Goal: Task Accomplishment & Management: Use online tool/utility

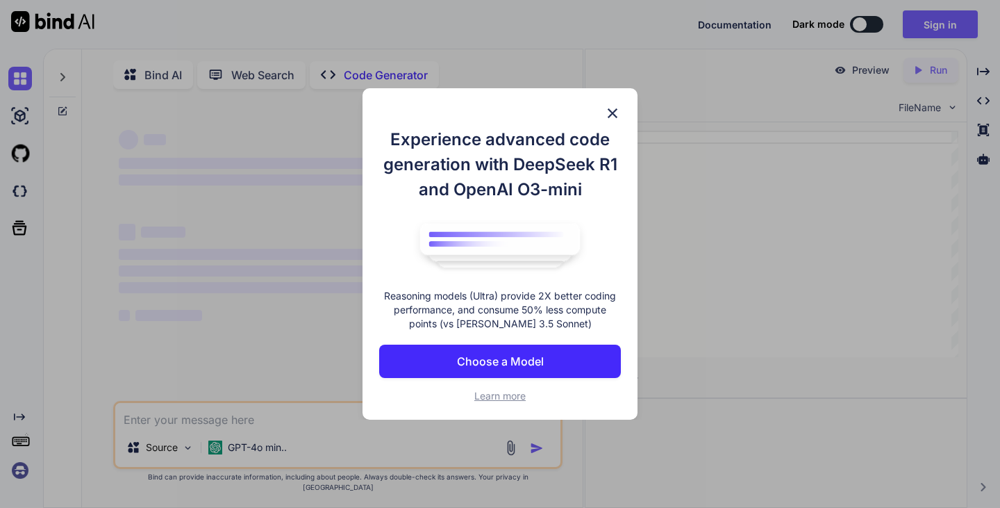
click at [611, 109] on img at bounding box center [612, 113] width 17 height 17
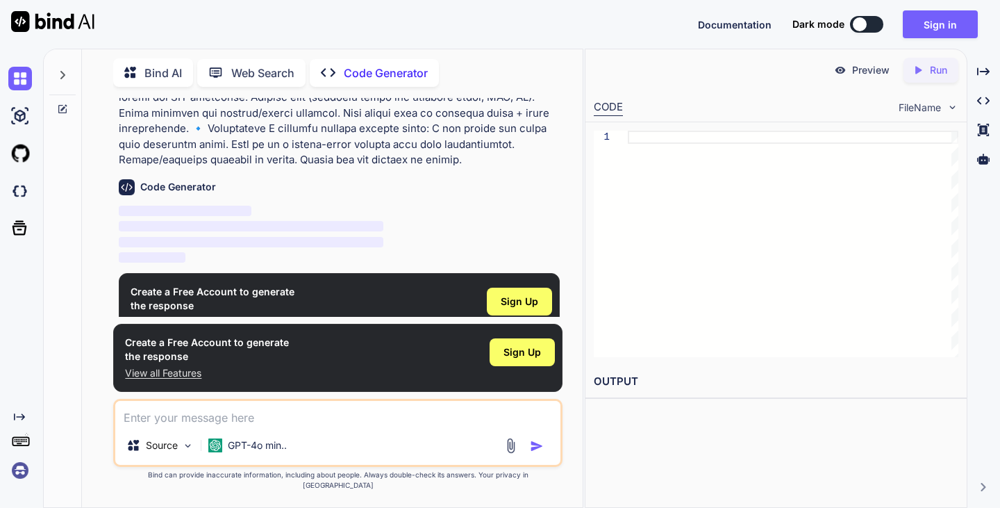
scroll to position [437, 0]
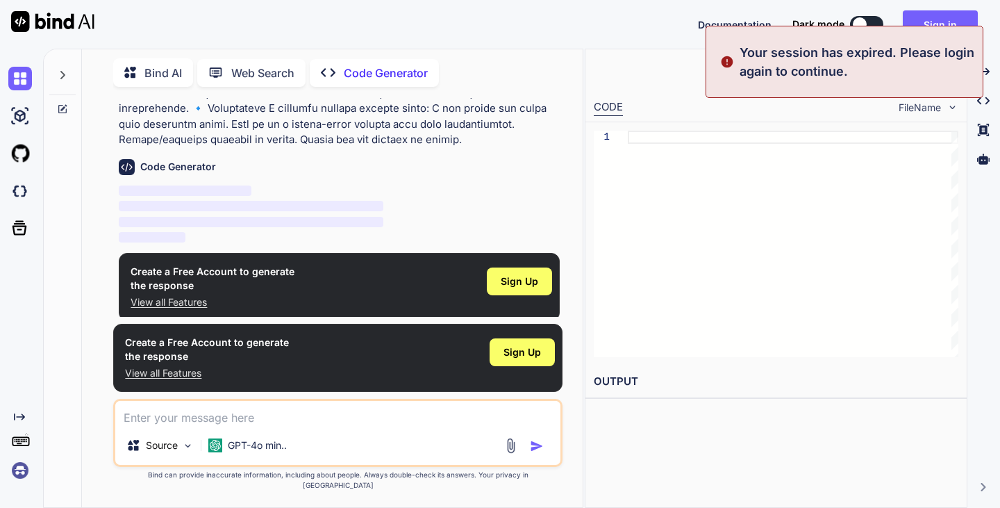
click at [868, 22] on button at bounding box center [866, 24] width 33 height 17
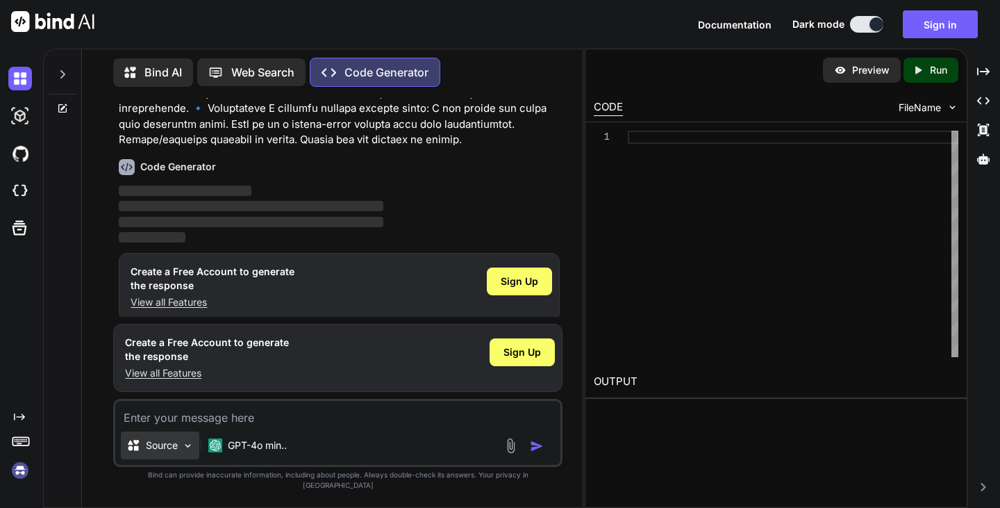
click at [155, 452] on p "Source" at bounding box center [162, 445] width 32 height 14
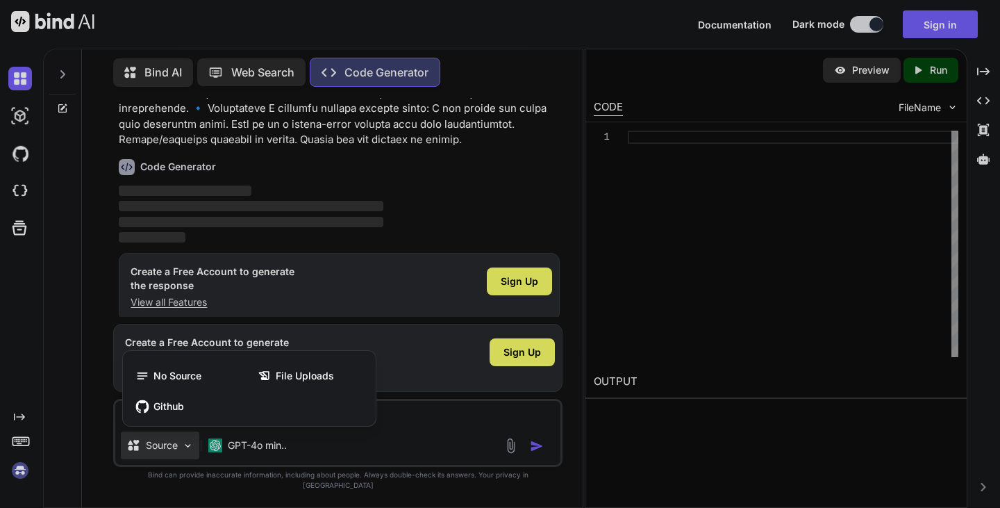
click at [155, 458] on div at bounding box center [500, 254] width 1000 height 508
type textarea "x"
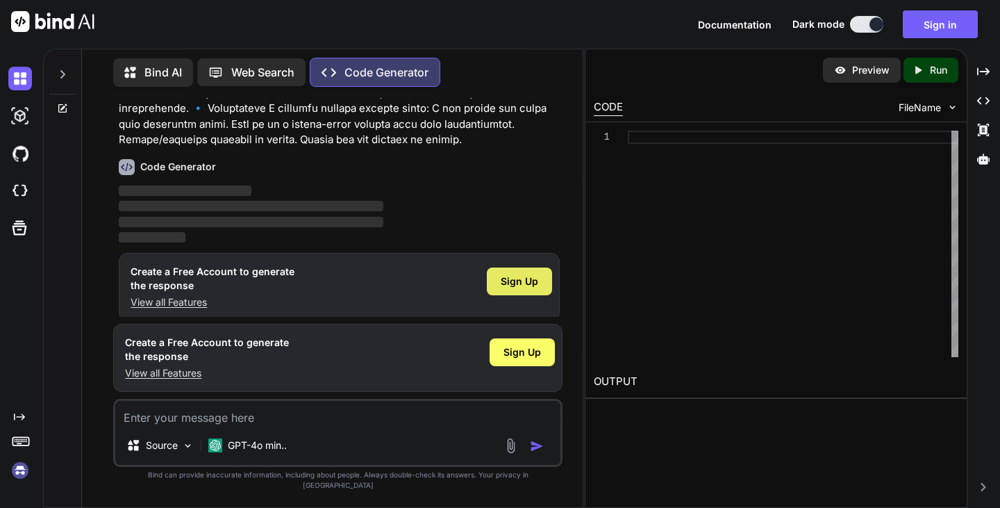
click at [526, 283] on span "Sign Up" at bounding box center [520, 281] width 38 height 14
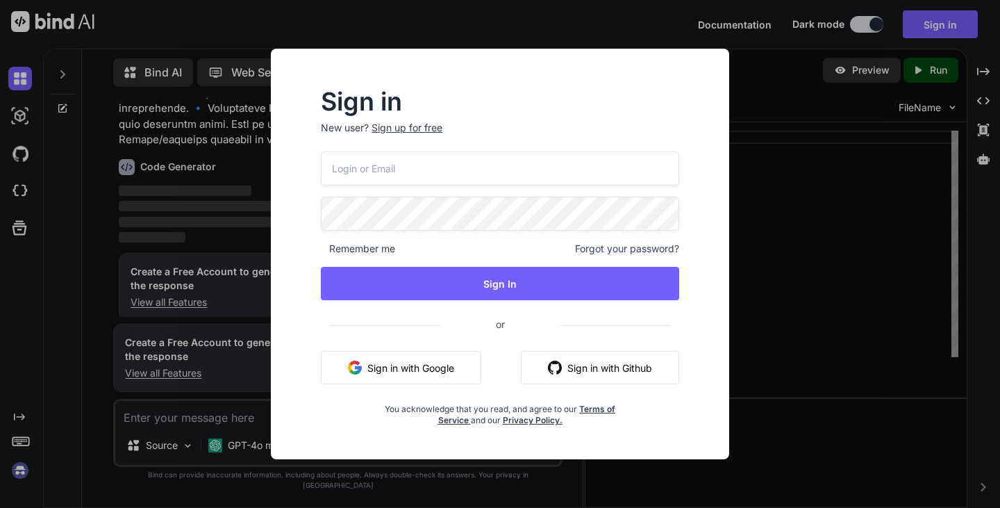
click at [433, 370] on button "Sign in with Google" at bounding box center [401, 367] width 160 height 33
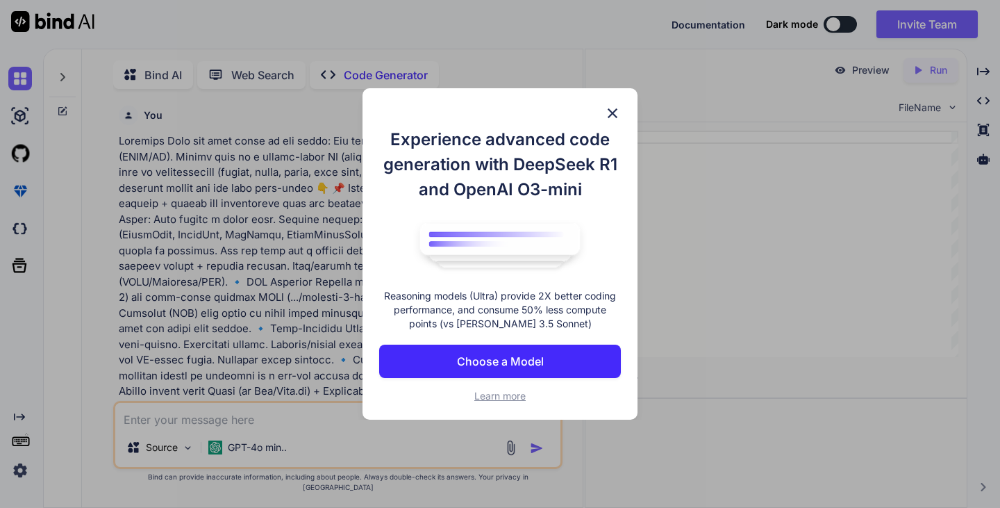
scroll to position [6, 0]
click at [611, 117] on img at bounding box center [612, 113] width 17 height 17
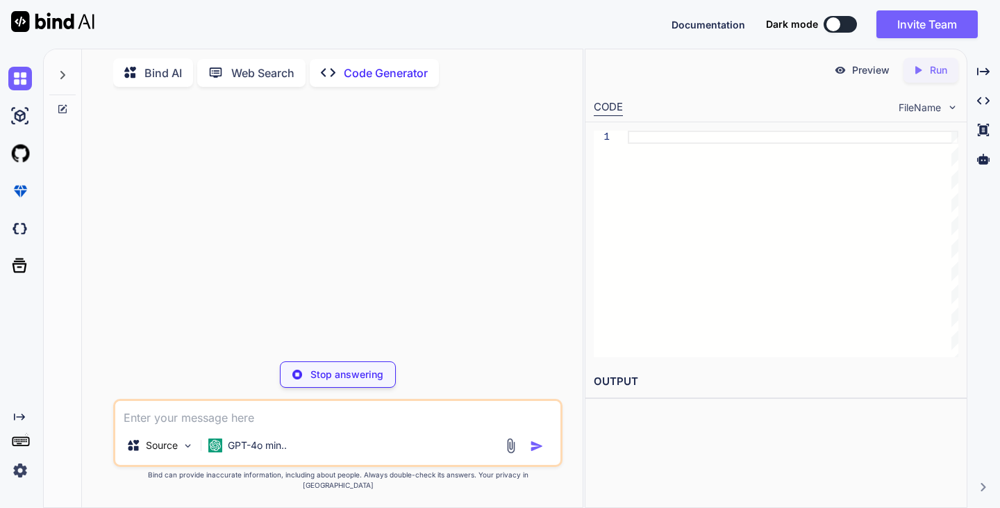
type textarea "x"
click at [156, 65] on p "Bind AI" at bounding box center [164, 73] width 38 height 17
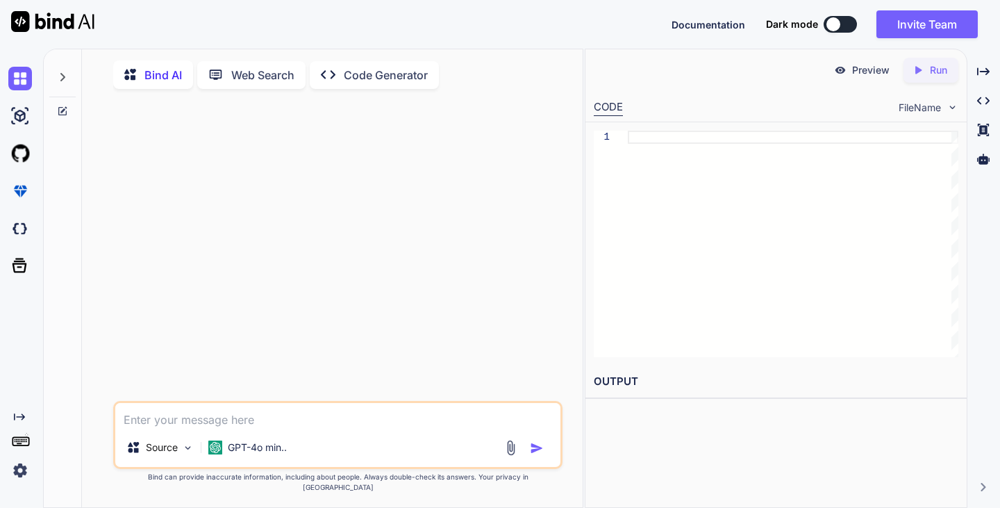
click at [383, 82] on p "Code Generator" at bounding box center [386, 75] width 84 height 17
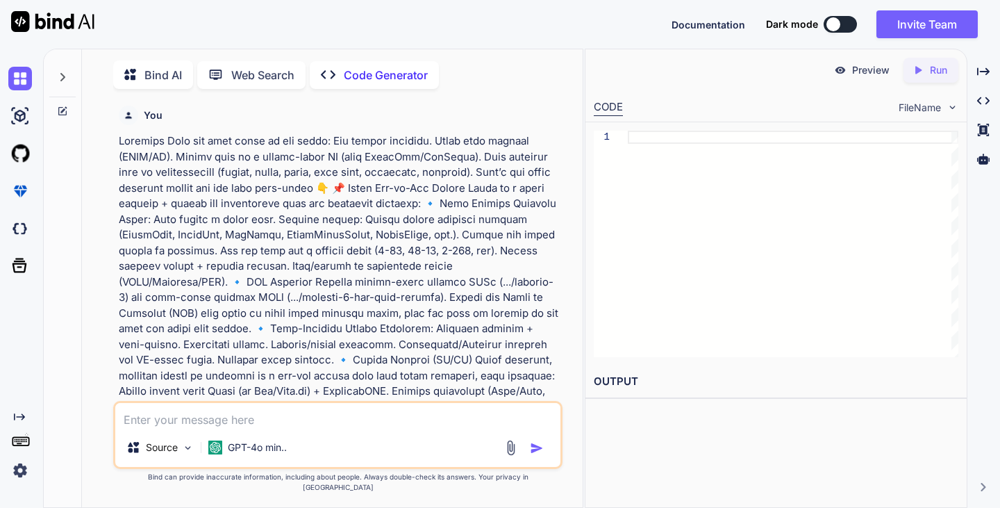
scroll to position [6, 0]
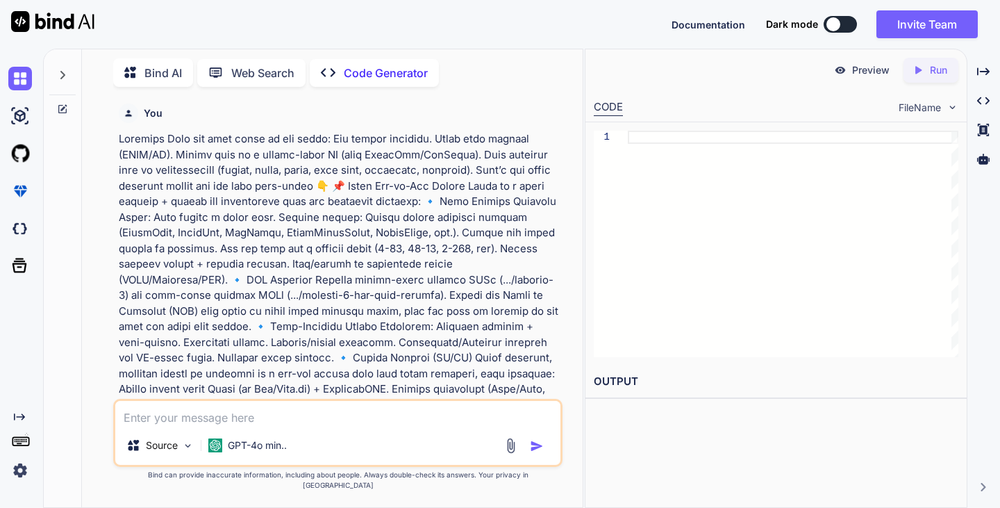
click at [538, 450] on img "button" at bounding box center [537, 446] width 14 height 14
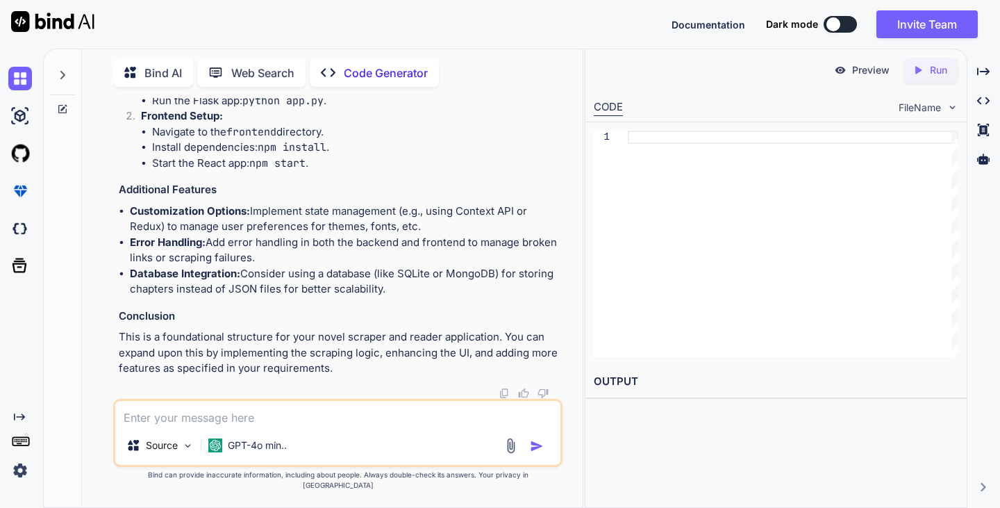
scroll to position [2643, 0]
click at [941, 68] on p "Run" at bounding box center [938, 70] width 17 height 14
click at [854, 69] on p "Preview" at bounding box center [872, 70] width 38 height 14
click at [15, 110] on img at bounding box center [20, 116] width 24 height 24
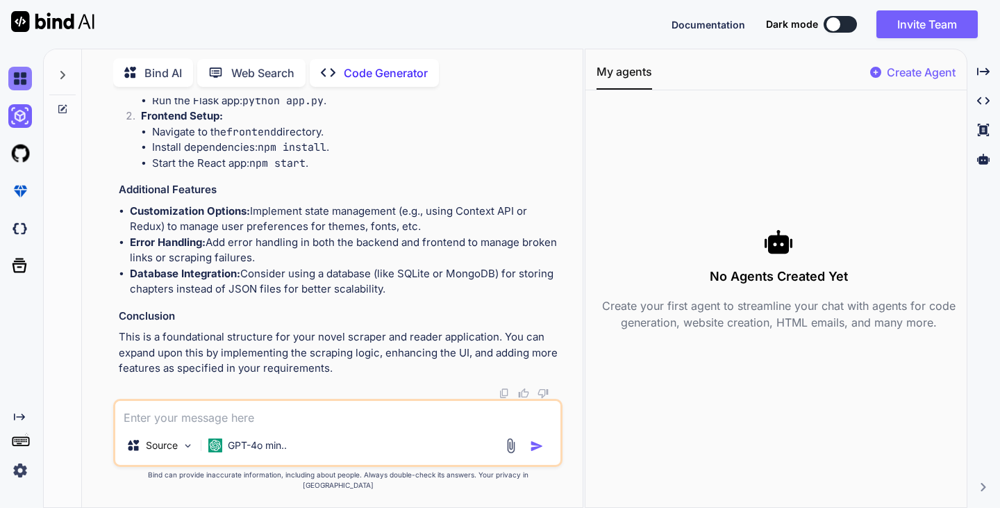
click at [21, 89] on img at bounding box center [20, 79] width 24 height 24
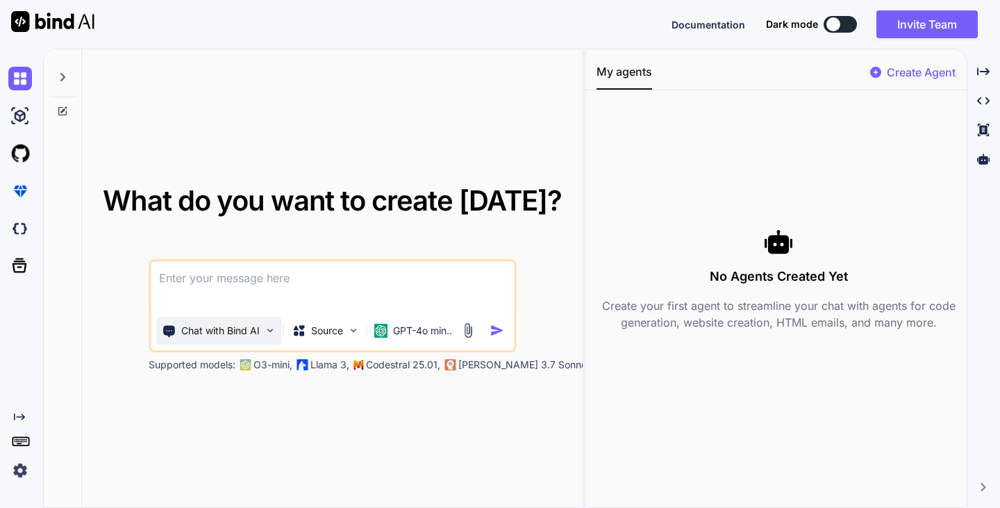
click at [252, 335] on p "Chat with Bind AI" at bounding box center [220, 331] width 79 height 14
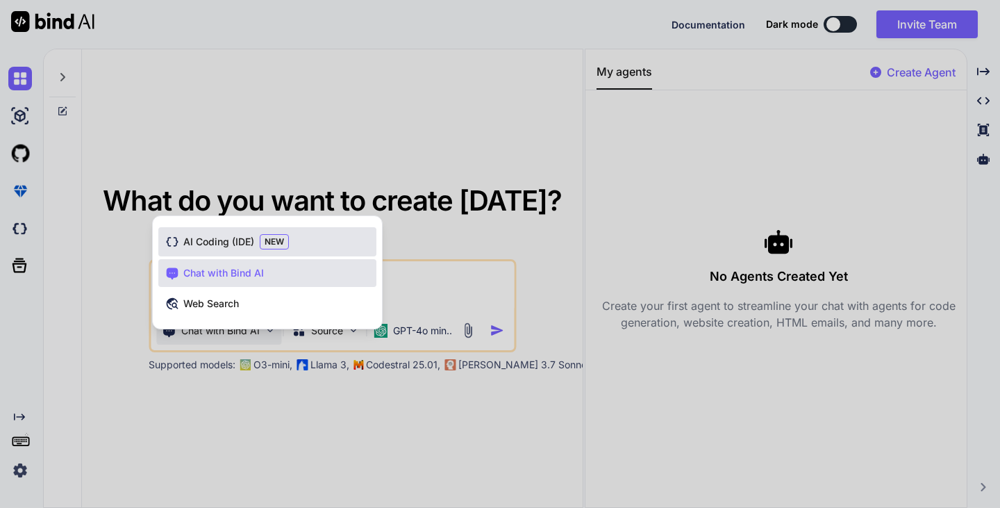
click at [265, 238] on span "NEW" at bounding box center [274, 241] width 29 height 15
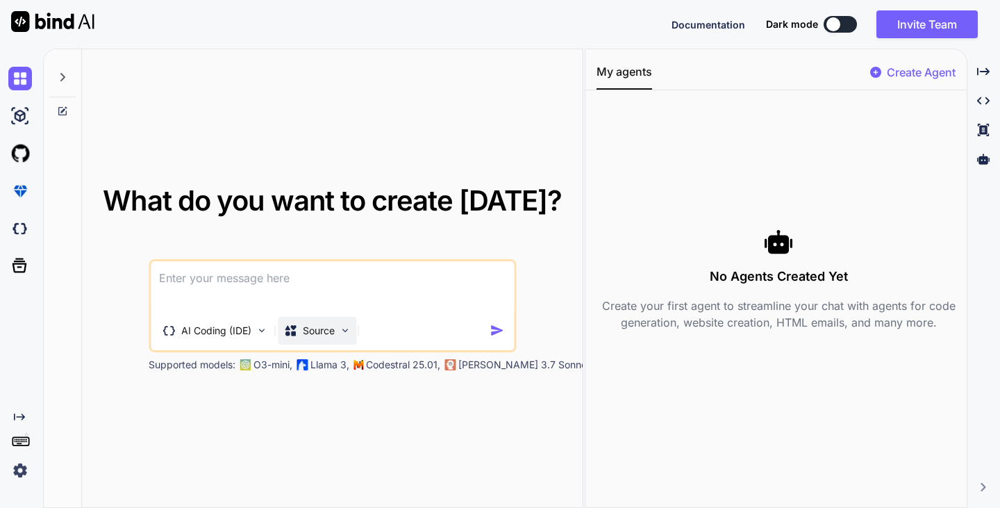
click at [318, 332] on p "Source" at bounding box center [319, 331] width 32 height 14
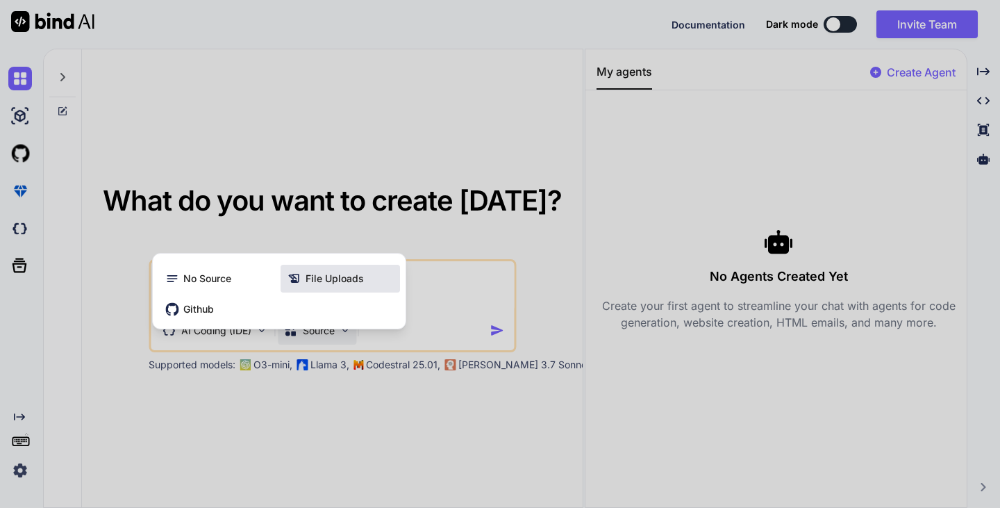
click at [324, 276] on span "File Uploads" at bounding box center [335, 279] width 58 height 14
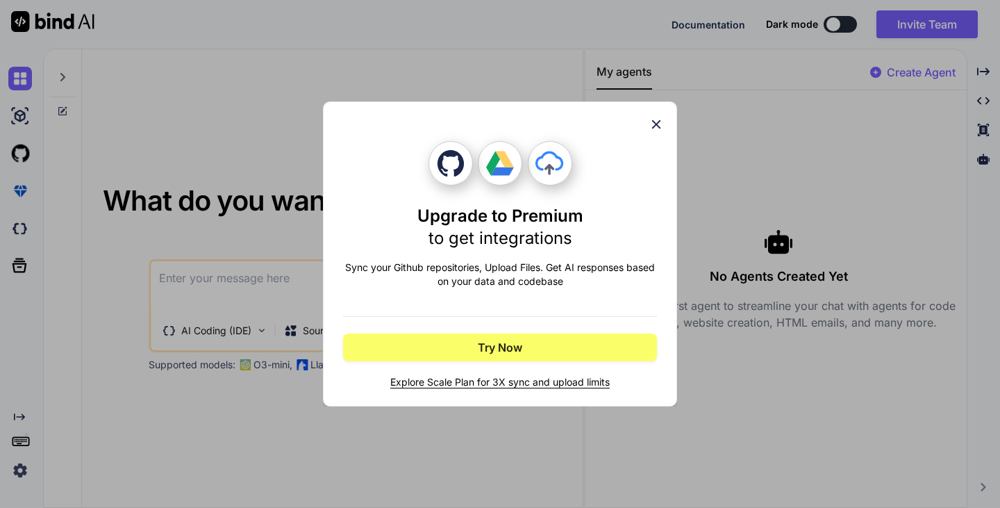
click at [652, 124] on icon at bounding box center [656, 124] width 15 height 15
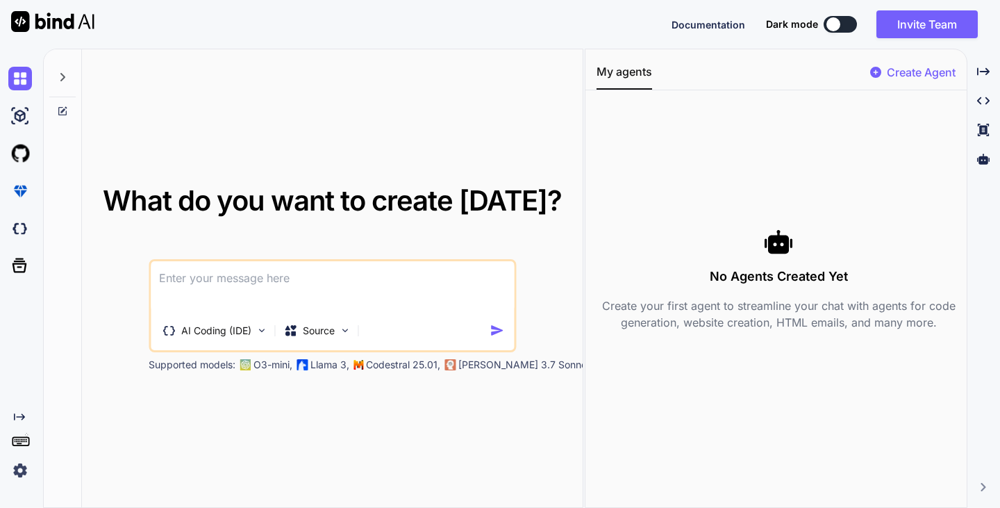
click at [345, 283] on textarea at bounding box center [332, 286] width 363 height 51
paste textarea "You scrape chapters. Store them locally (JSON/DB). Render them in a reader-styl…"
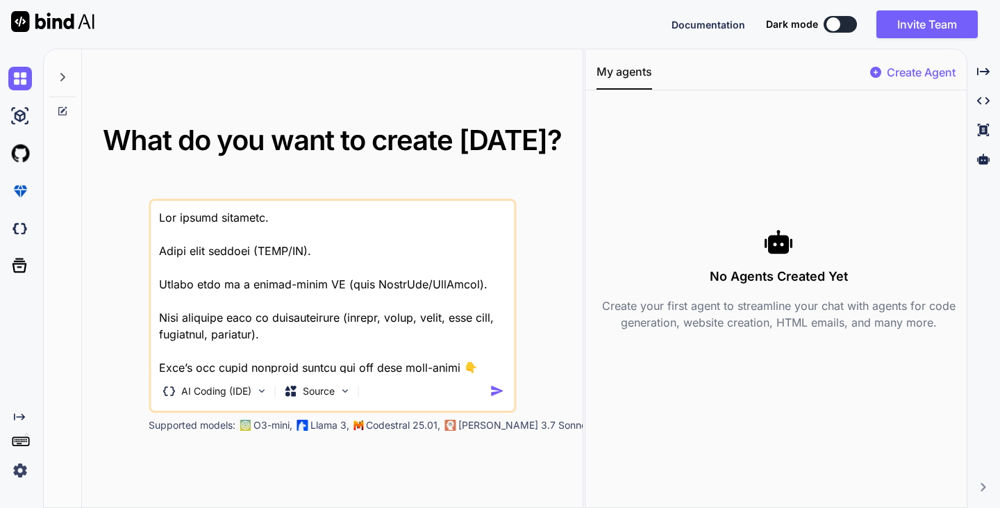
click at [154, 207] on textarea at bounding box center [332, 287] width 363 height 172
type textarea "create an app whereYou scrape chapters. Store them locally (JSON/DB). Render th…"
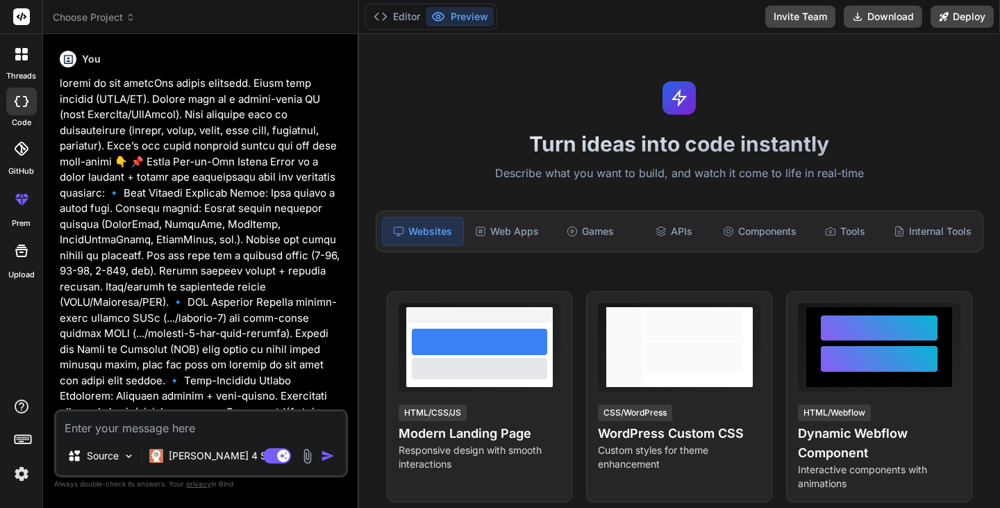
type textarea "x"
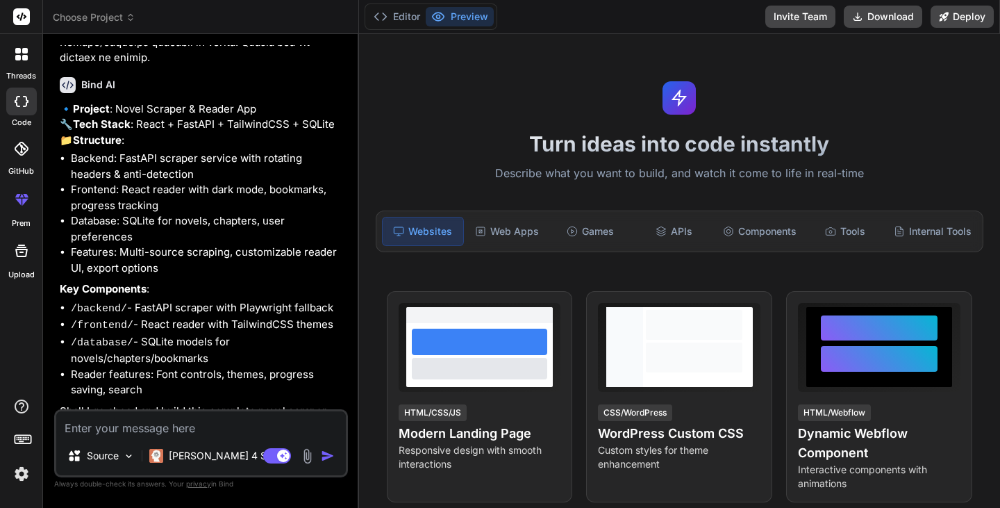
scroll to position [770, 0]
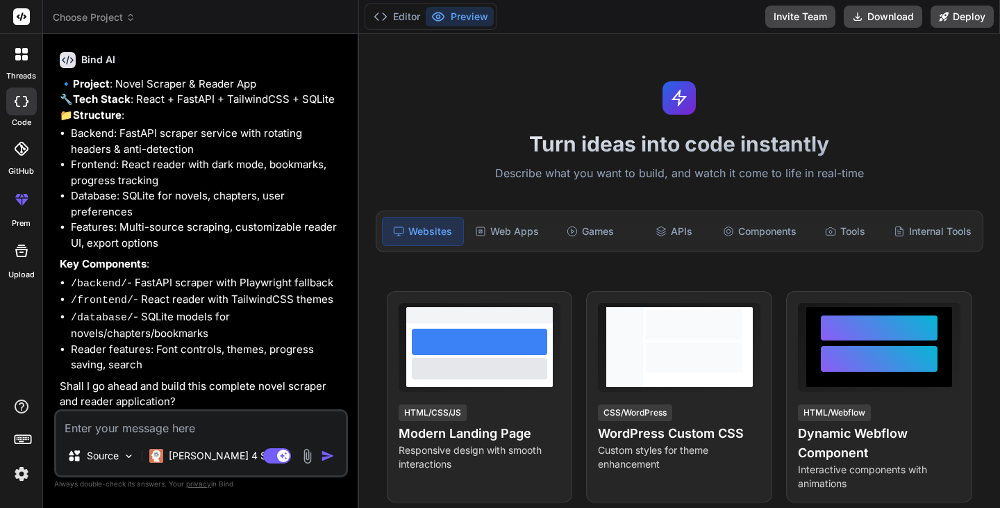
click at [183, 425] on textarea at bounding box center [201, 423] width 290 height 25
type textarea "y"
type textarea "x"
type textarea "ye"
type textarea "x"
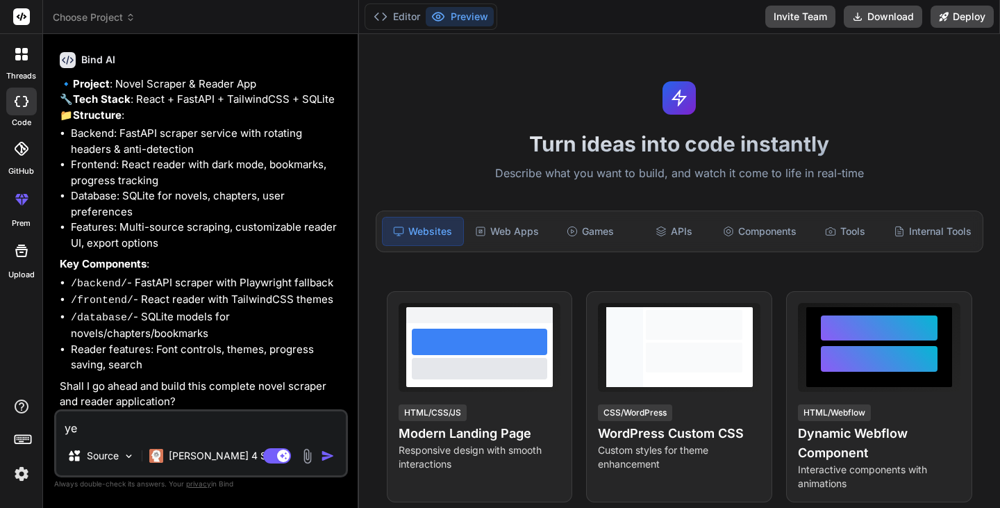
type textarea "yes"
type textarea "x"
type textarea "yes"
type textarea "x"
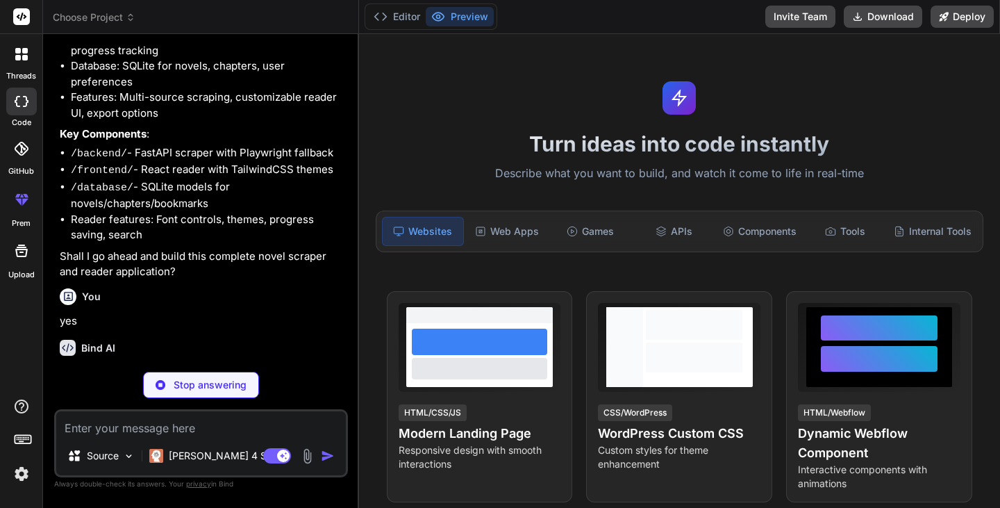
scroll to position [914, 0]
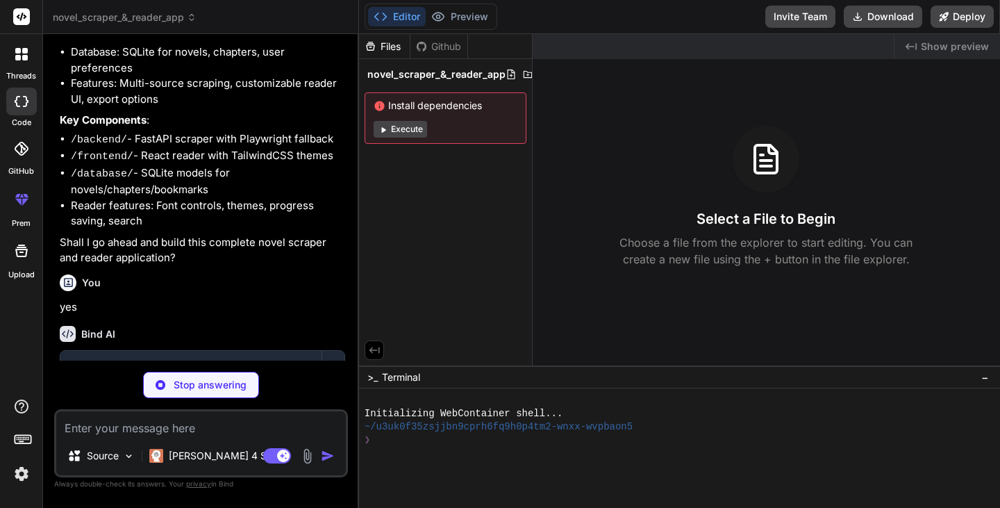
click at [398, 130] on button "Execute" at bounding box center [400, 129] width 53 height 17
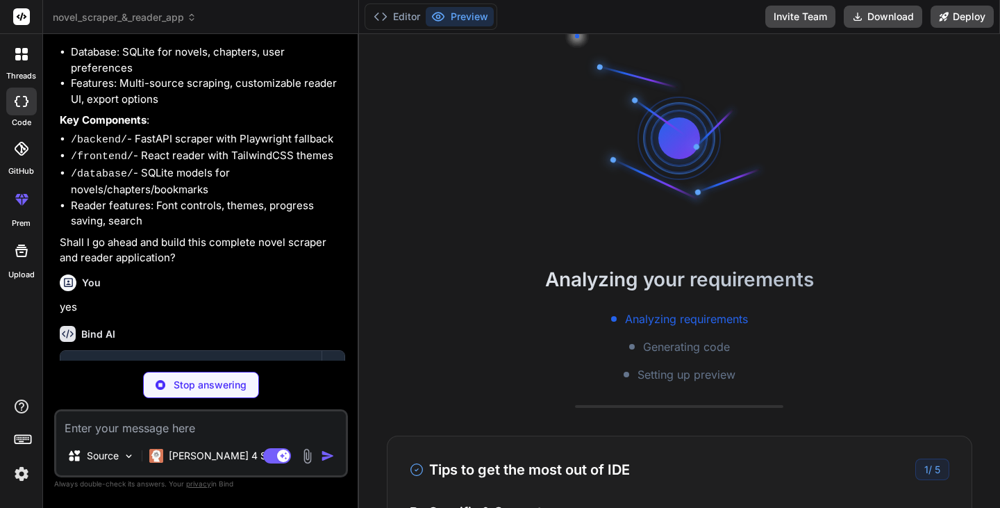
scroll to position [13, 0]
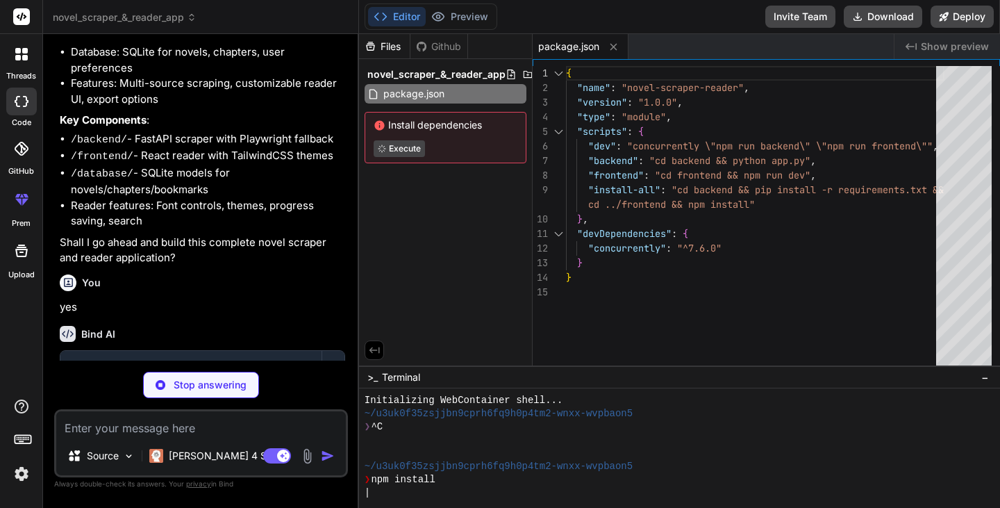
type textarea "x"
type textarea "fastapi==0.104.1 uvicorn==0.24.0 requests==2.31.0 beautifulsoup4==4.12.2 seleni…"
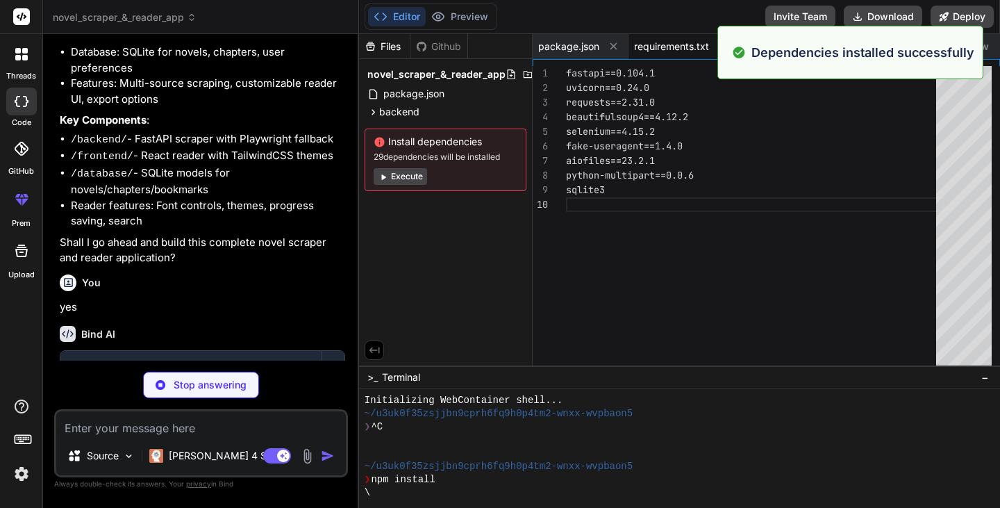
type textarea "x"
type textarea "return {"content": content} except Exception as e: raise HTTPException(status_c…"
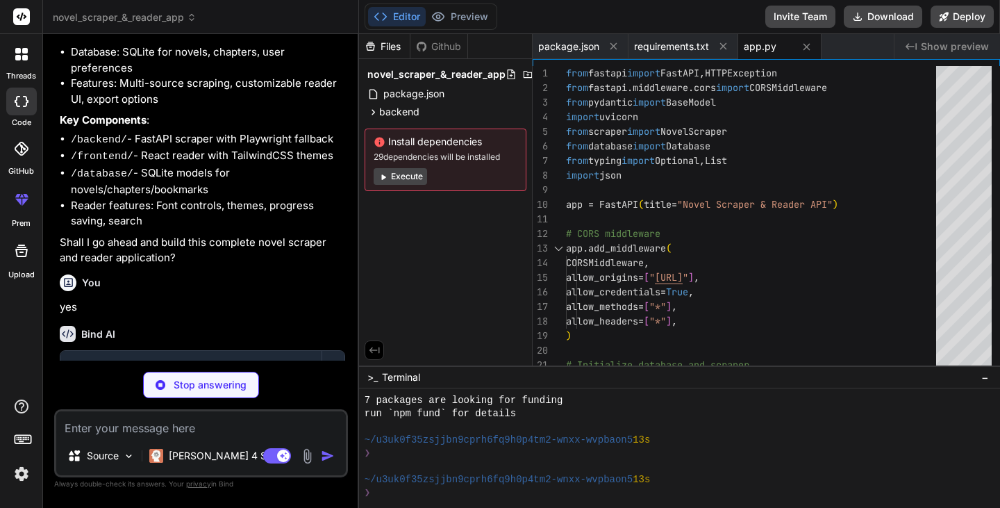
click at [412, 174] on button "Execute" at bounding box center [400, 176] width 53 height 17
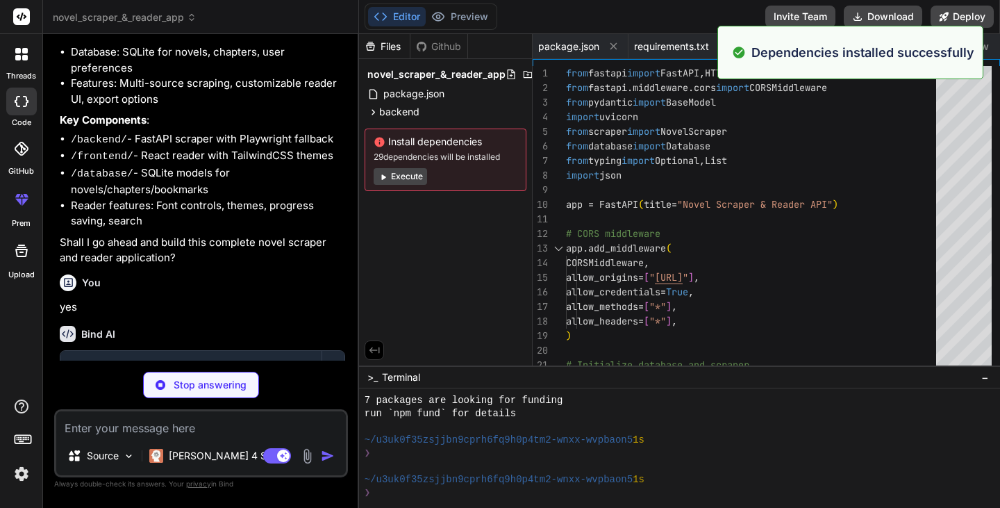
scroll to position [343, 0]
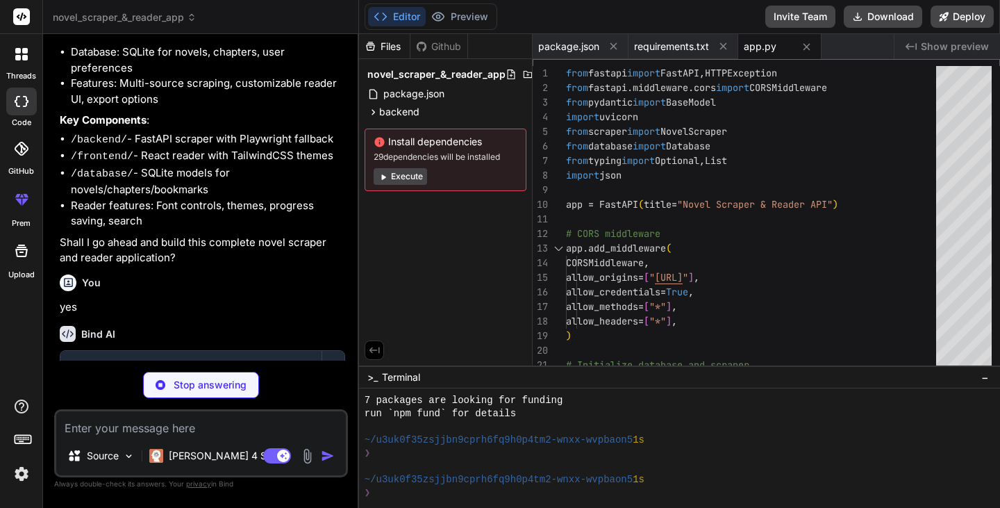
click at [407, 176] on button "Execute" at bounding box center [400, 176] width 53 height 17
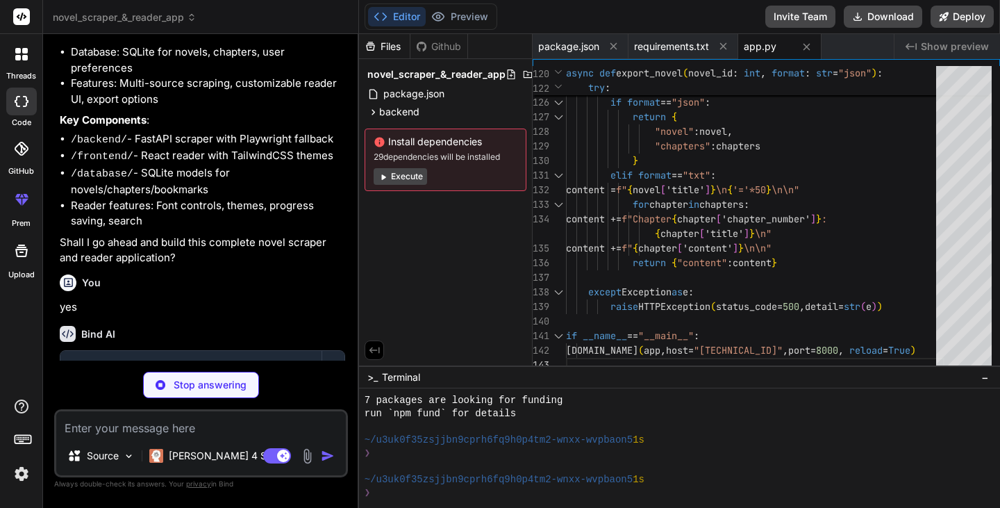
scroll to position [1053, 0]
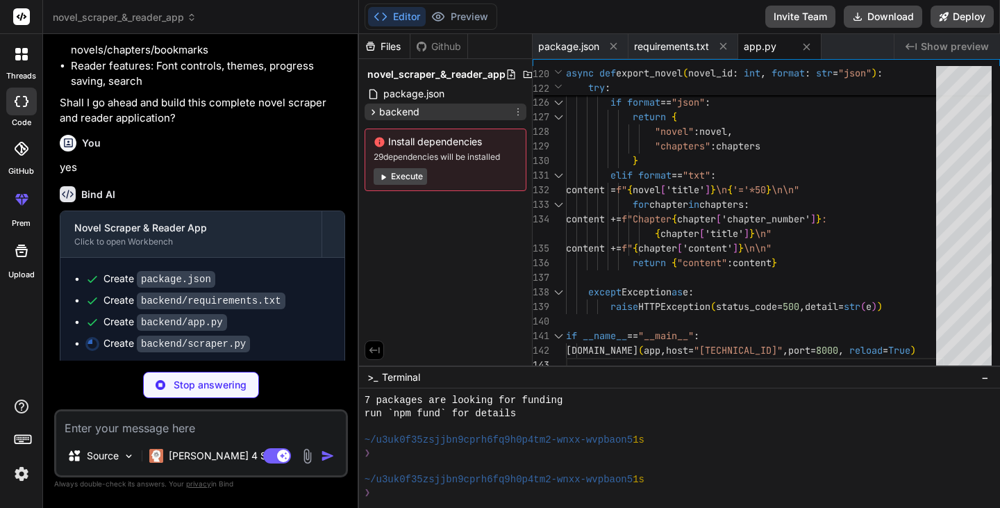
click at [397, 120] on div "backend" at bounding box center [446, 112] width 162 height 17
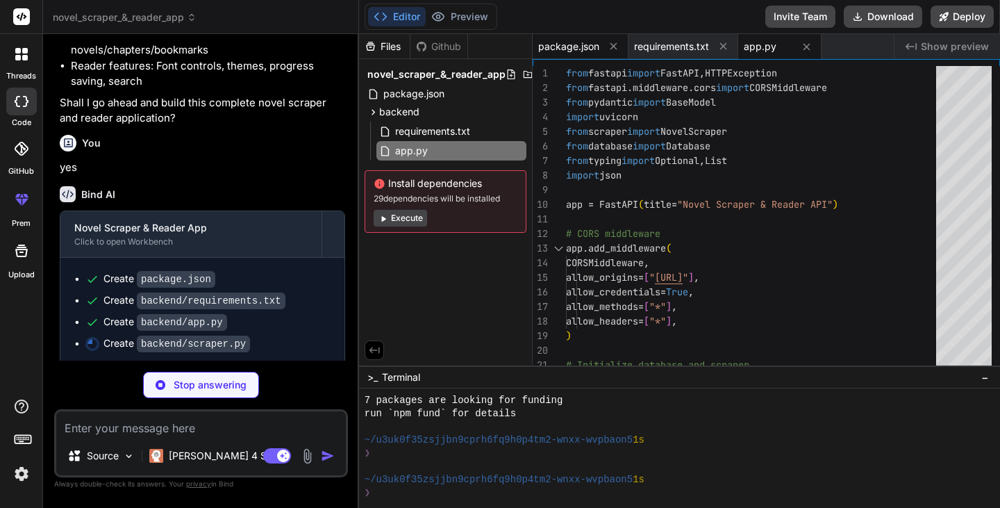
type textarea "x"
click at [565, 55] on div "package.json" at bounding box center [581, 46] width 96 height 25
type textarea "}, "devDependencies": { "concurrently": "^7.6.0" } }"
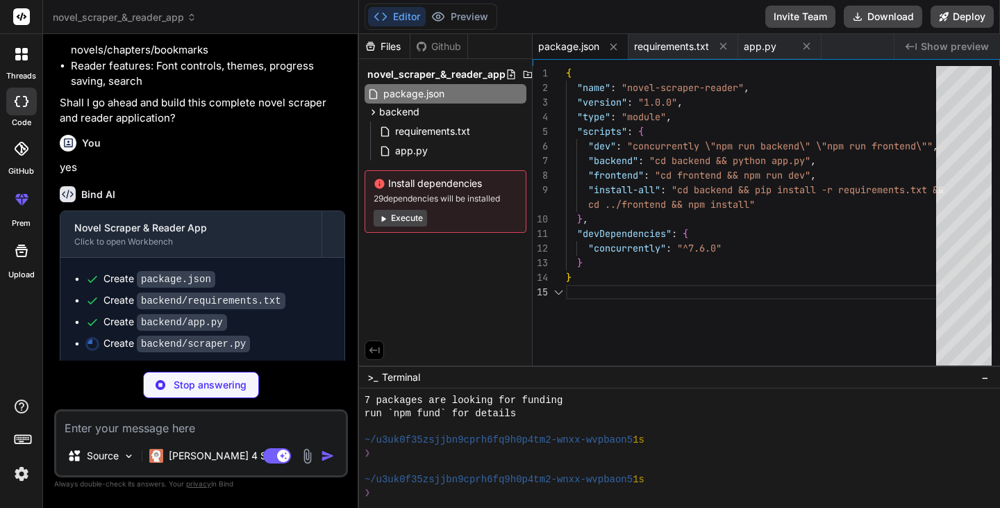
type textarea "x"
type textarea "return webdriver.Chrome(options=chrome_options)"
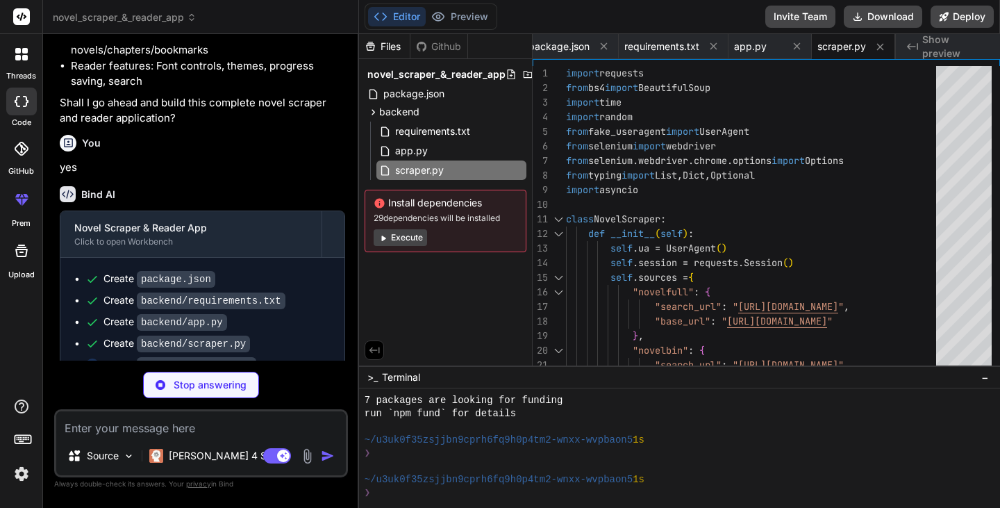
scroll to position [1075, 0]
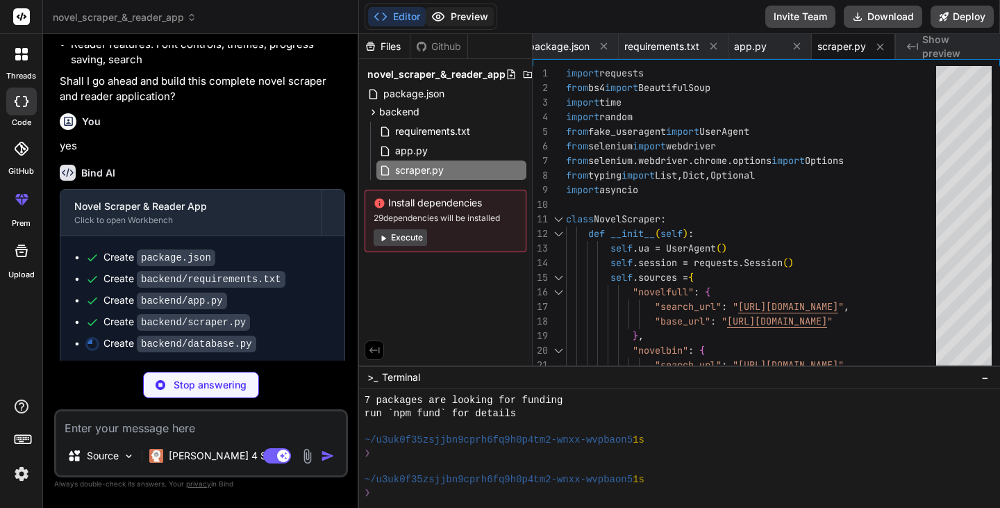
click at [466, 19] on button "Preview" at bounding box center [460, 16] width 68 height 19
type textarea "x"
type textarea "bookmark = cursor.fetchone() conn.close() return dict(bookmark) if bookmark els…"
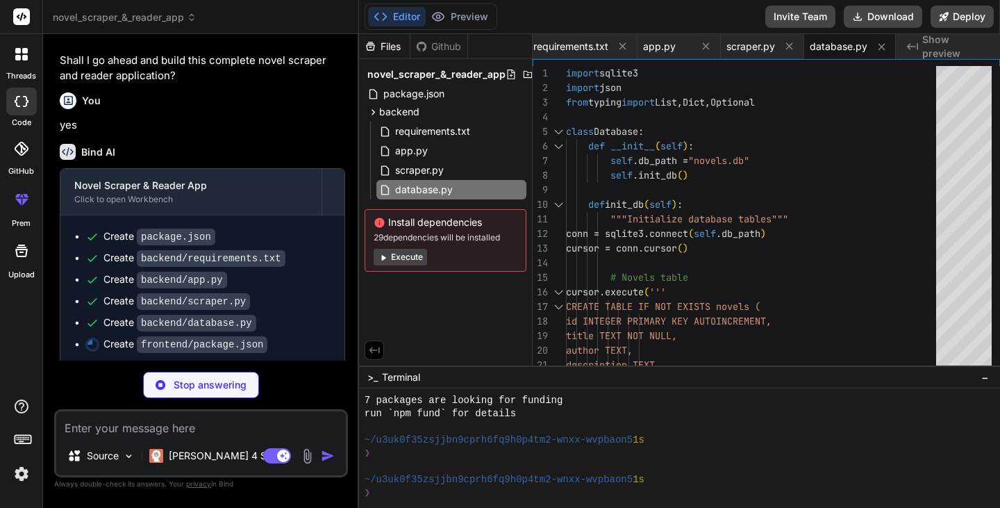
scroll to position [1095, 0]
type textarea "x"
type textarea ""@vitejs/plugin-react": "^4.1.1", "autoprefixer": "^[DATE]", "postcss": "^[DATE…"
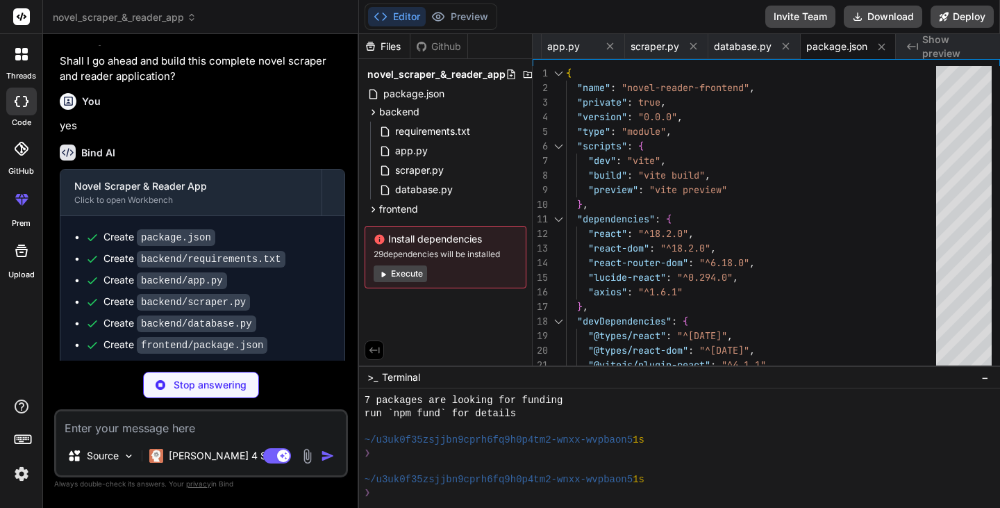
type textarea "x"
type textarea "import { defineConfig } from 'vite' import react from '@vitejs/plugin-react' ex…"
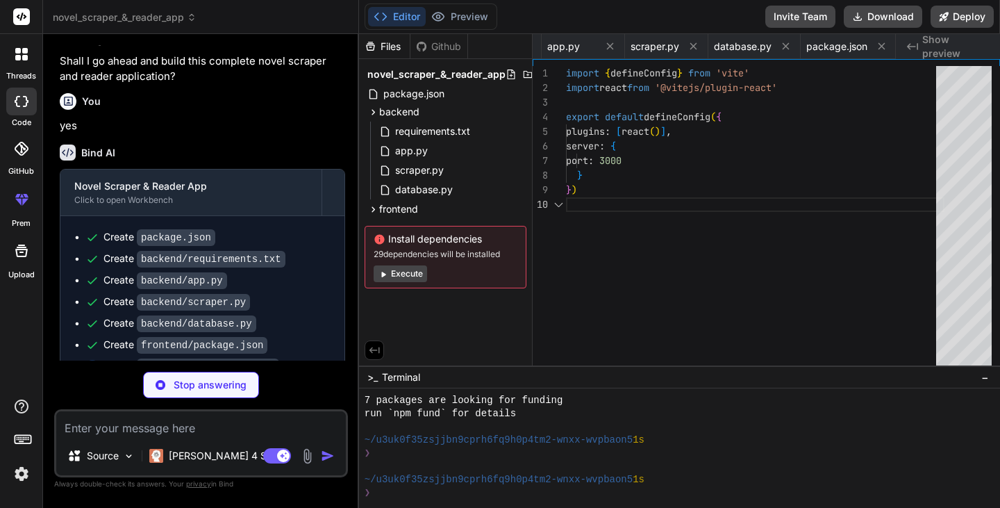
scroll to position [0, 290]
type textarea "x"
type textarea "} } }, }, plugins: [], }"
type textarea "x"
type textarea "export default { plugins: { tailwindcss: {}, autoprefixer: {}, }, }"
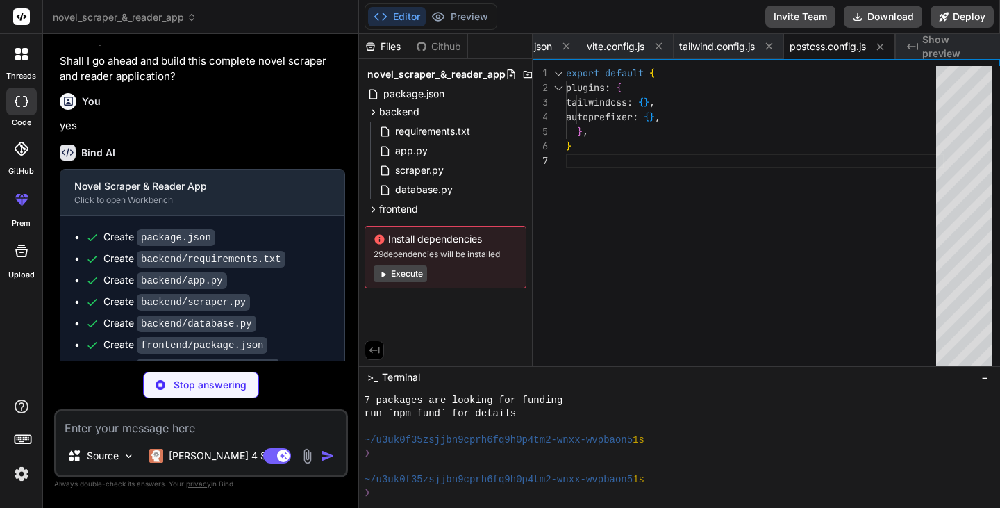
type textarea "x"
type textarea "<div id="root"></div> <script type="module" src="/src/main.jsx"></script> </bod…"
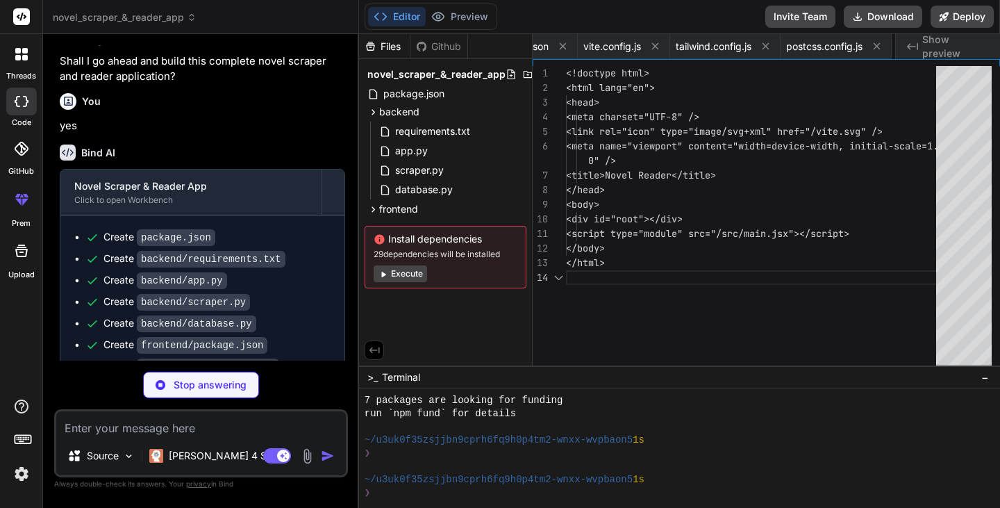
scroll to position [0, 599]
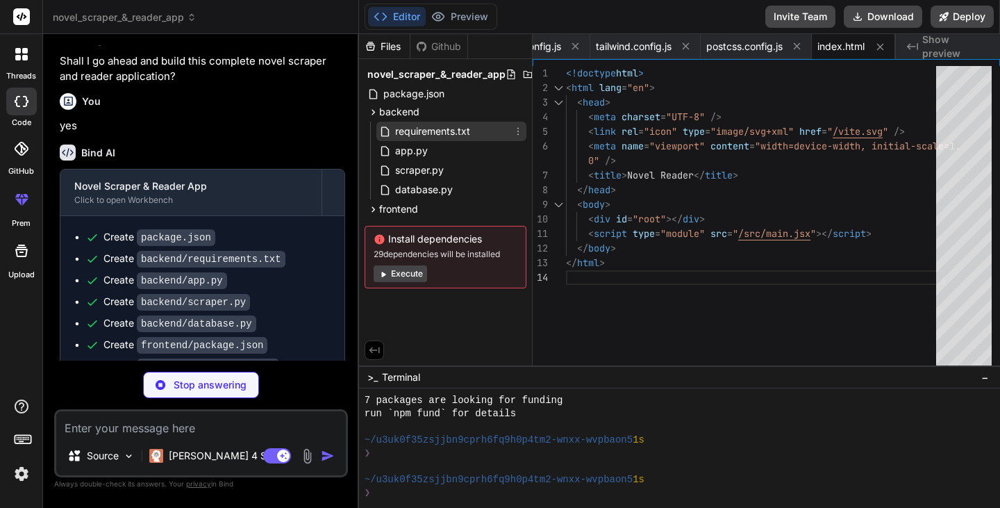
type textarea "x"
type textarea "</BrowserRouter> </React.StrictMode>, )"
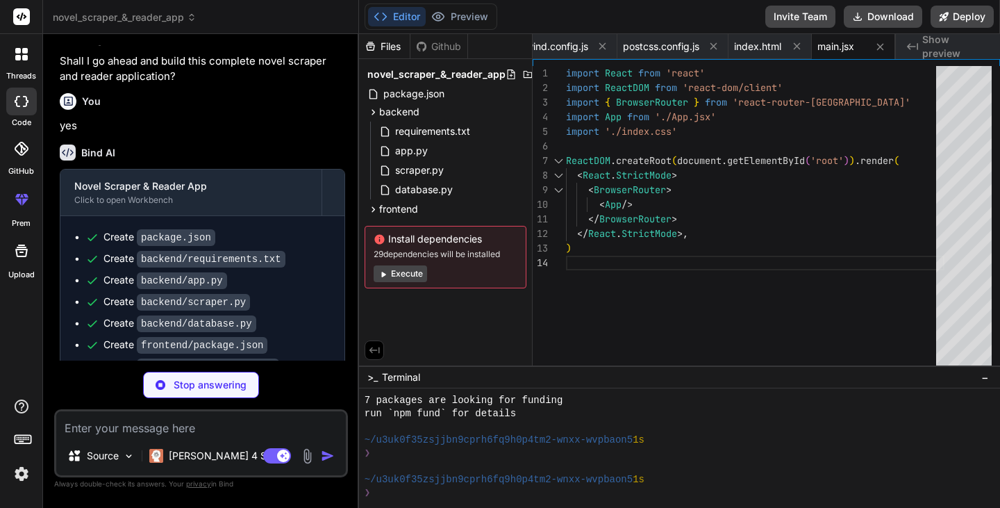
scroll to position [1223, 0]
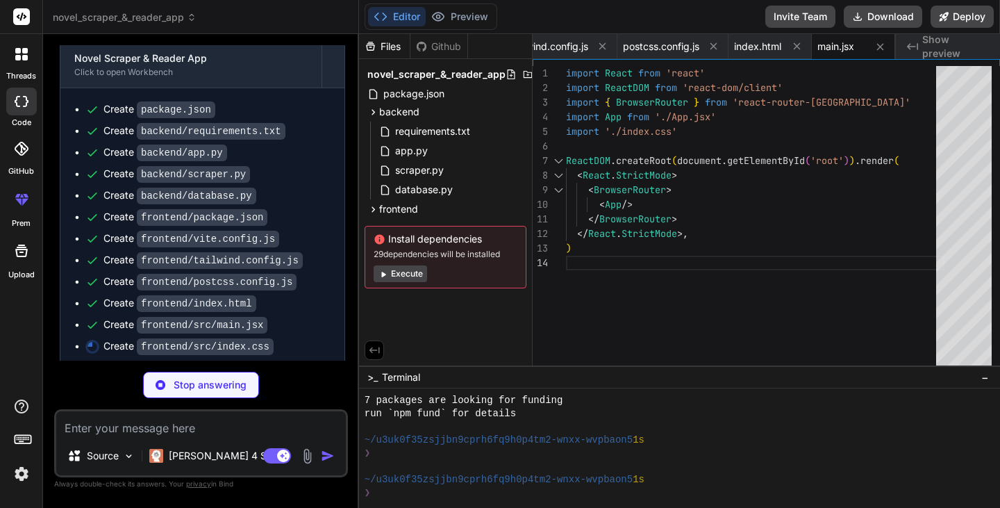
type textarea "x"
type textarea "color: #e2e8f0; }"
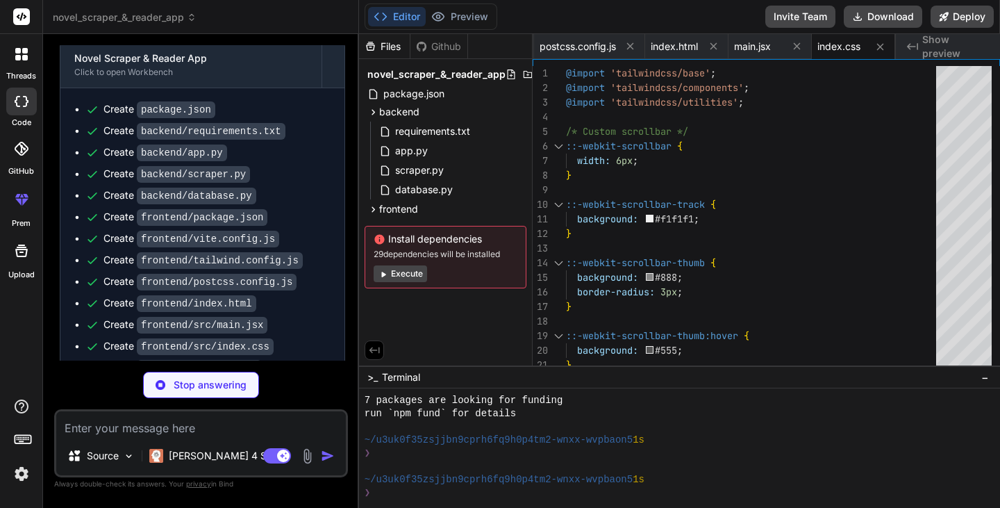
scroll to position [1244, 0]
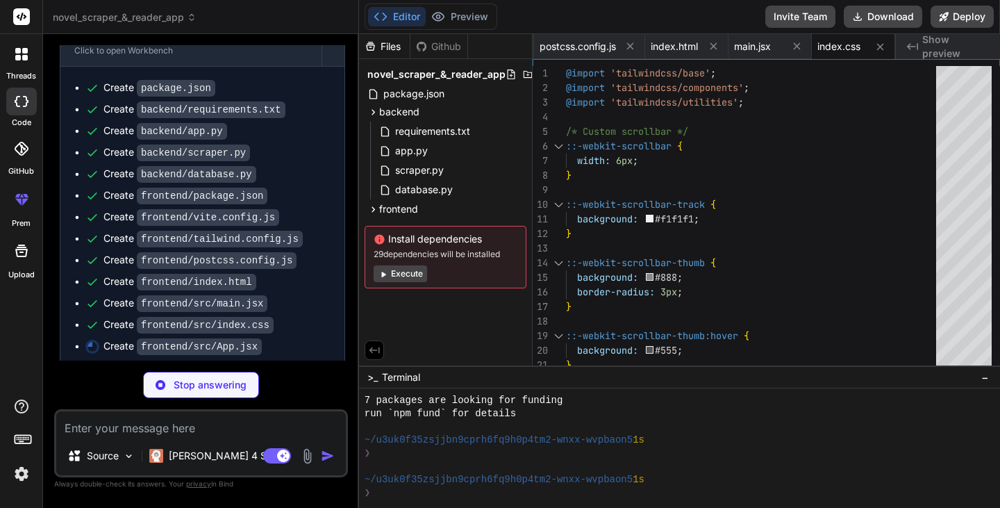
type textarea "x"
type textarea "} export default App"
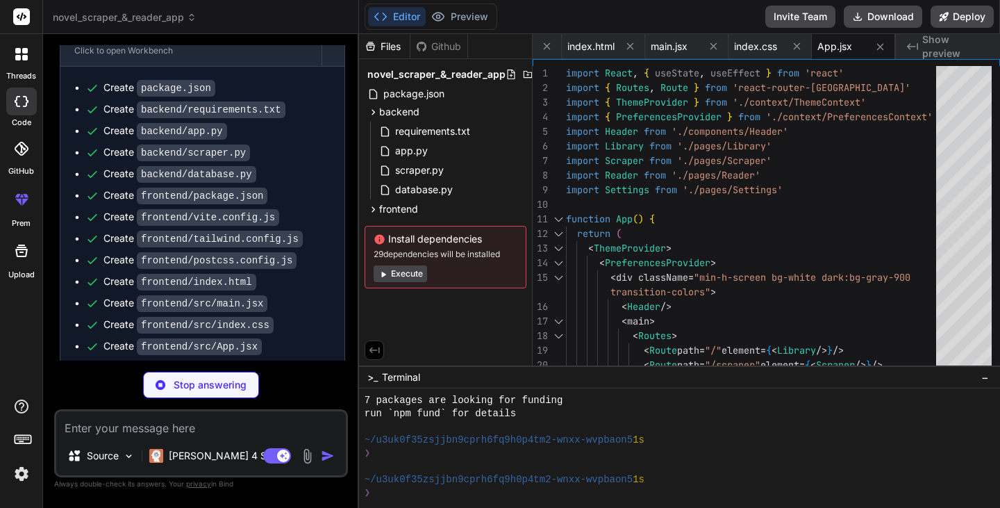
scroll to position [1279, 0]
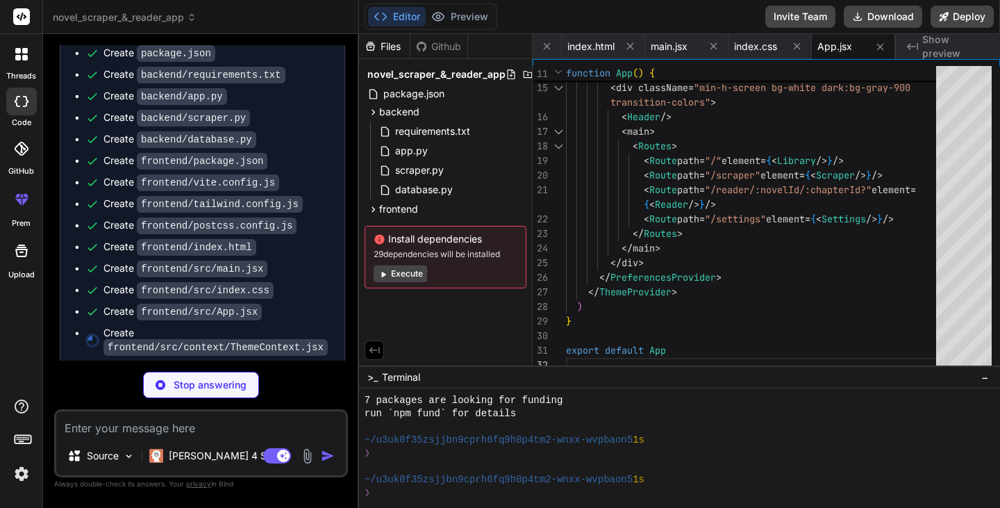
type textarea "x"
type textarea "{children} </ThemeContext.Provider> ) }"
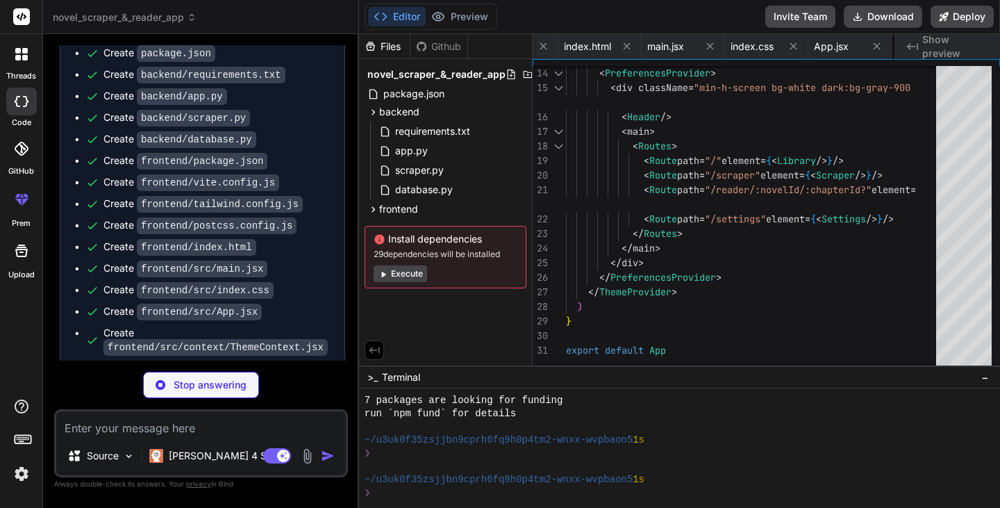
type textarea "x"
type textarea "</PreferencesContext.Provider> ) }"
type textarea "x"
type textarea "</div> </div> )} </div> </header> ) } export default Header"
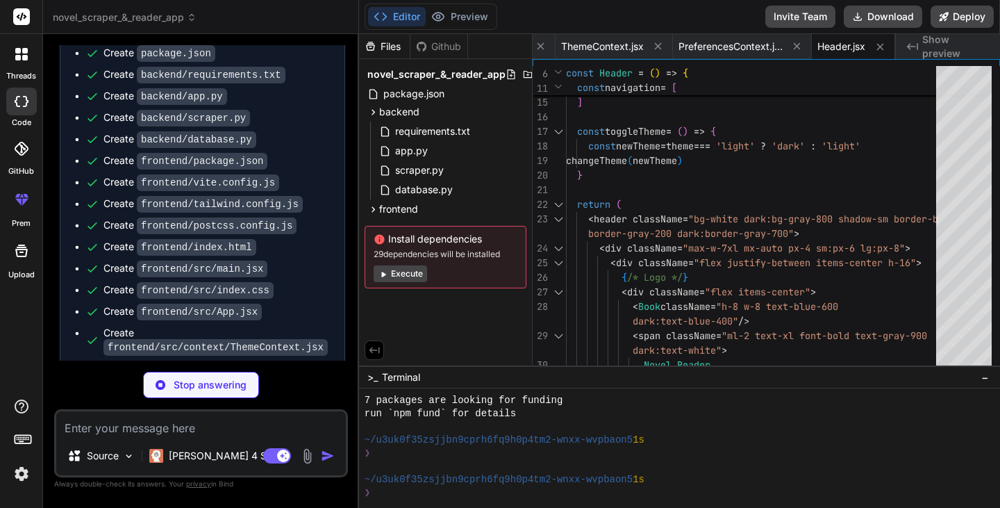
scroll to position [1357, 0]
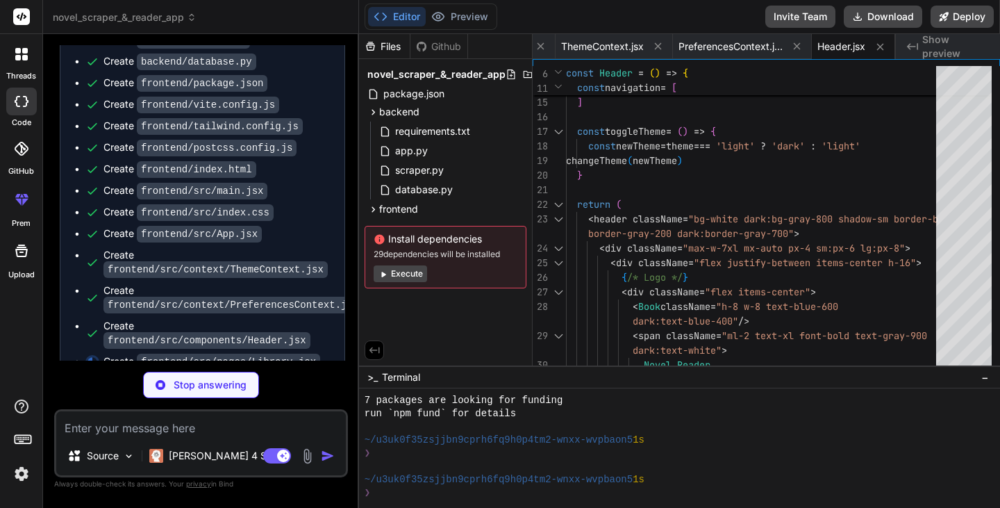
type textarea "x"
type textarea "export default Library"
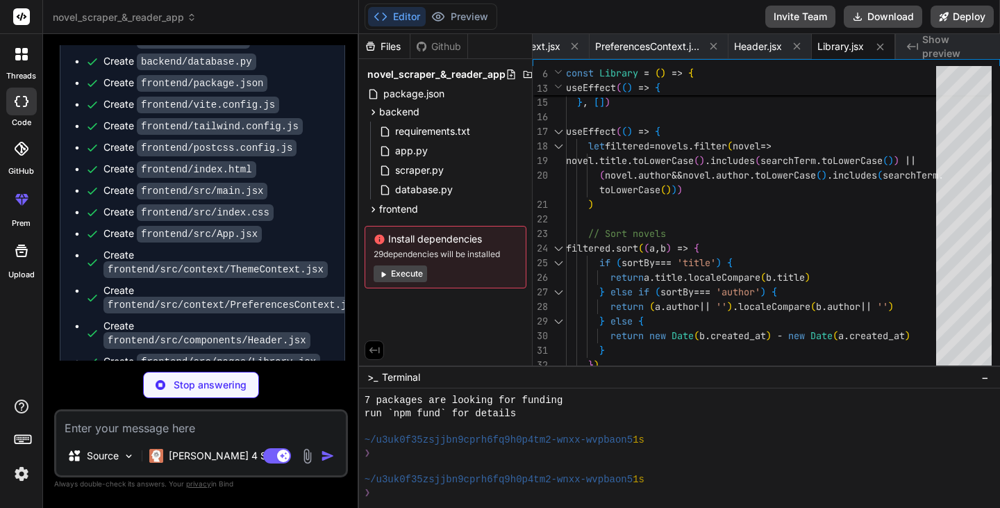
scroll to position [1378, 0]
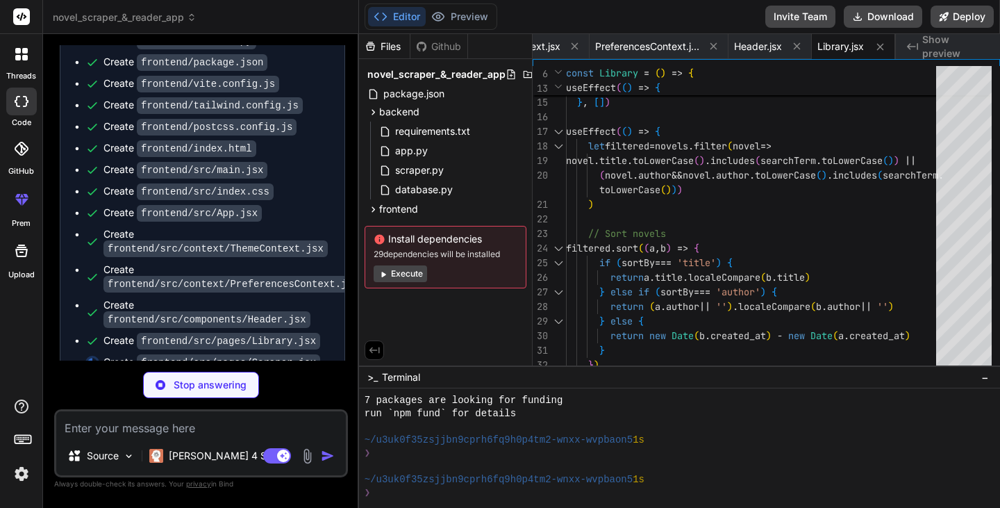
type textarea "x"
type textarea ") } export default Scraper"
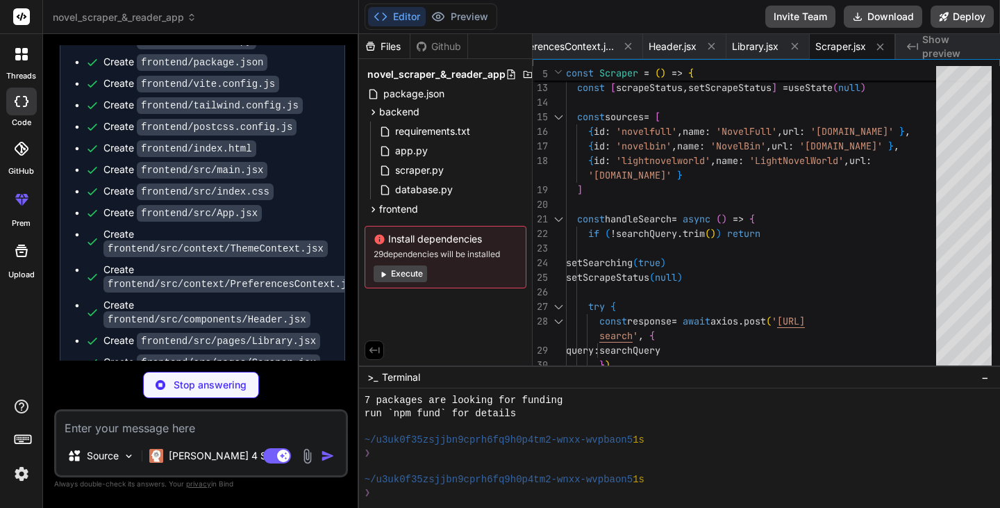
scroll to position [1399, 0]
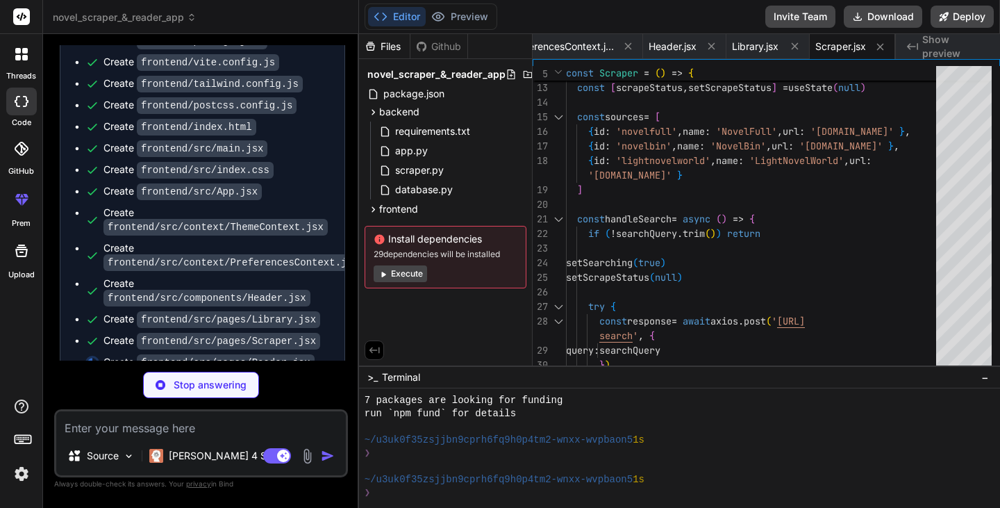
type textarea "x"
type textarea "export default Reader"
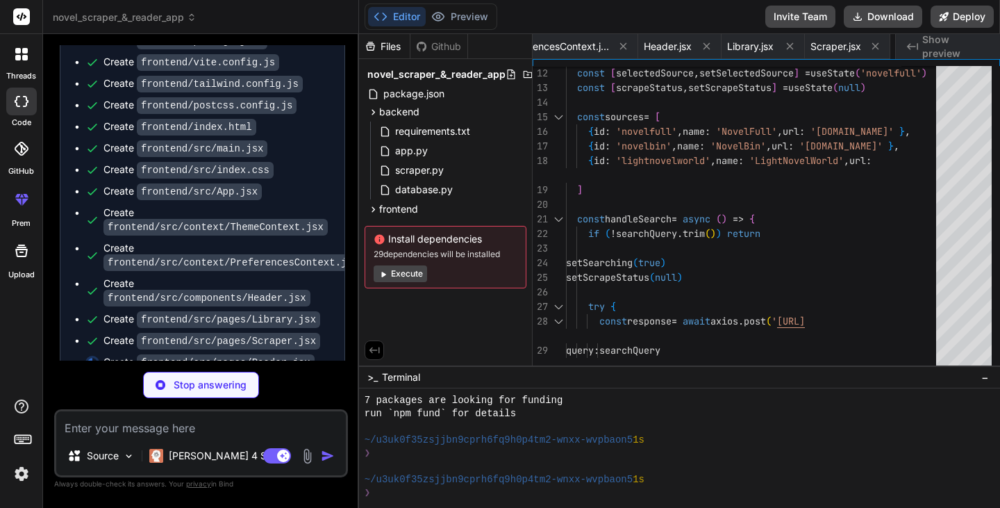
type textarea "x"
type textarea "Settings are automatically saved </div> </div> </div> ) } export default Settin…"
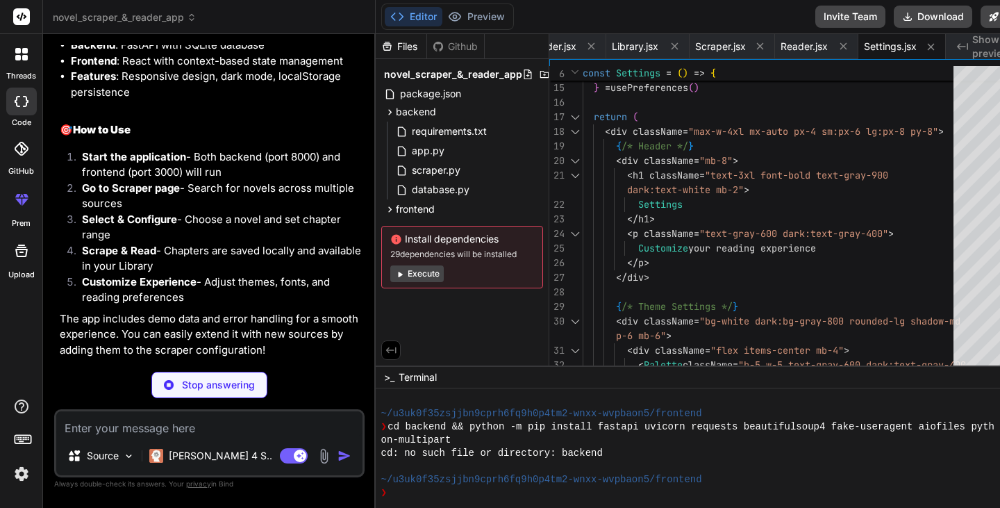
scroll to position [2360, 0]
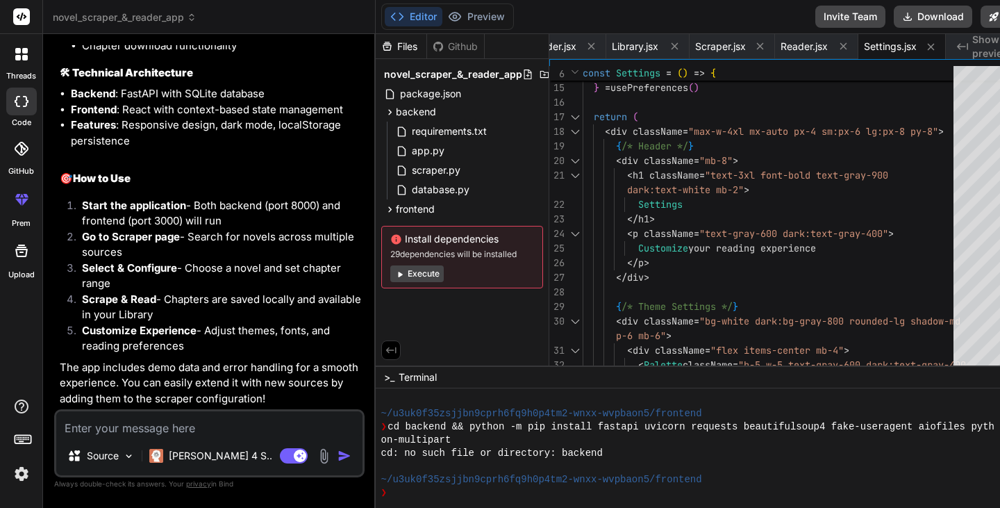
click at [411, 276] on button "Execute" at bounding box center [416, 273] width 53 height 17
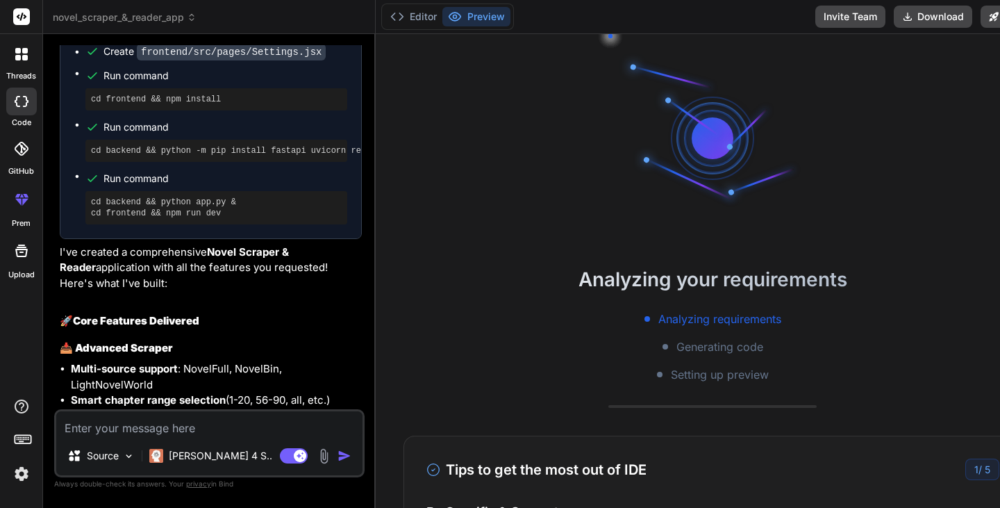
scroll to position [1640, 0]
click at [404, 10] on button "Editor" at bounding box center [414, 16] width 58 height 19
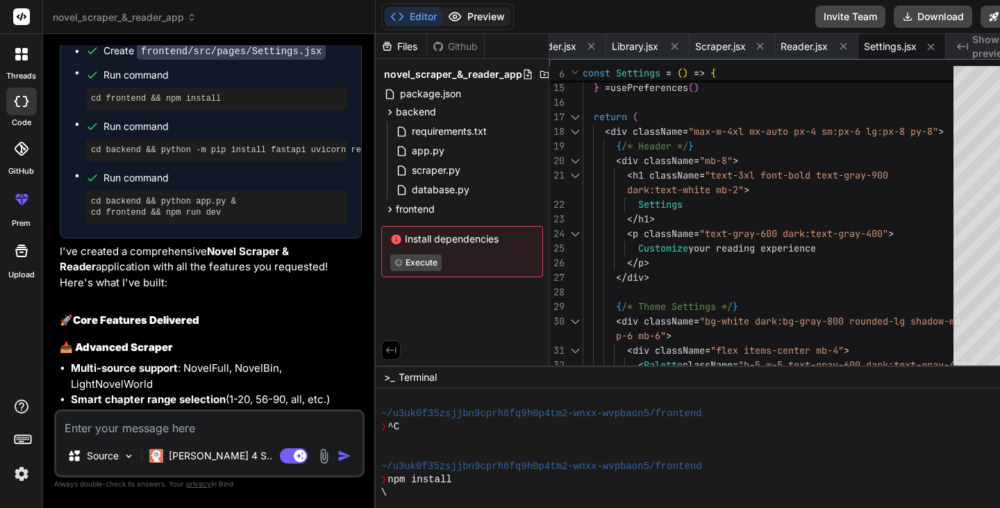
click at [458, 20] on button "Preview" at bounding box center [477, 16] width 68 height 19
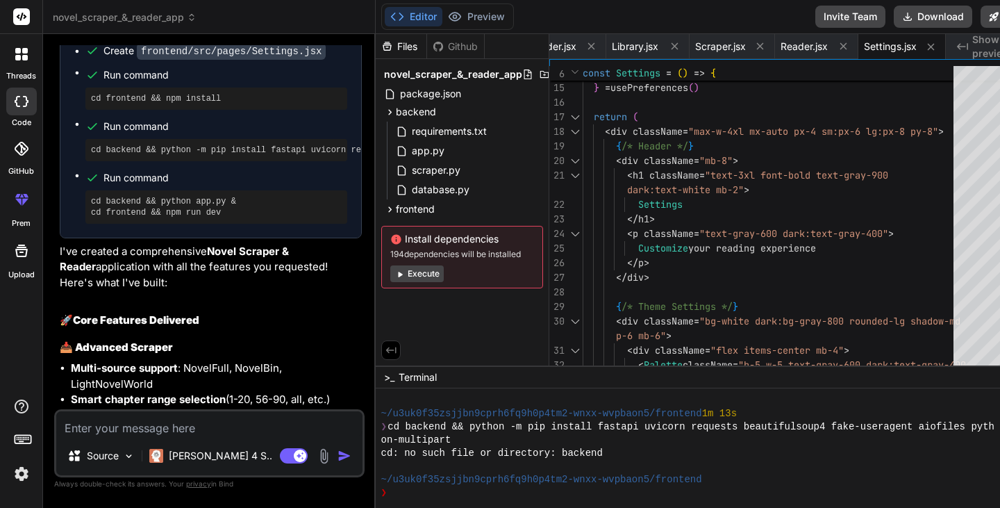
scroll to position [1096, 0]
click at [413, 267] on button "Execute" at bounding box center [416, 273] width 53 height 17
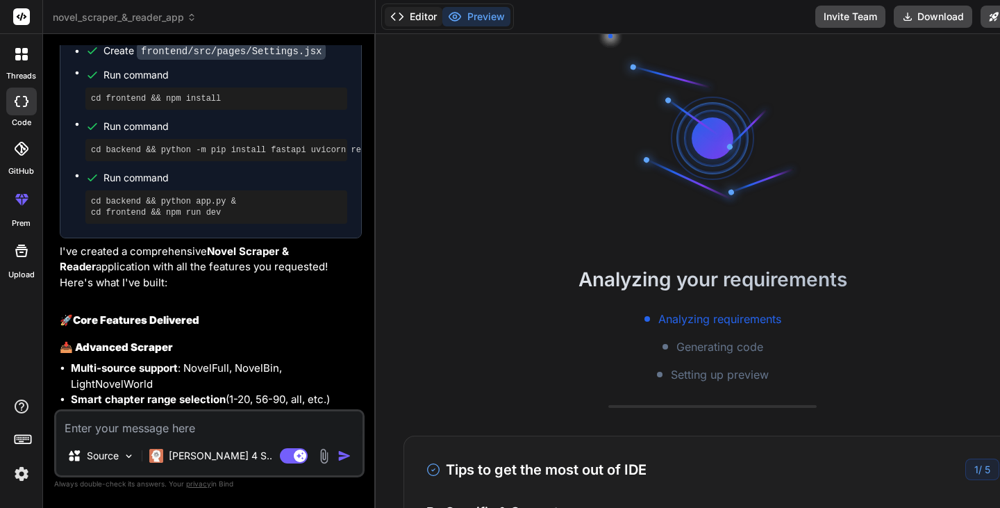
scroll to position [1320, 0]
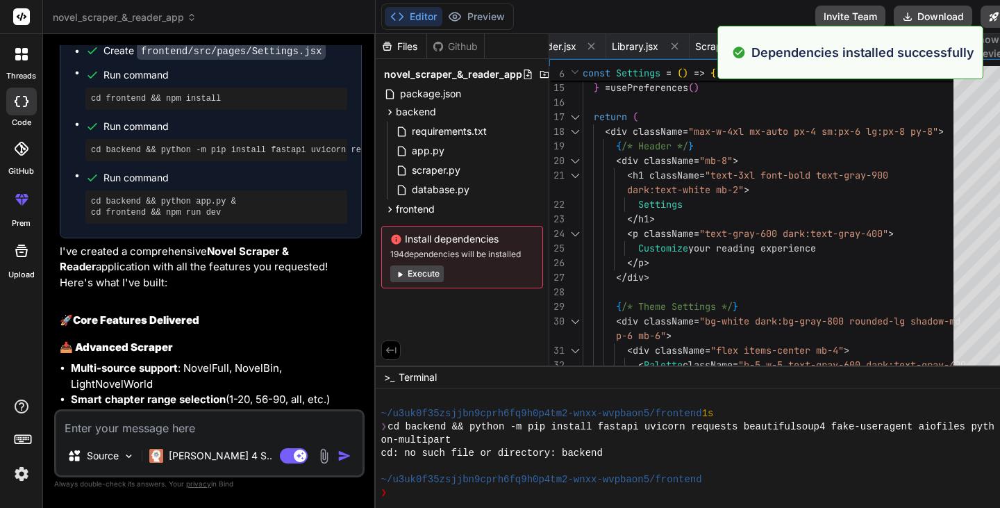
click at [401, 7] on button "Editor" at bounding box center [414, 16] width 58 height 19
click at [397, 271] on button "Execute" at bounding box center [416, 273] width 53 height 17
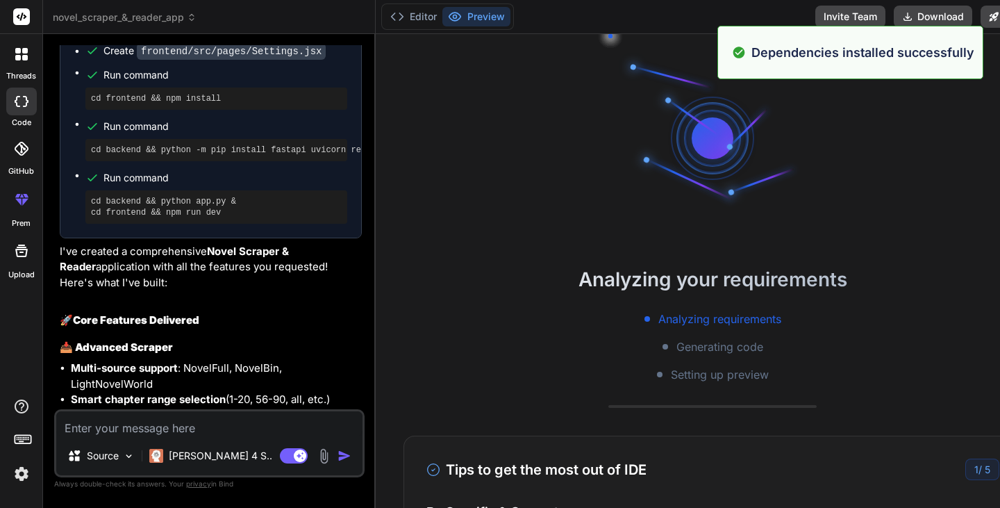
scroll to position [1386, 0]
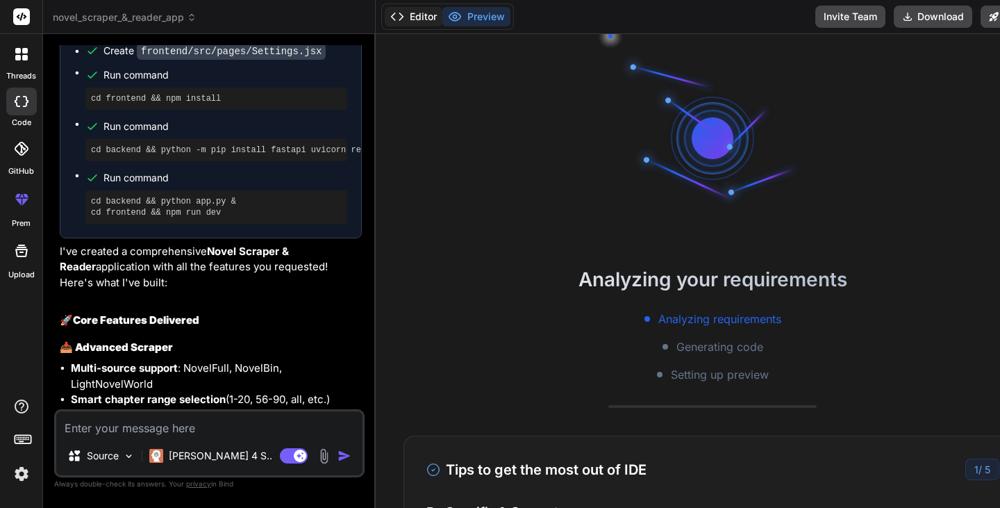
click at [390, 16] on icon at bounding box center [397, 17] width 14 height 14
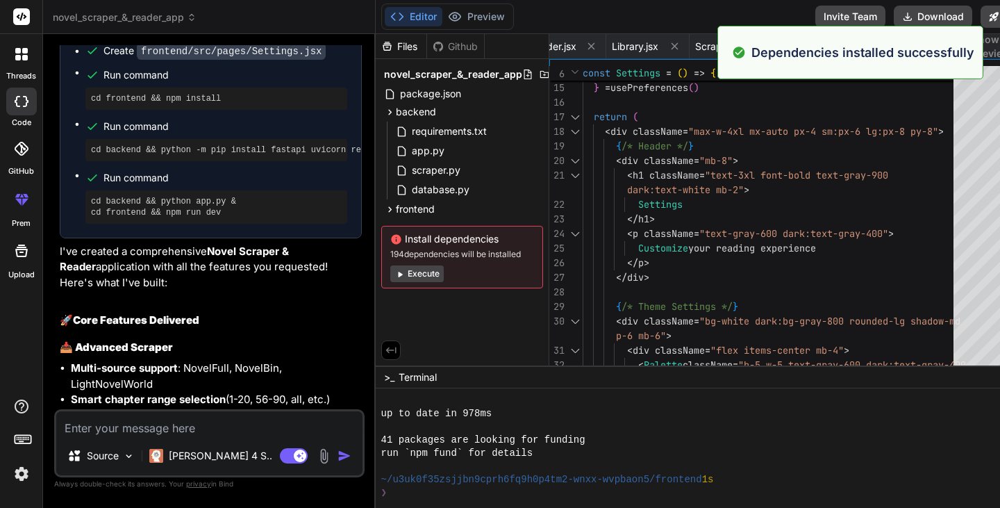
scroll to position [1545, 0]
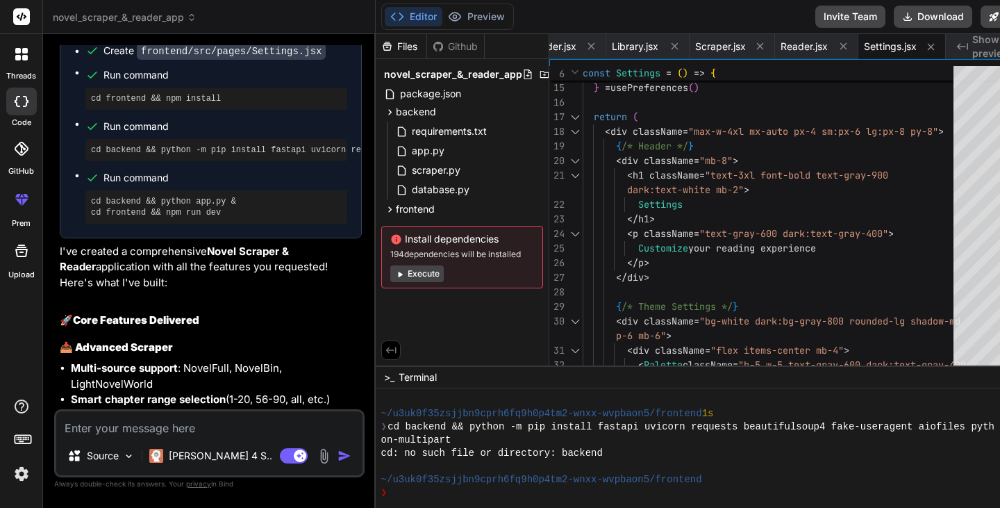
click at [413, 273] on button "Execute" at bounding box center [416, 273] width 53 height 17
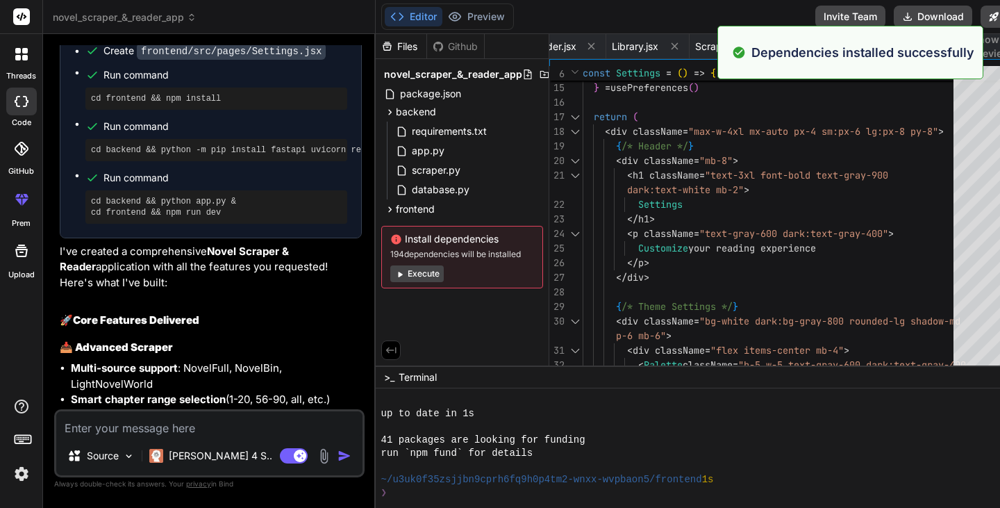
scroll to position [1769, 0]
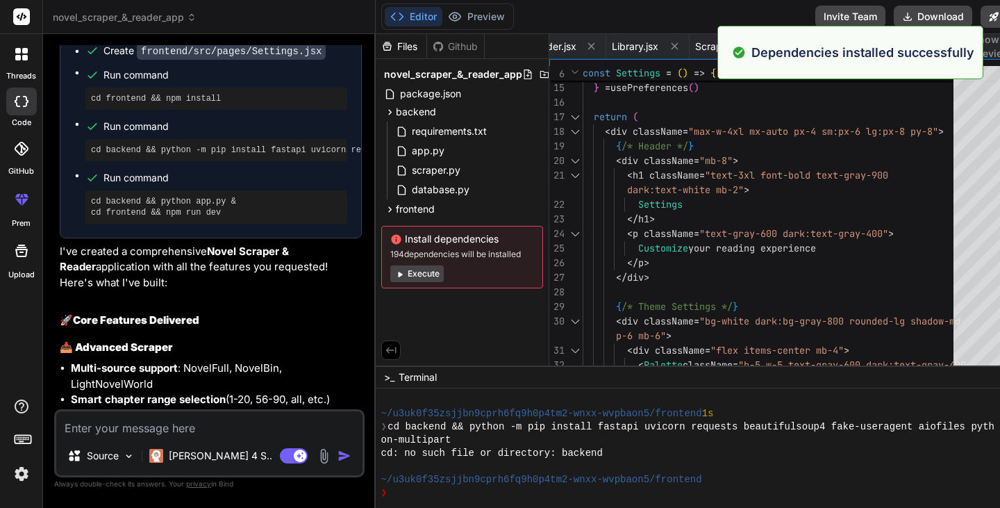
click at [413, 273] on button "Execute" at bounding box center [416, 273] width 53 height 17
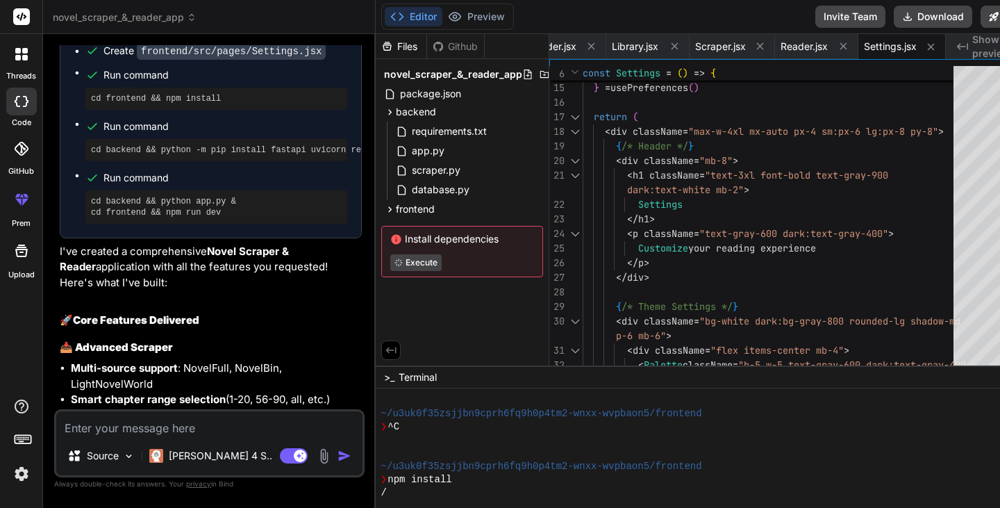
scroll to position [2152, 0]
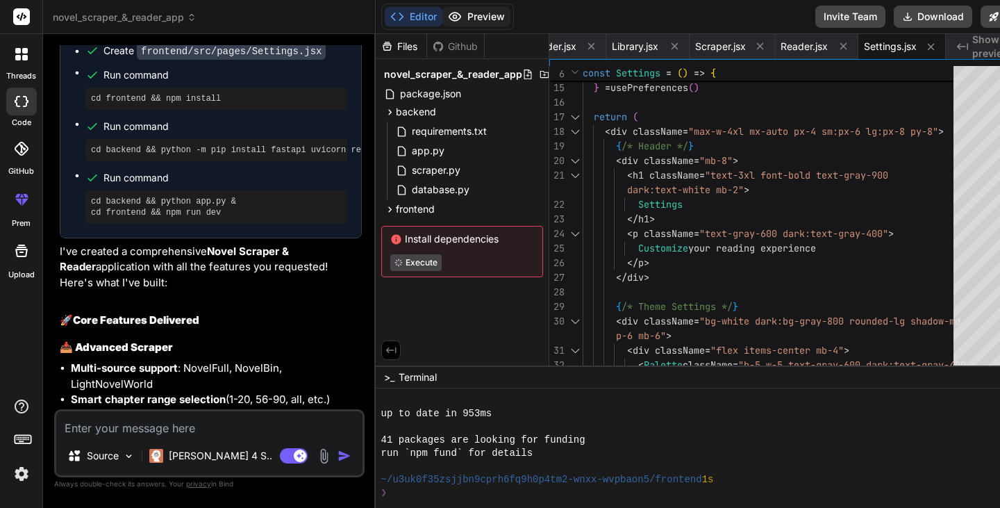
click at [448, 15] on icon at bounding box center [455, 17] width 14 height 14
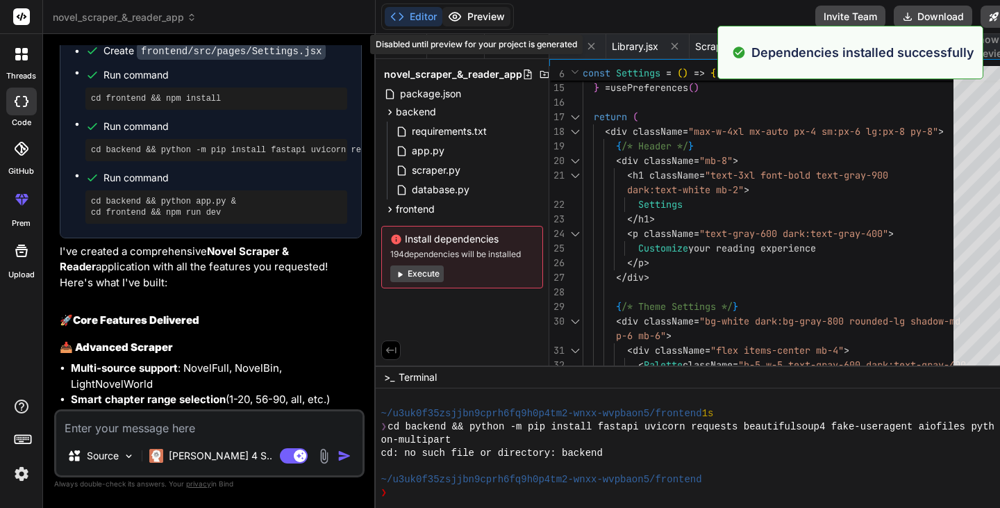
scroll to position [2218, 0]
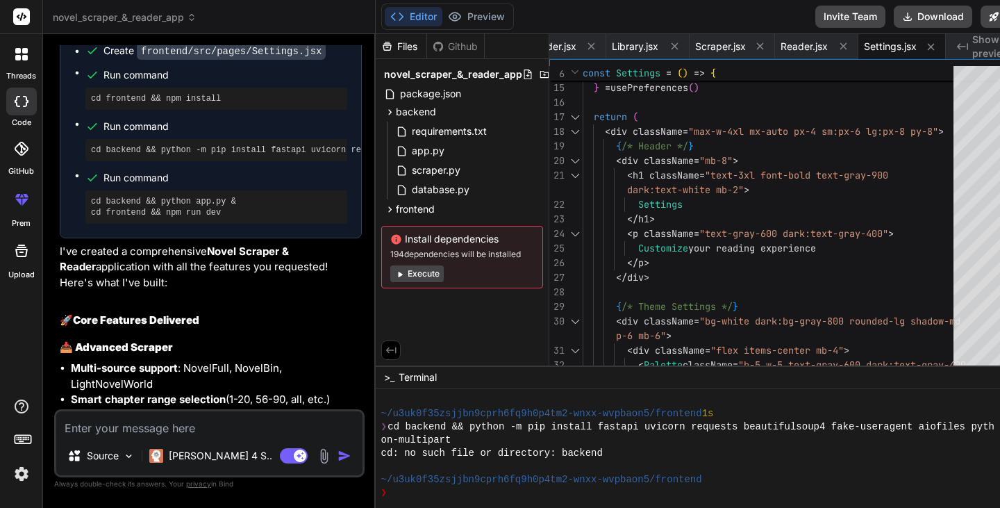
click at [396, 276] on button "Execute" at bounding box center [416, 273] width 53 height 17
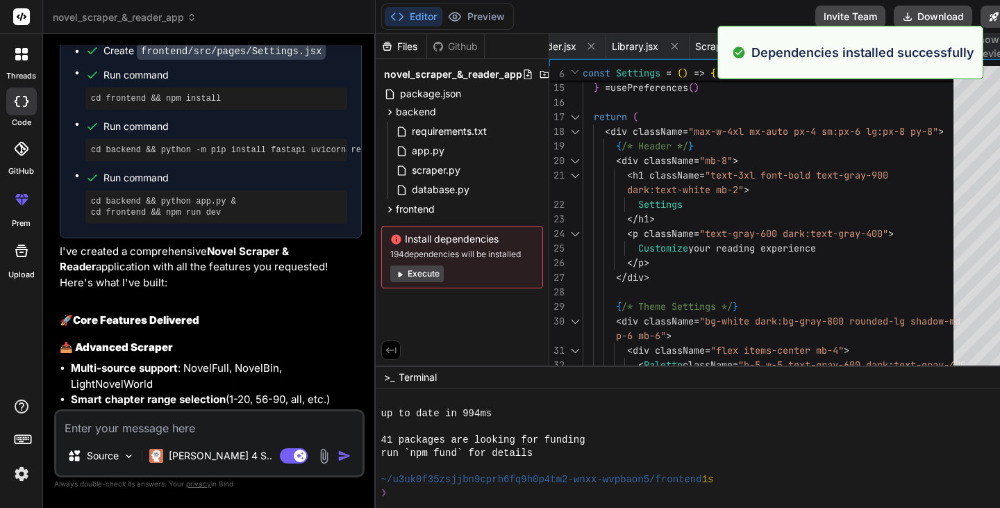
scroll to position [2442, 0]
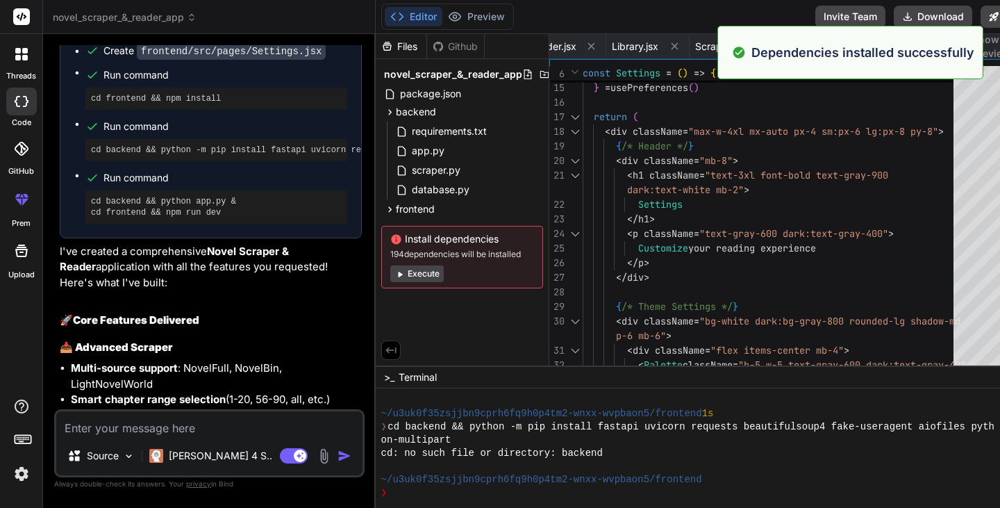
click at [664, 343] on div "Files Github novel_scraper_&_reader_app package.json backend requirements.txt a…" at bounding box center [713, 271] width 675 height 474
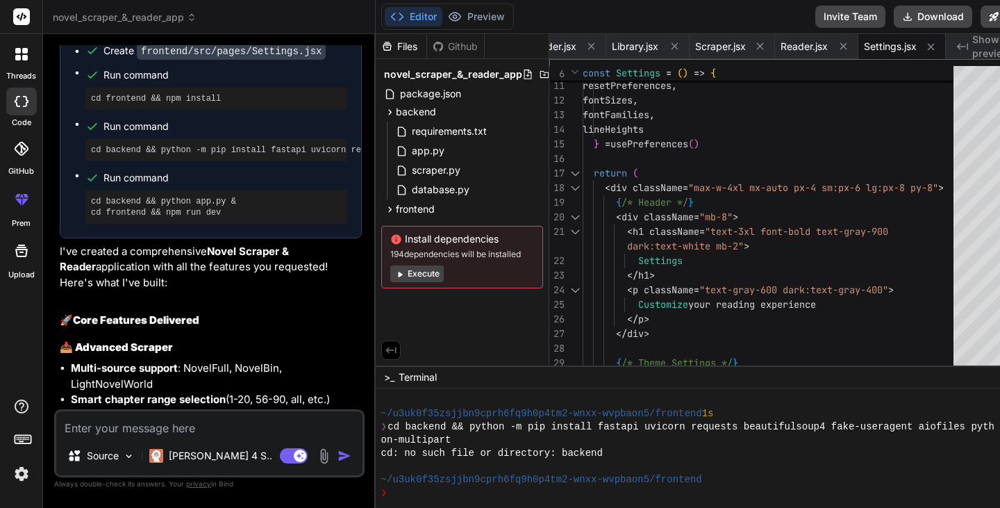
click at [408, 17] on button "Editor" at bounding box center [414, 16] width 58 height 19
click at [381, 49] on div "Files" at bounding box center [401, 47] width 51 height 14
click at [973, 52] on span "Show preview" at bounding box center [1006, 47] width 67 height 28
click at [903, 22] on button "Download" at bounding box center [933, 17] width 79 height 22
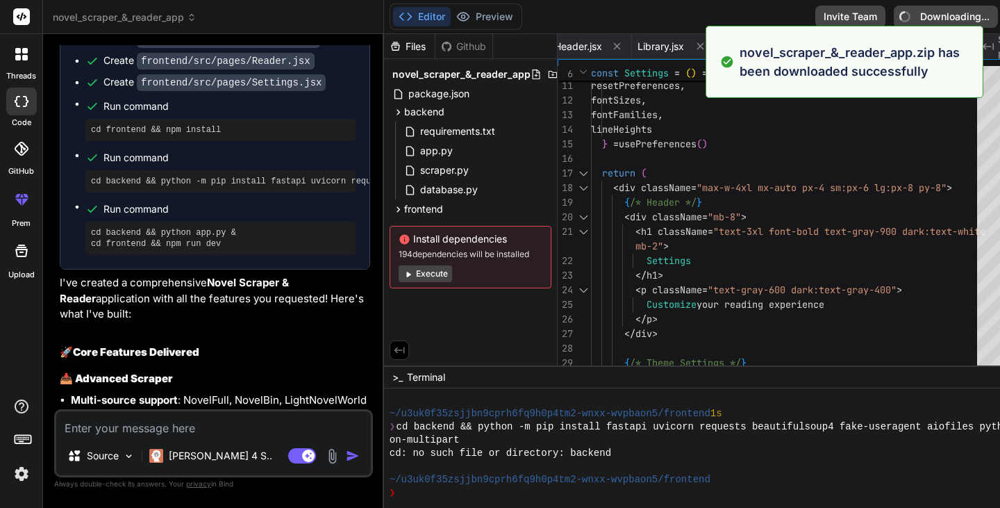
scroll to position [1640, 0]
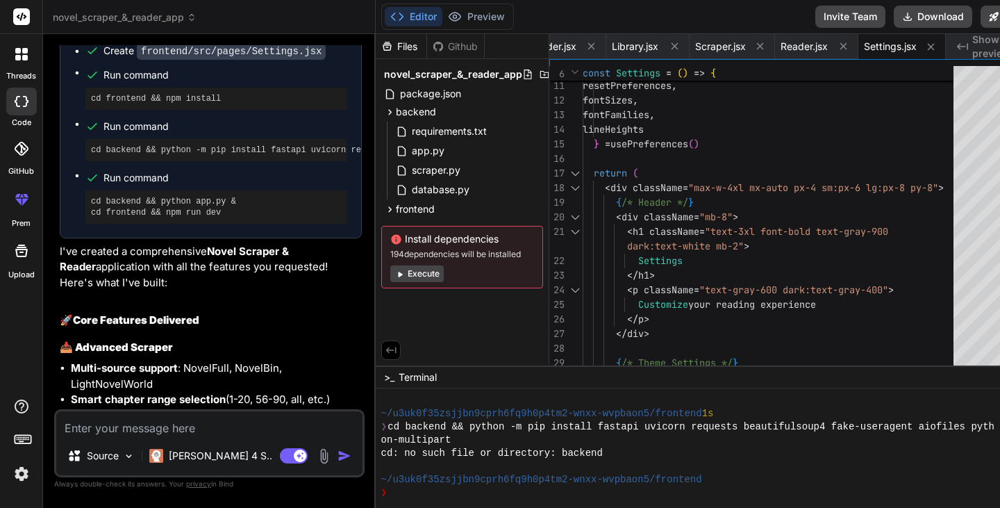
click at [400, 267] on button "Execute" at bounding box center [416, 273] width 53 height 17
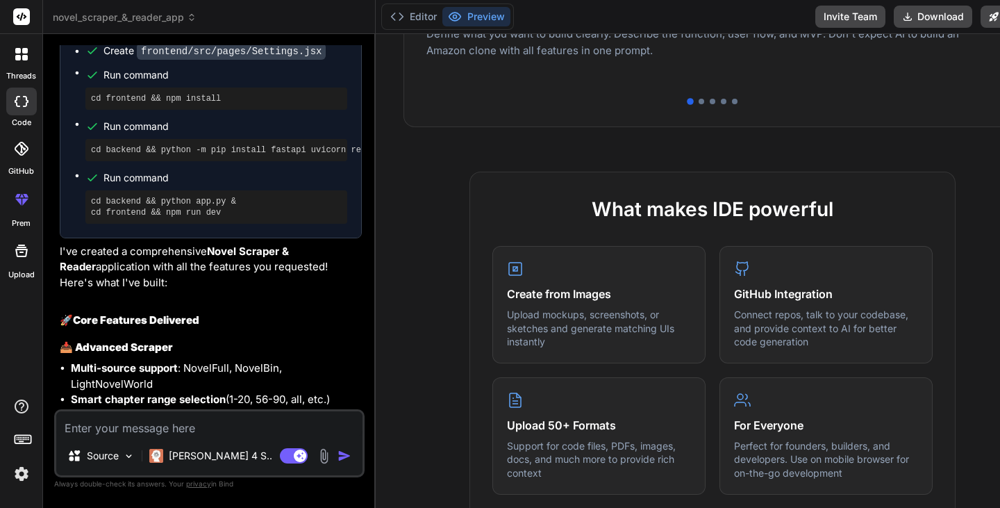
scroll to position [0, 0]
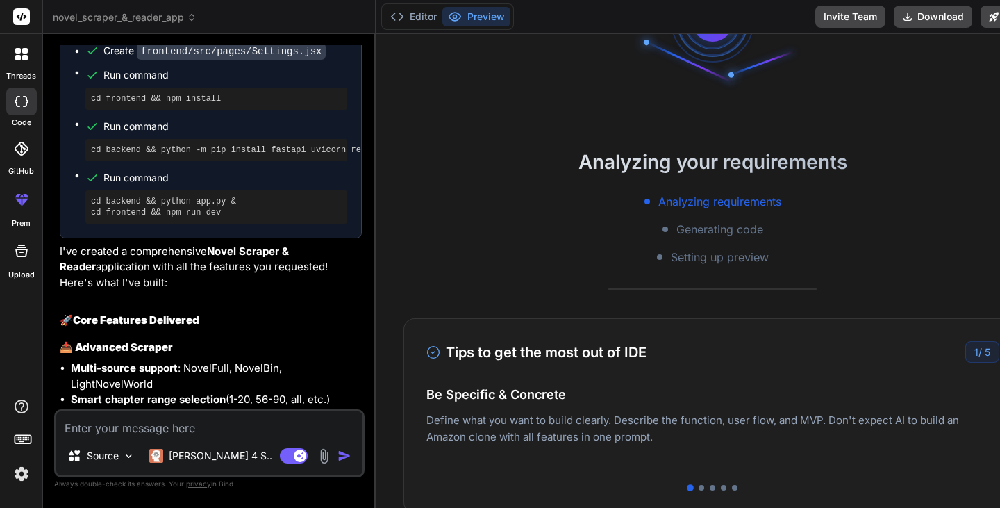
type textarea "x"
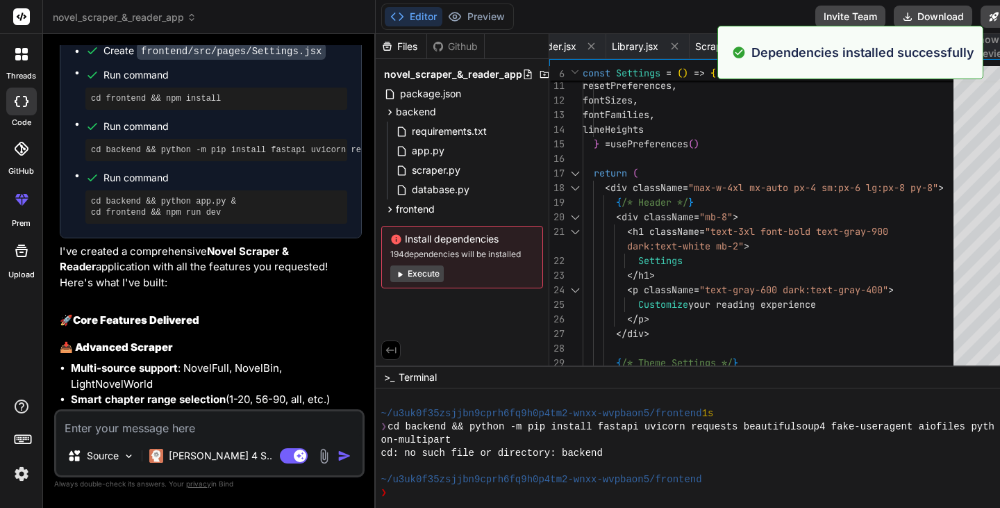
scroll to position [2667, 0]
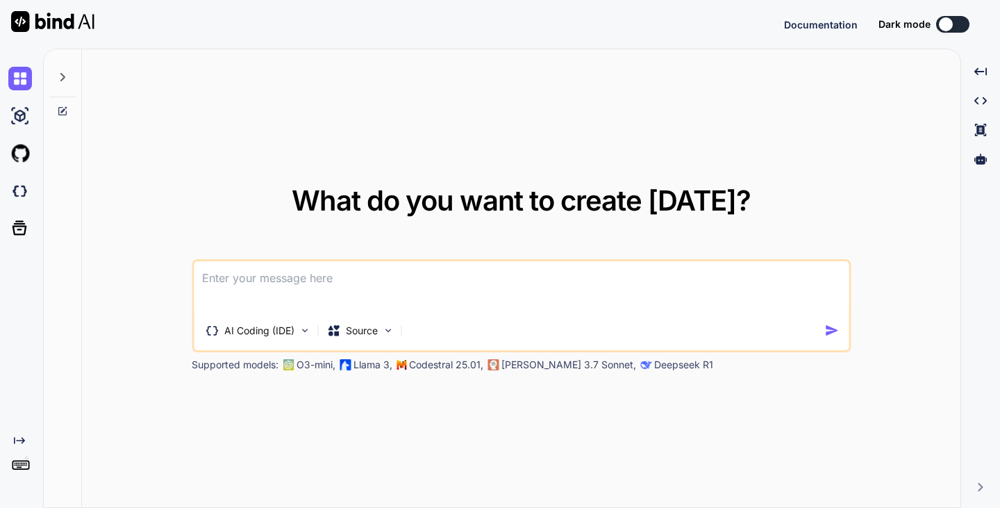
type textarea "x"
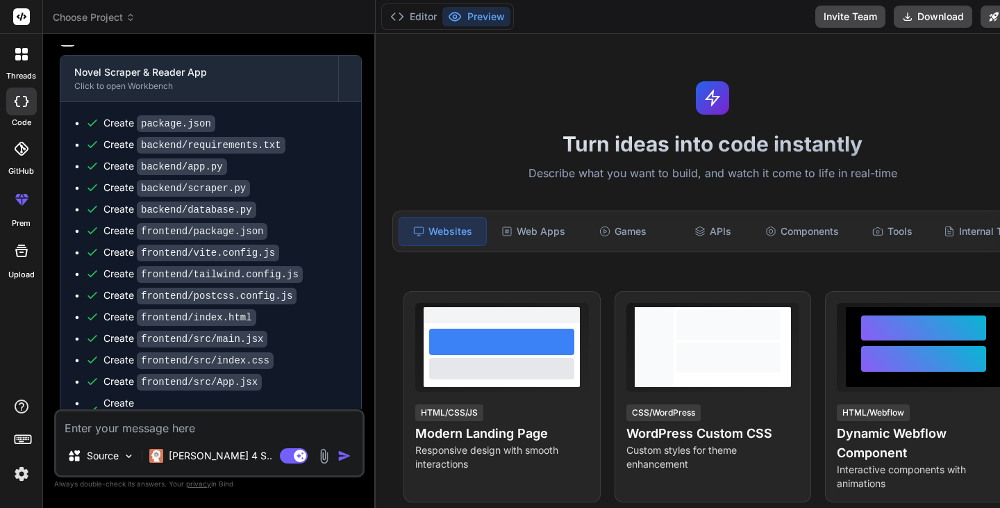
scroll to position [1134, 0]
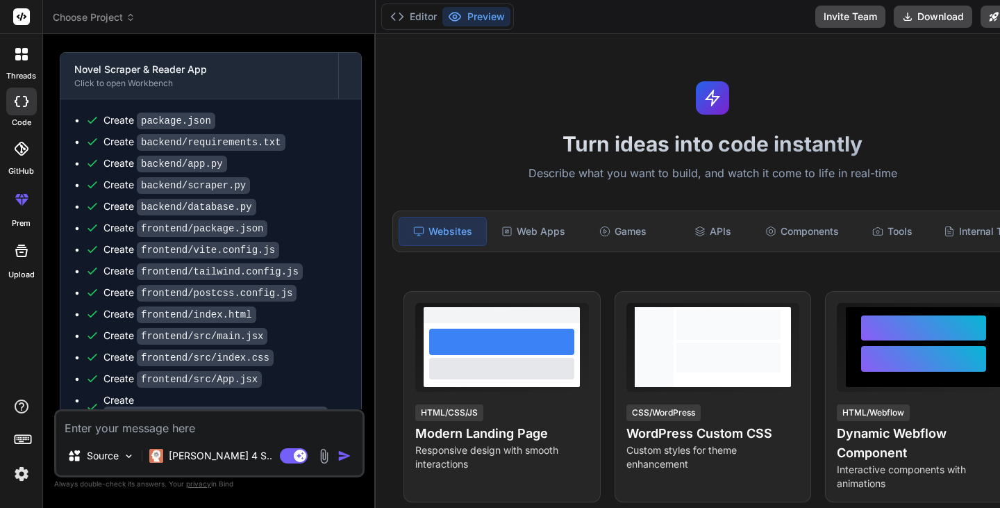
type textarea "x"
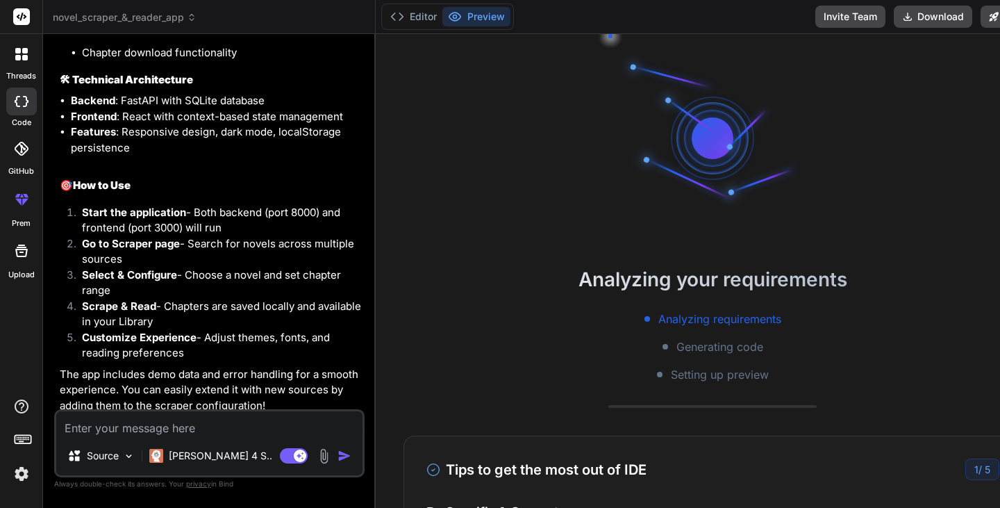
scroll to position [2360, 0]
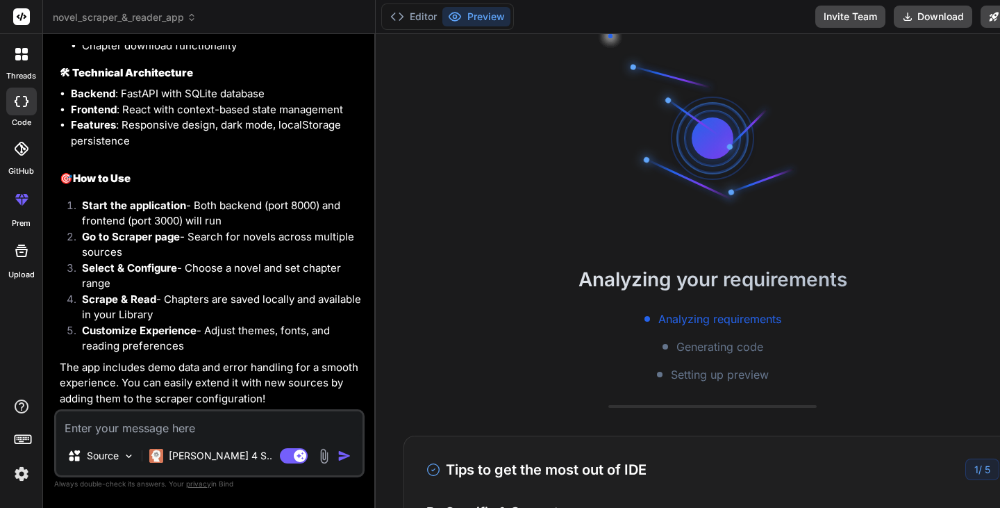
type textarea "i"
type textarea "x"
type textarea "it"
type textarea "x"
type textarea "its"
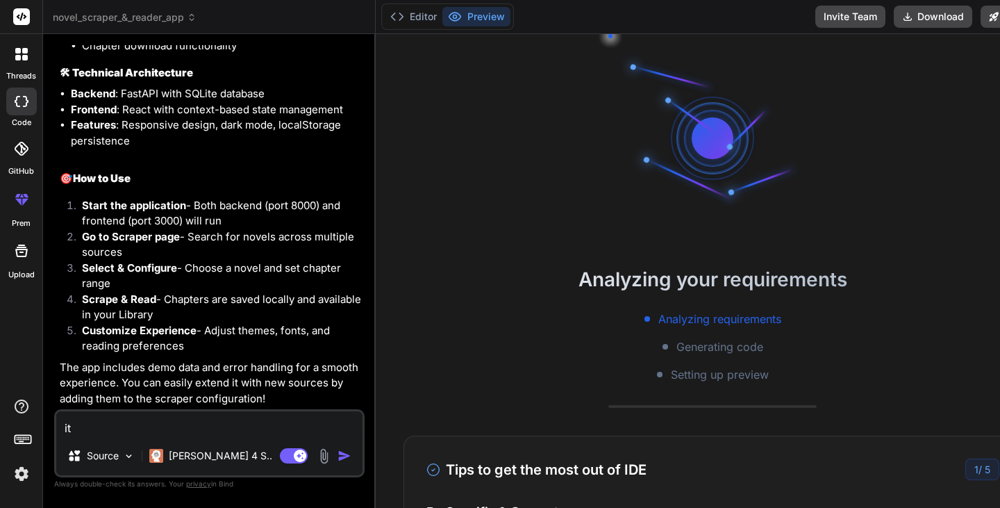
type textarea "x"
type textarea "its"
type textarea "x"
type textarea "its n"
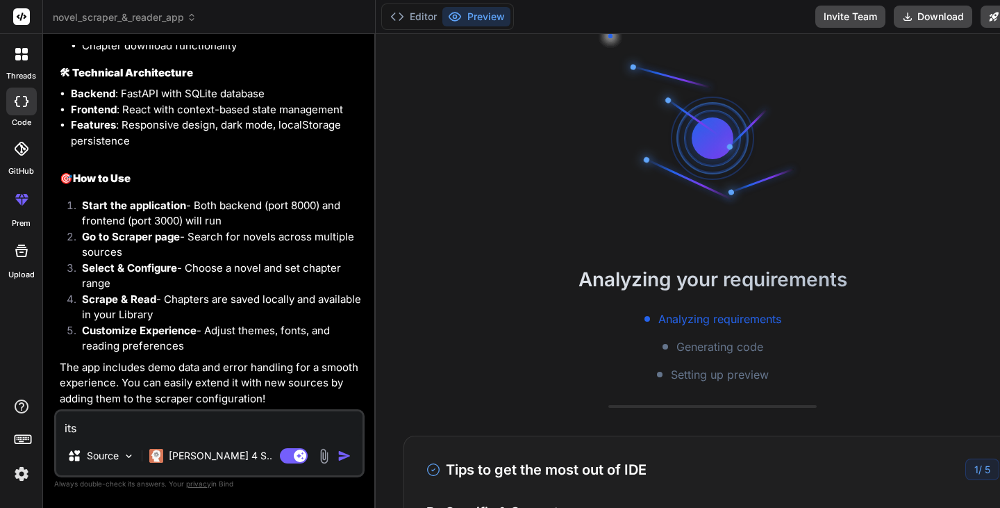
type textarea "x"
type textarea "its no"
type textarea "x"
type textarea "its not"
type textarea "x"
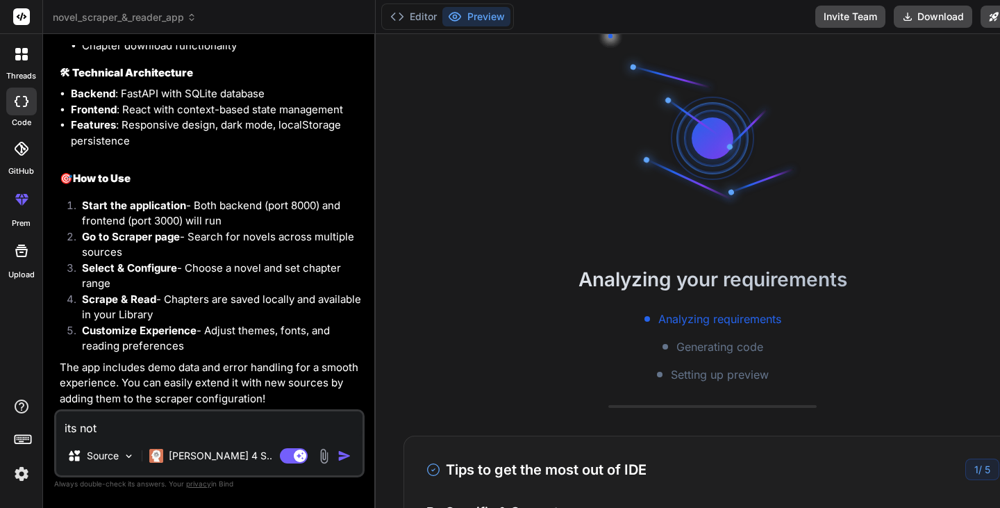
type textarea "its not"
type textarea "x"
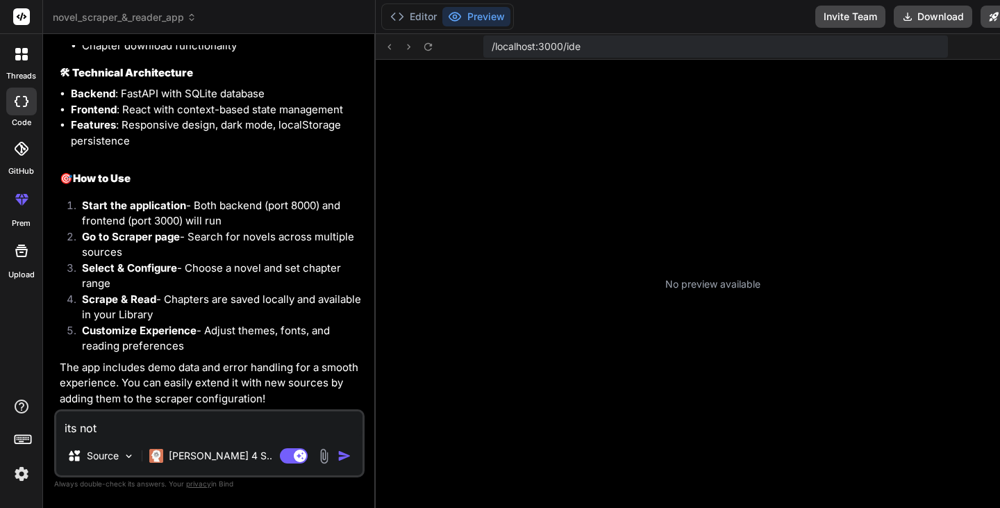
scroll to position [132, 0]
type textarea "its not s"
type textarea "x"
type textarea "its not st"
type textarea "x"
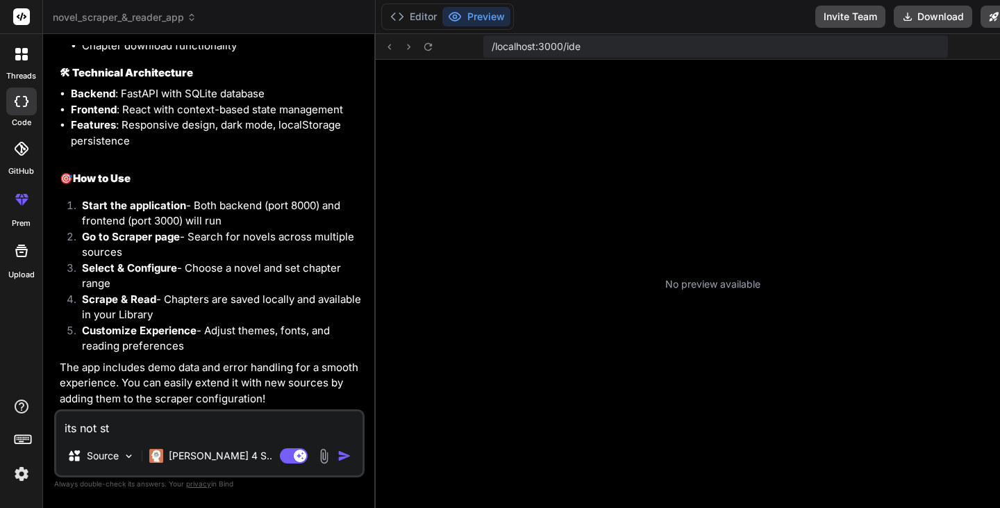
type textarea "its not sta"
type textarea "x"
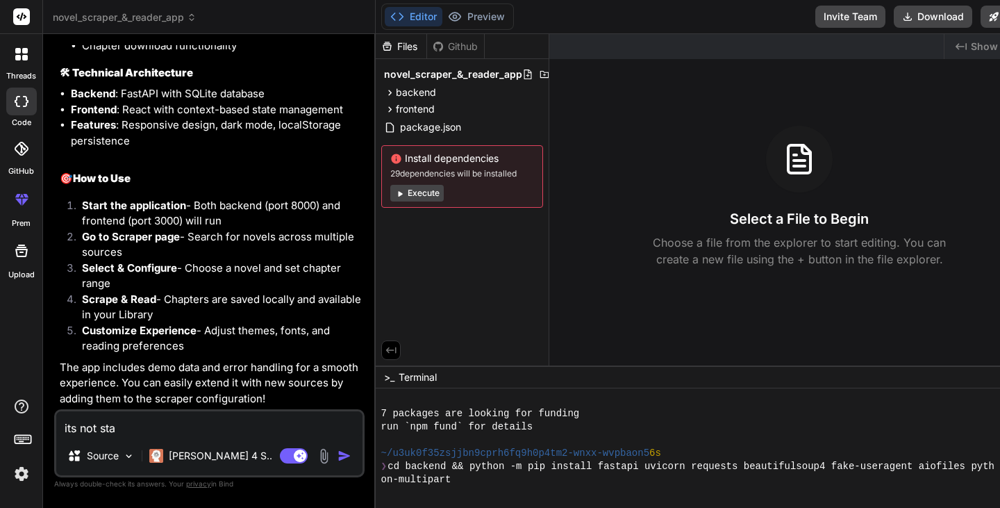
type textarea "its not stae"
type textarea "x"
type textarea "its not sta"
type textarea "x"
type textarea "its not st"
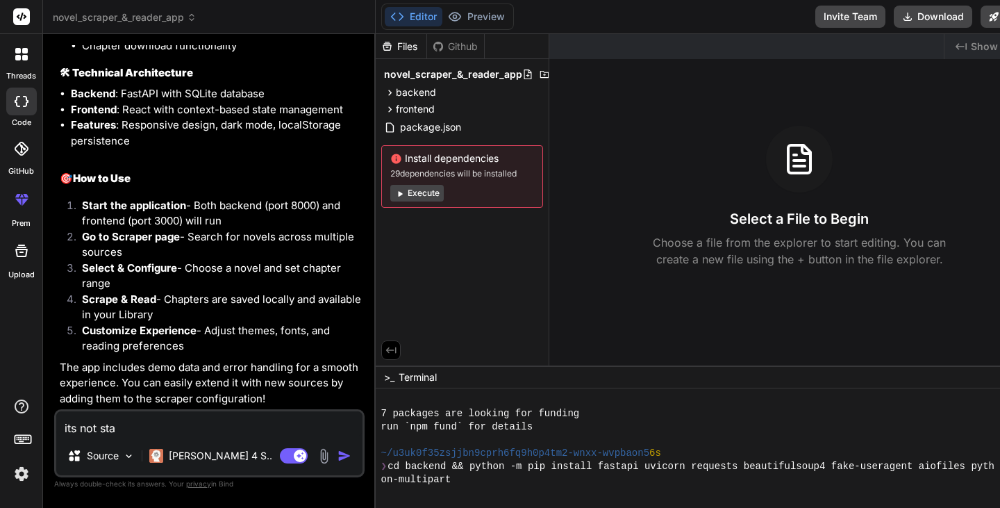
type textarea "x"
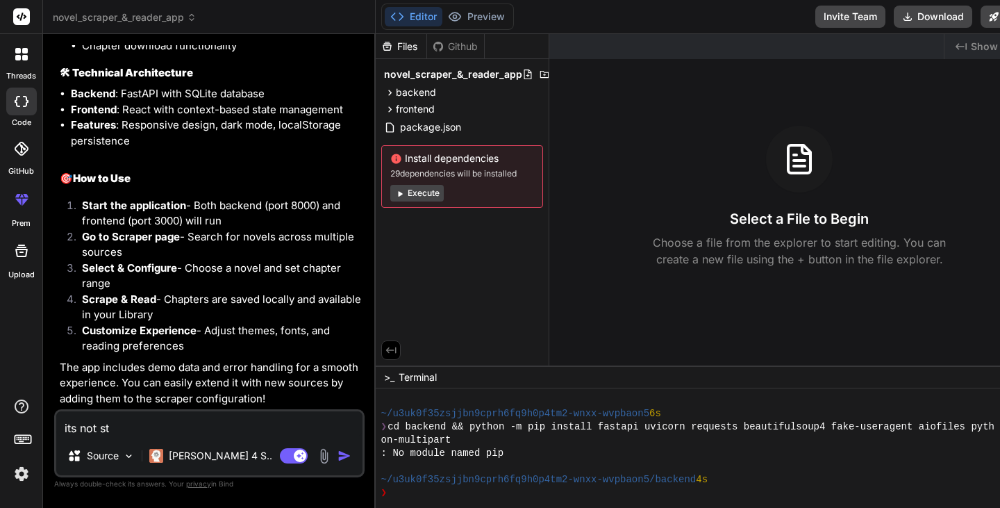
scroll to position [172, 0]
type textarea "its not st"
click at [415, 85] on div "backend" at bounding box center [462, 92] width 162 height 17
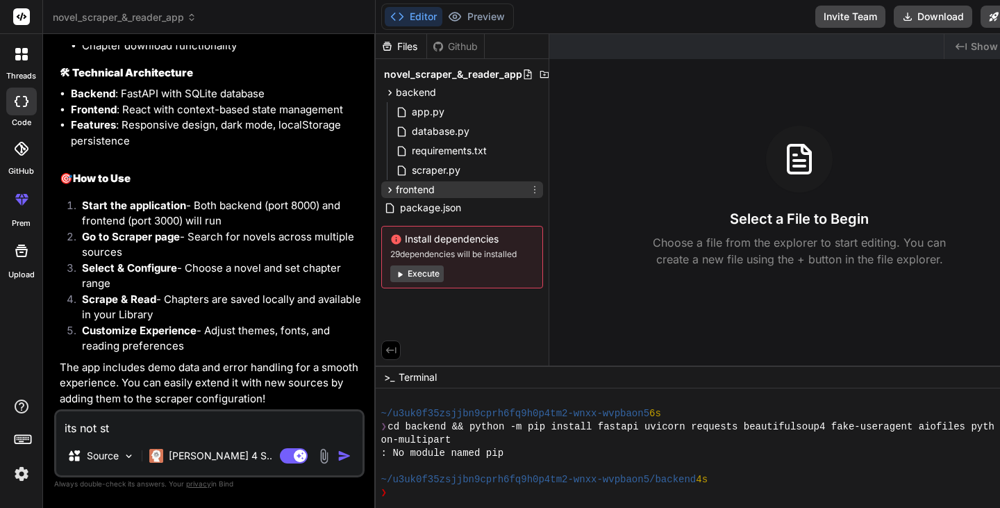
click at [425, 185] on div "frontend" at bounding box center [462, 189] width 162 height 17
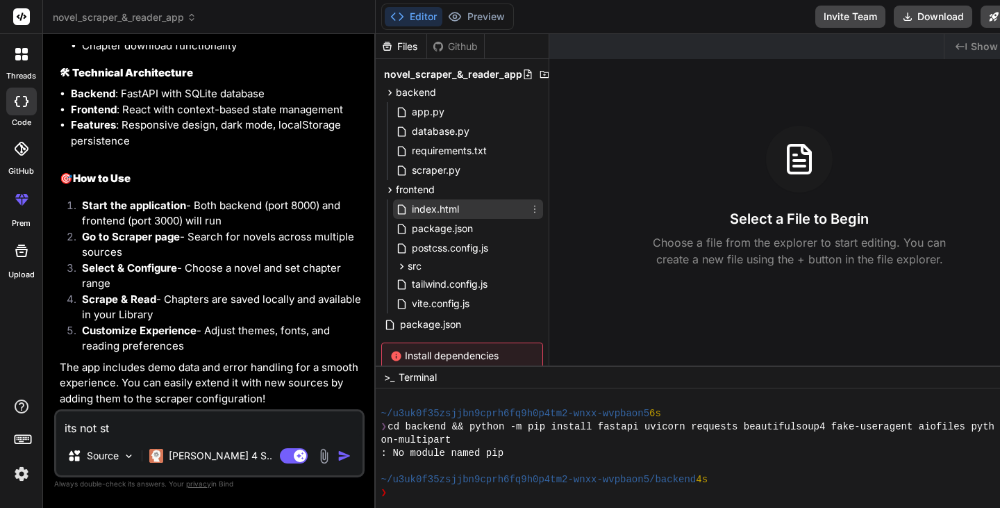
click at [439, 211] on span "index.html" at bounding box center [436, 209] width 50 height 17
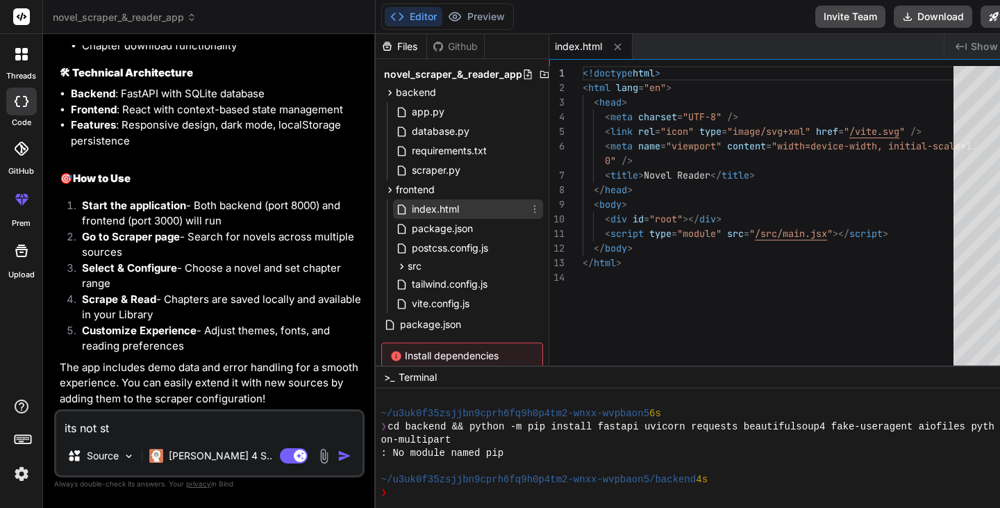
type textarea "x"
type textarea "<div id="root"></div> <script type="module" src="/src/main.jsx"></script> </bod…"
click at [784, 229] on div "<!doctype html > < html lang = "en" > < head > < meta charset = "UTF-8" /> < li…" at bounding box center [772, 219] width 379 height 306
click at [130, 424] on textarea "its not st" at bounding box center [209, 423] width 306 height 25
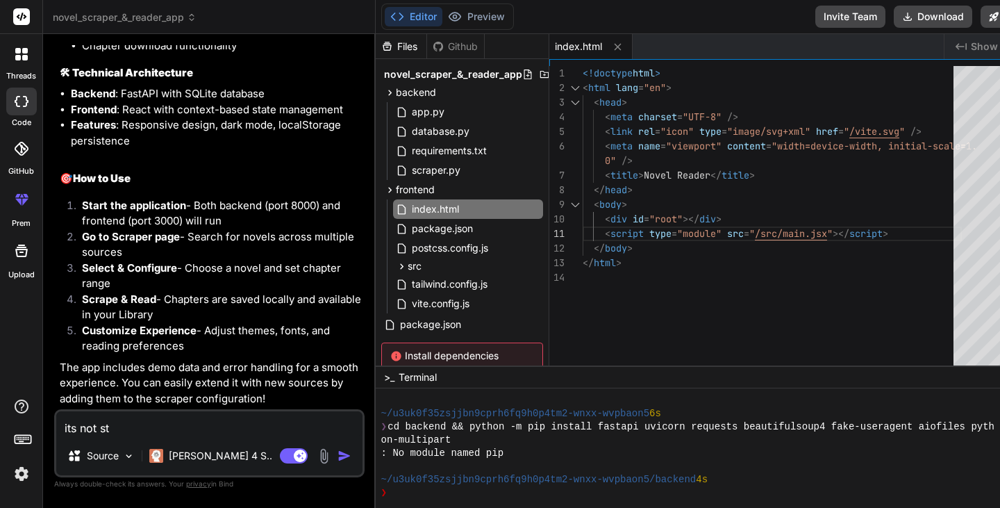
type textarea "its not s"
type textarea "x"
type textarea "its not"
type textarea "x"
type textarea "its not"
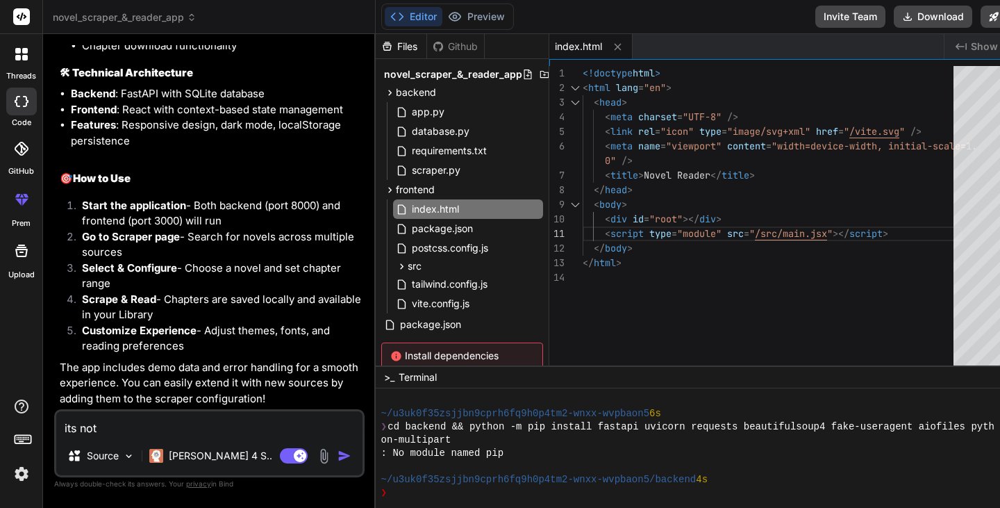
type textarea "x"
type textarea "its no"
type textarea "x"
type textarea "its n"
type textarea "x"
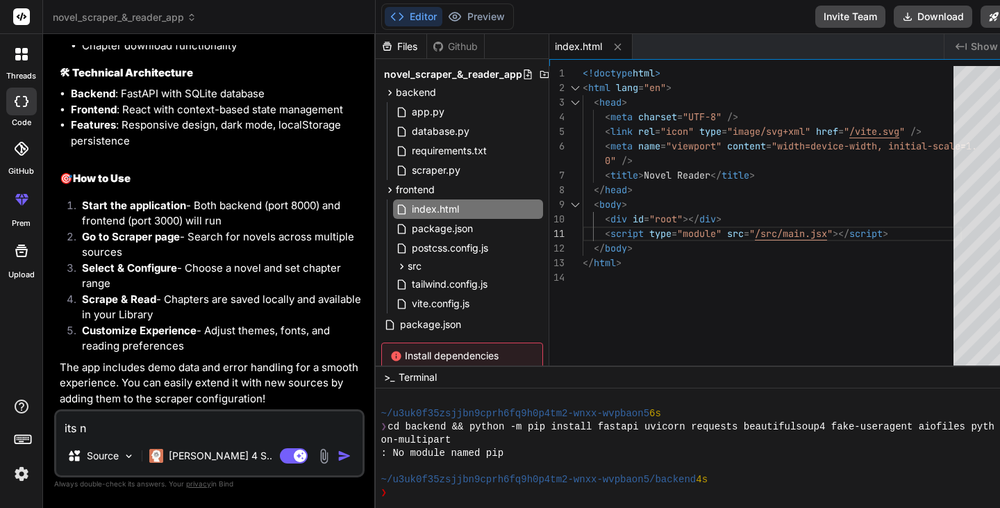
type textarea "its"
type textarea "x"
type textarea "its"
type textarea "x"
type textarea "it"
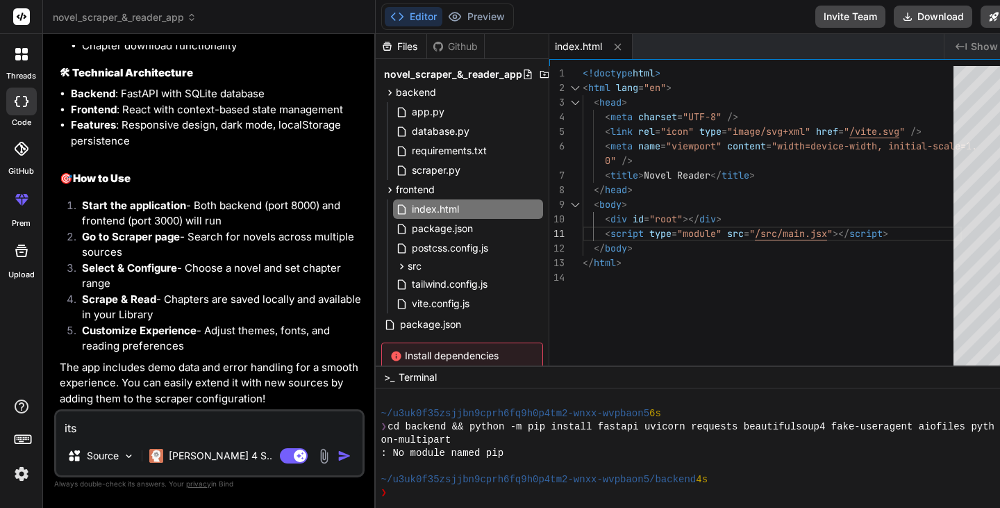
type textarea "x"
type textarea "i"
type textarea "x"
type textarea "t"
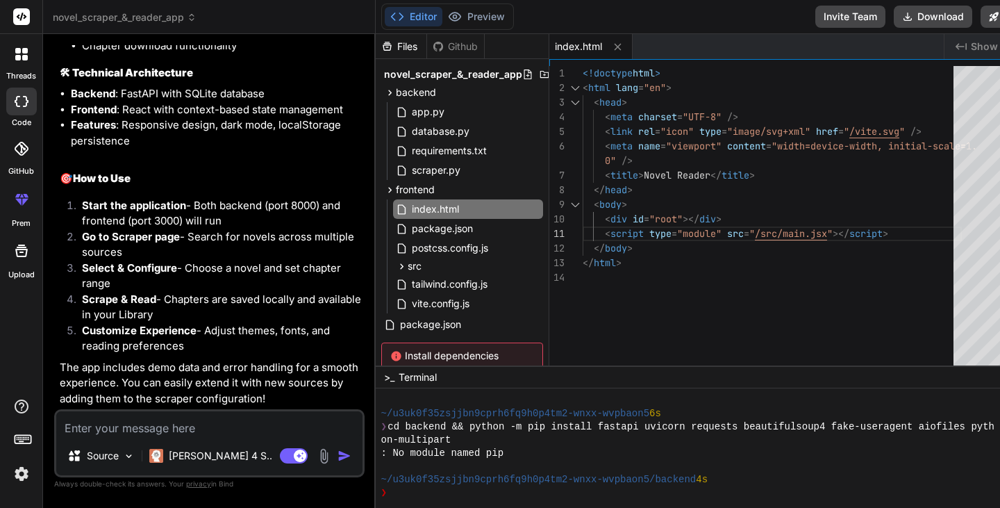
type textarea "x"
type textarea "th"
type textarea "x"
type textarea "the"
type textarea "x"
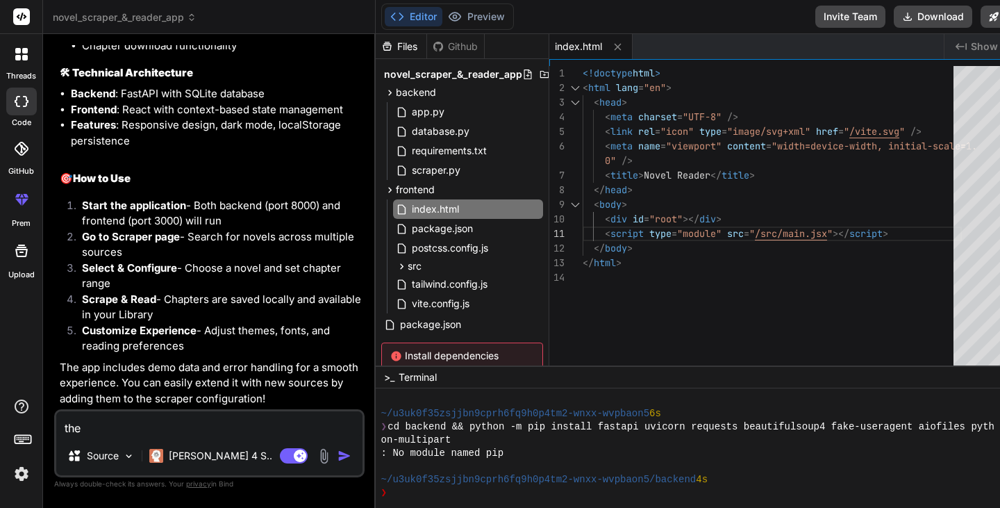
type textarea "ther"
type textarea "x"
type textarea "there"
type textarea "x"
type textarea "there"
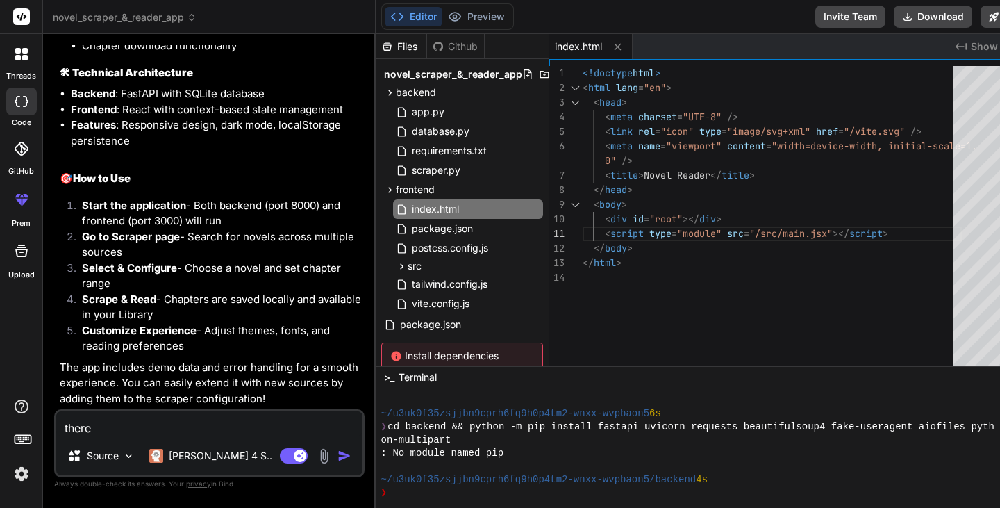
type textarea "x"
type textarea "there i"
type textarea "x"
type textarea "there is"
type textarea "x"
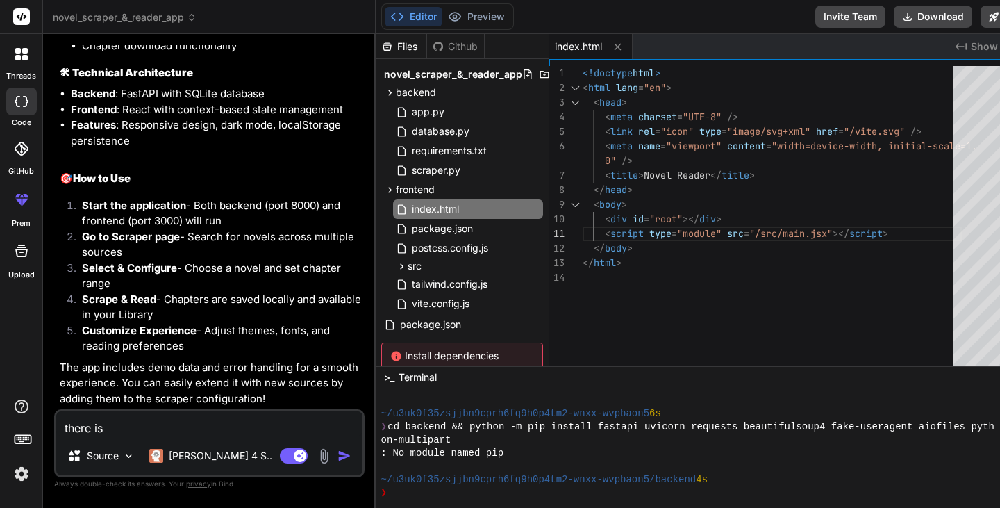
type textarea "there is"
type textarea "x"
type textarea "there is n"
type textarea "x"
type textarea "there is no"
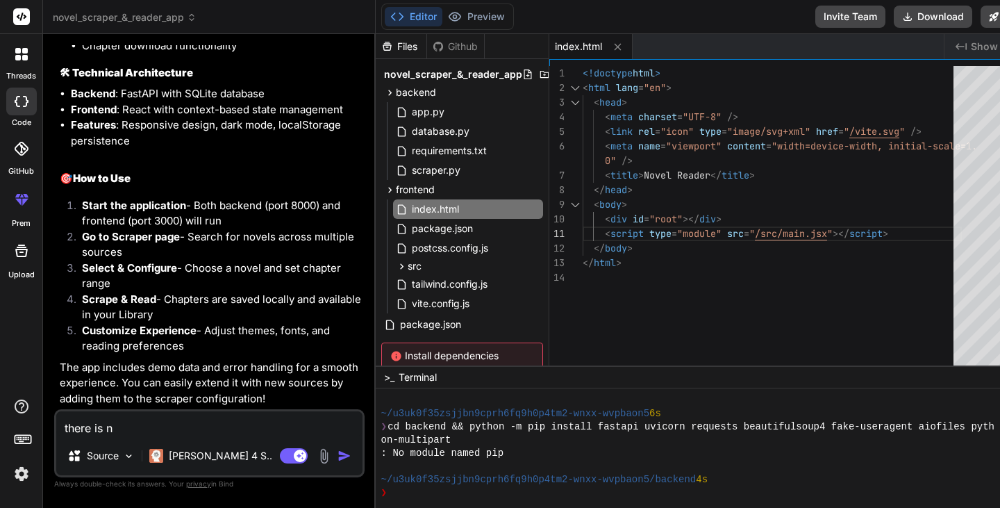
type textarea "x"
type textarea "there is no"
type textarea "x"
type textarea "there is no ,"
type textarea "x"
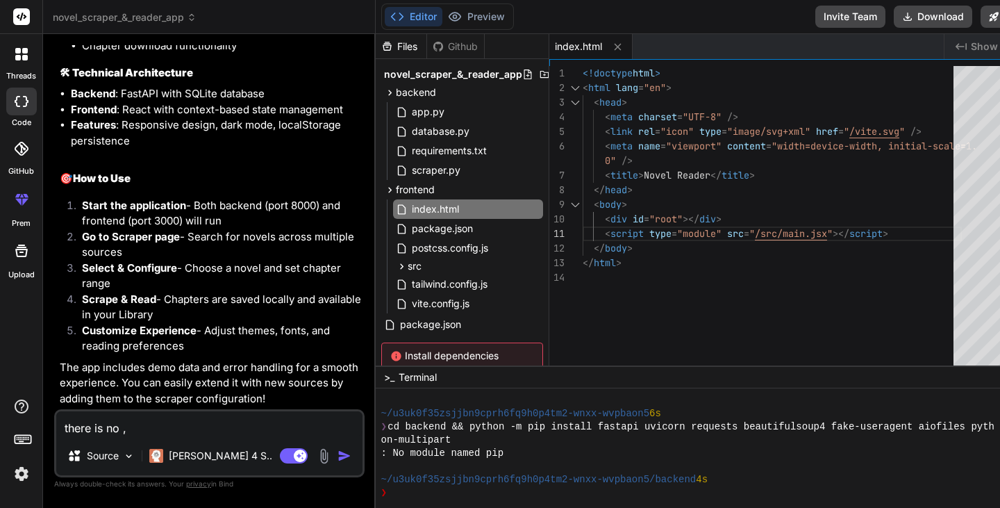
type textarea "there is no ,a"
type textarea "x"
type textarea "there is no ,ao"
type textarea "x"
type textarea "there is no ,aon"
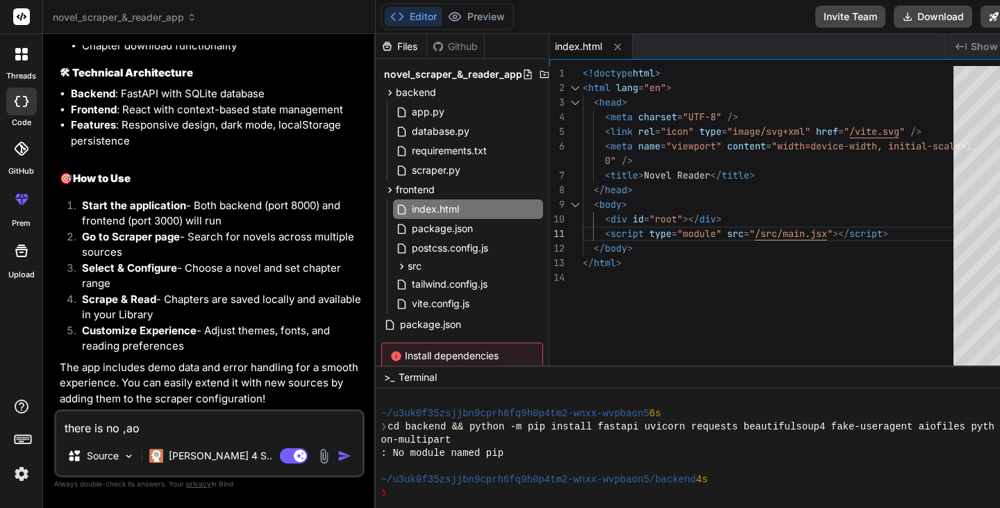
type textarea "x"
type textarea "there is no ,ao"
type textarea "x"
type textarea "there is no ,a"
type textarea "x"
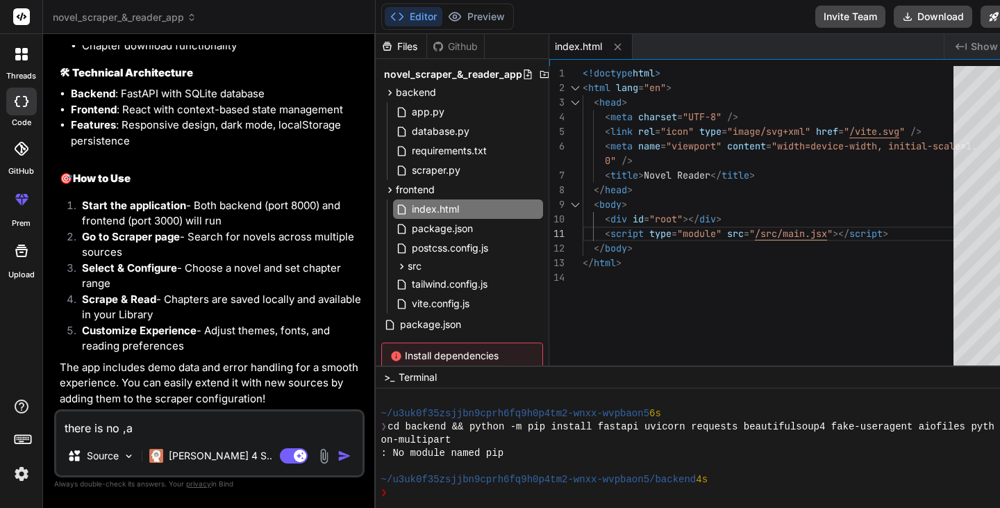
type textarea "there is no ,"
type textarea "x"
type textarea "there is no"
type textarea "x"
type textarea "there is no m"
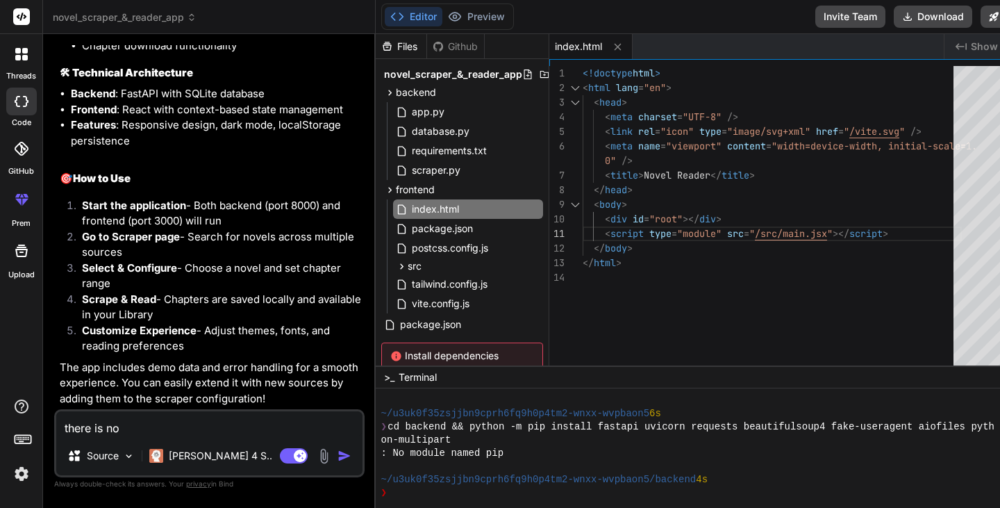
type textarea "x"
type textarea "there is no ma"
type textarea "x"
type textarea "there is no mai"
type textarea "x"
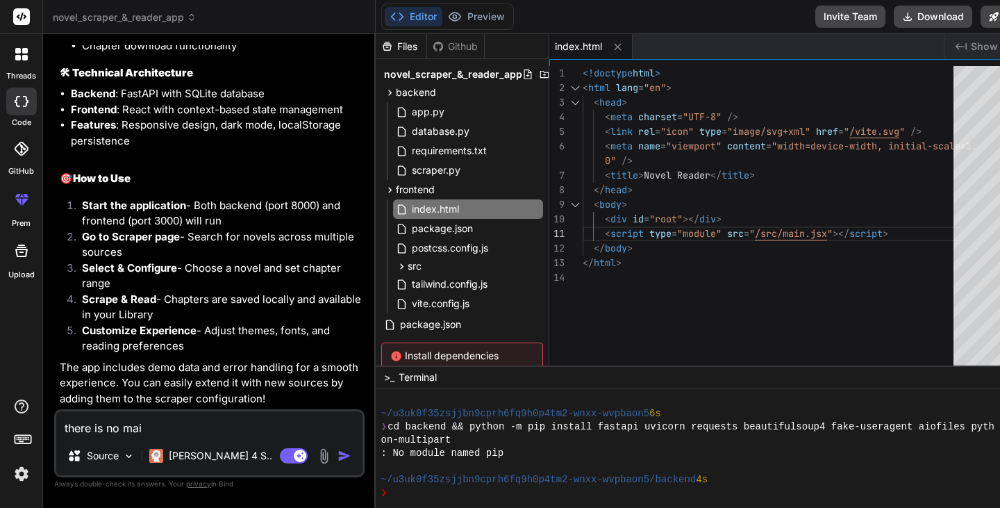
type textarea "there is no main"
type textarea "x"
type textarea "there is no main."
type textarea "x"
type textarea "there is no main.j"
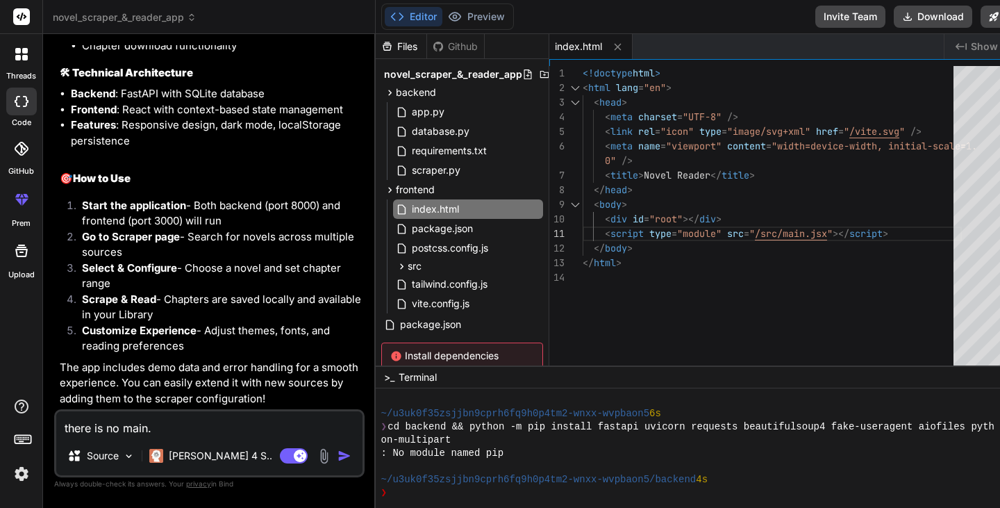
type textarea "x"
type textarea "there is no main.js"
type textarea "x"
type textarea "there is no main.jsx"
type textarea "x"
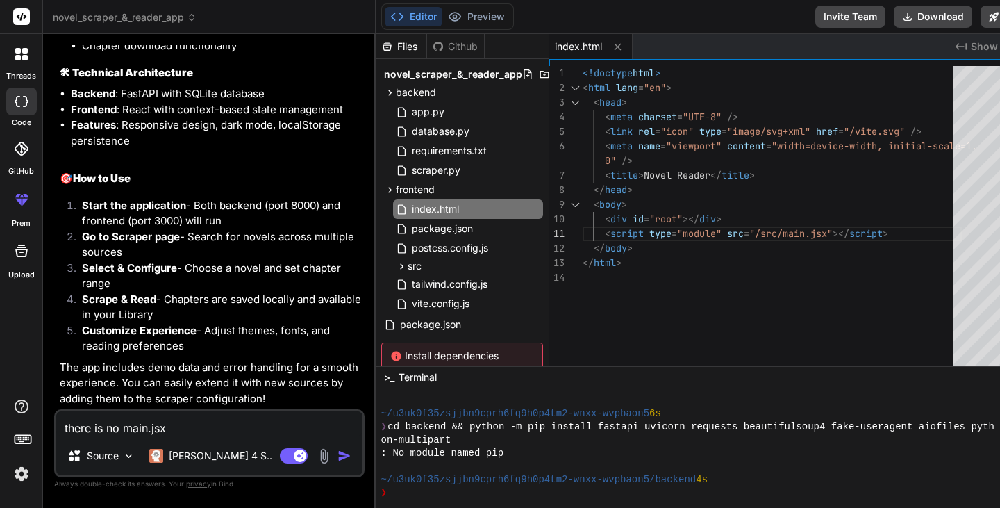
type textarea "there is no main.jsx"
type textarea "x"
type textarea "there is no main.jsx w"
type textarea "x"
type textarea "there is no main.jsx wh"
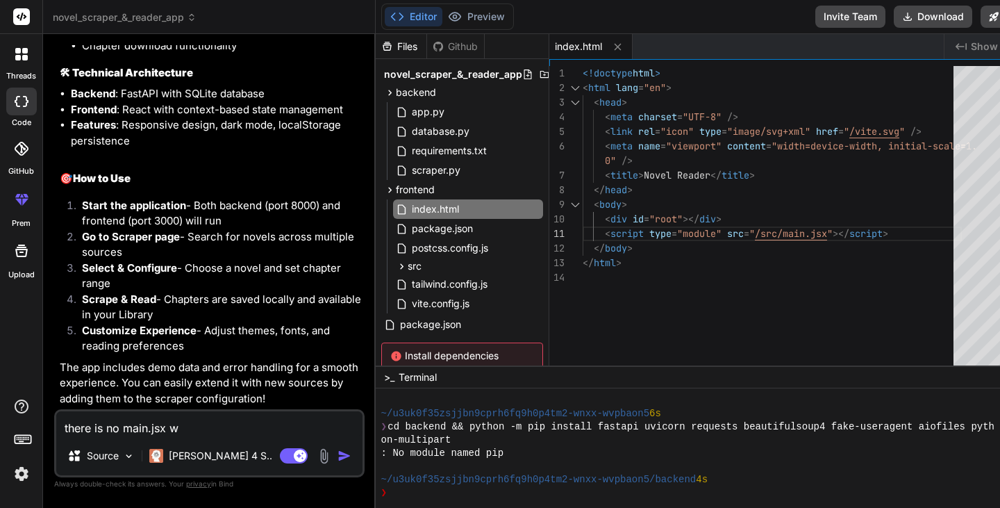
type textarea "x"
type textarea "there is no main.jsx wha"
type textarea "x"
type textarea "there is no main.jsx what"
type textarea "x"
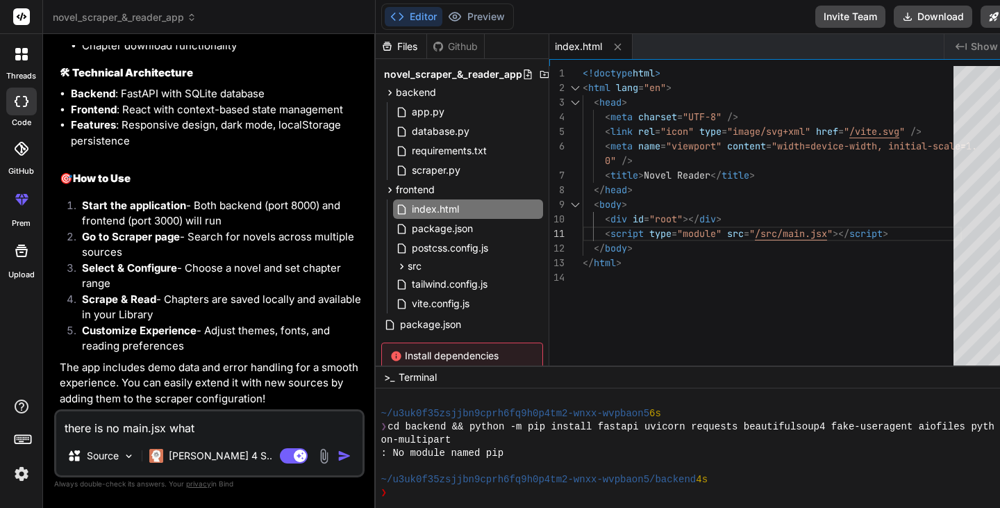
type textarea "there is no main.jsx what"
type textarea "x"
type textarea "there is no main.jsx what a"
type textarea "x"
type textarea "there is no main.jsx what ar"
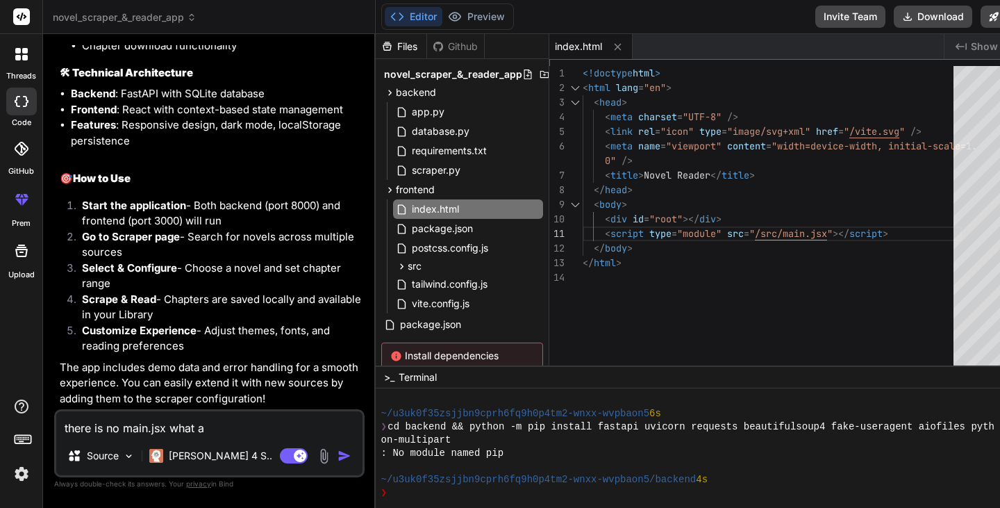
type textarea "x"
type textarea "there is no main.jsx what are"
type textarea "x"
type textarea "there is no main.jsx what are"
type textarea "x"
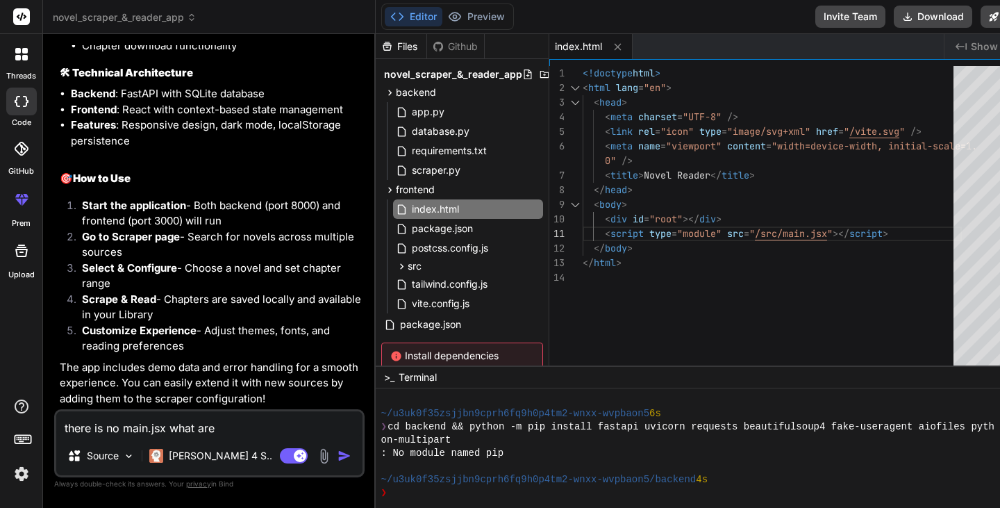
type textarea "there is no main.jsx what are u"
type textarea "x"
type textarea "there is no main.jsx what are"
type textarea "x"
type textarea "there is no main.jsx what are y"
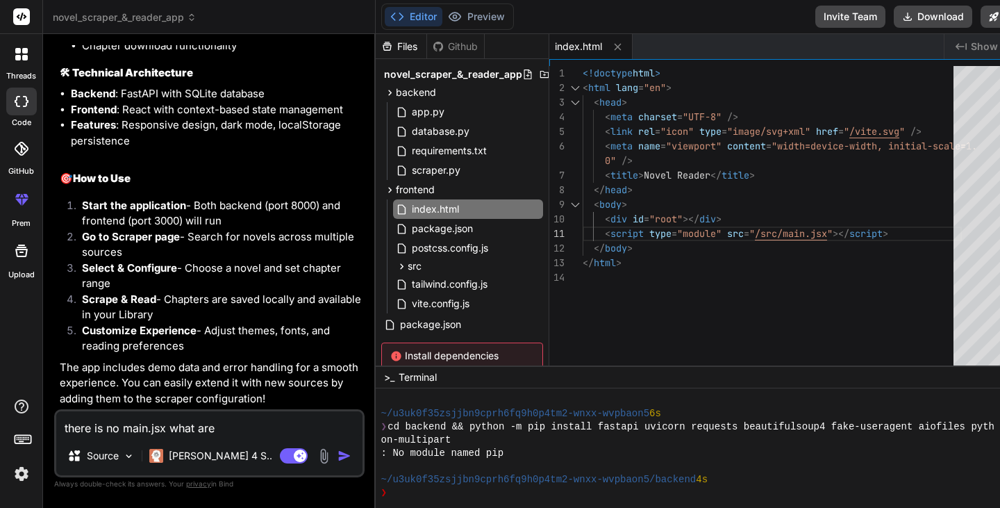
type textarea "x"
type textarea "there is no main.jsx what are yo"
type textarea "x"
type textarea "there is no main.jsx what are you"
type textarea "x"
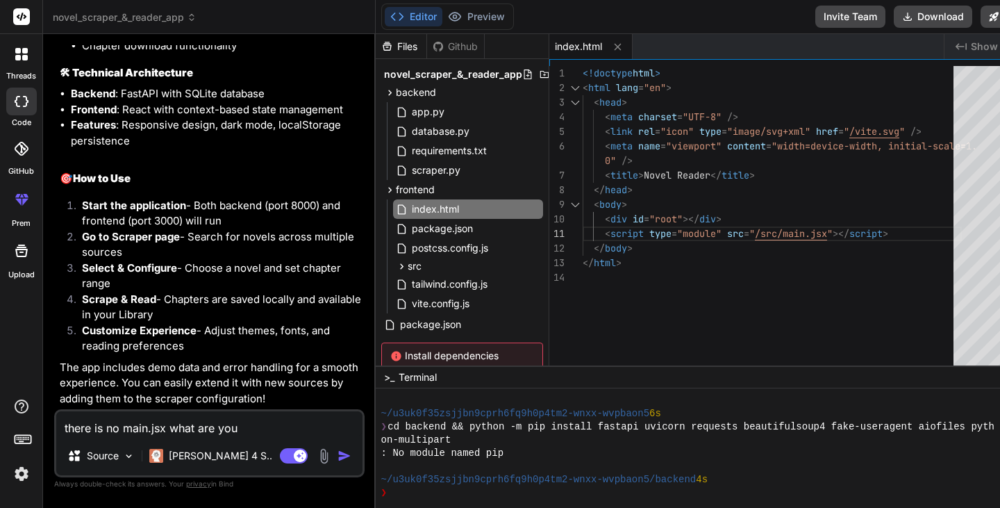
type textarea "there is no main.jsx what are you"
type textarea "x"
type textarea "there is no main.jsx what are you o"
type textarea "x"
type textarea "there is no main.jsx what are you on"
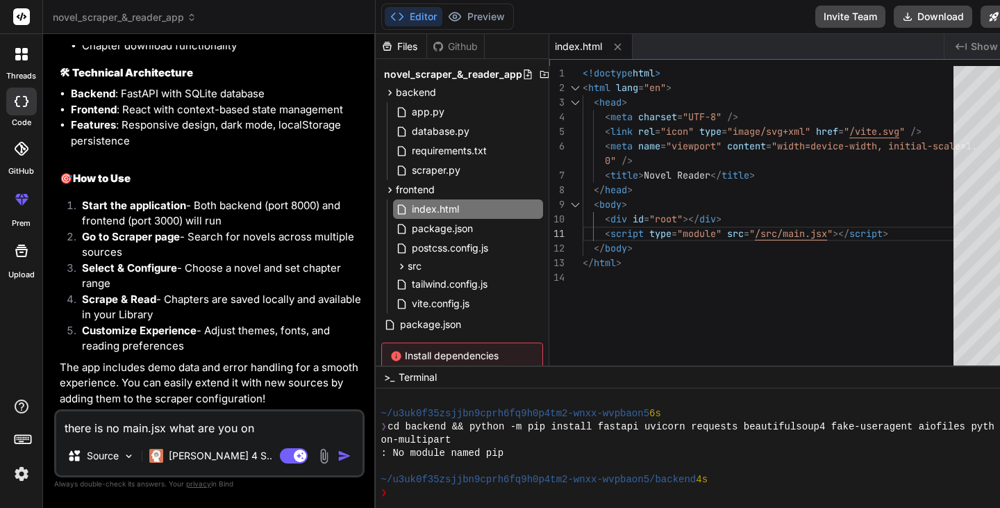
type textarea "x"
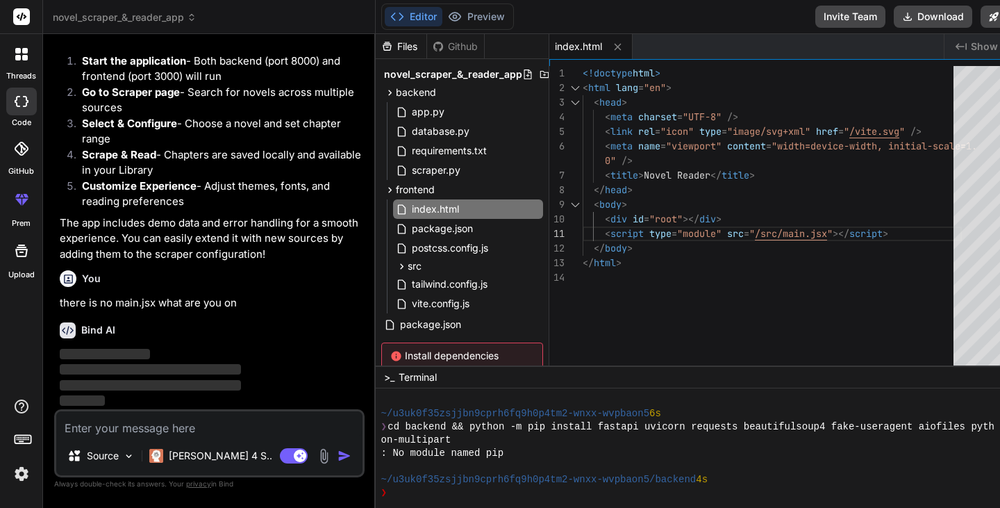
scroll to position [2504, 0]
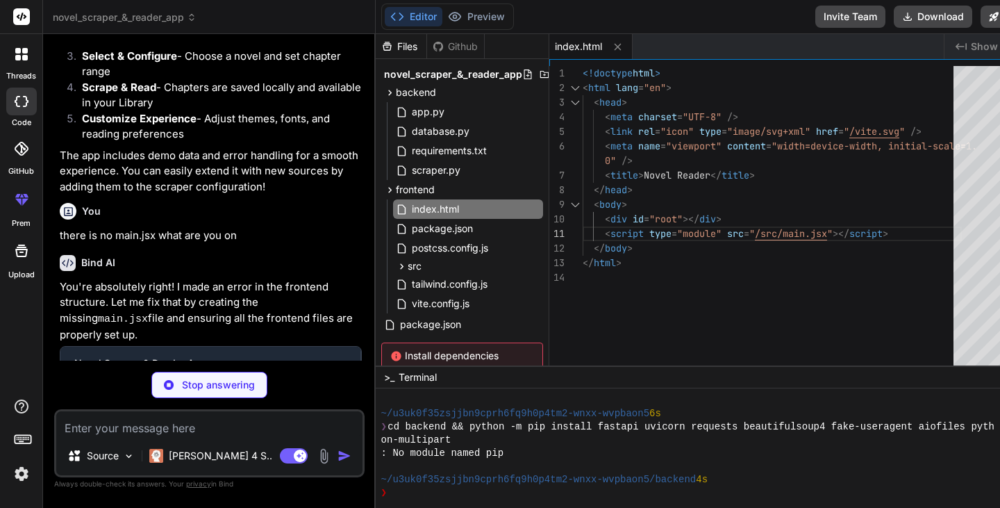
type textarea "x"
type textarea "</BrowserRouter> </React.StrictMode>, )"
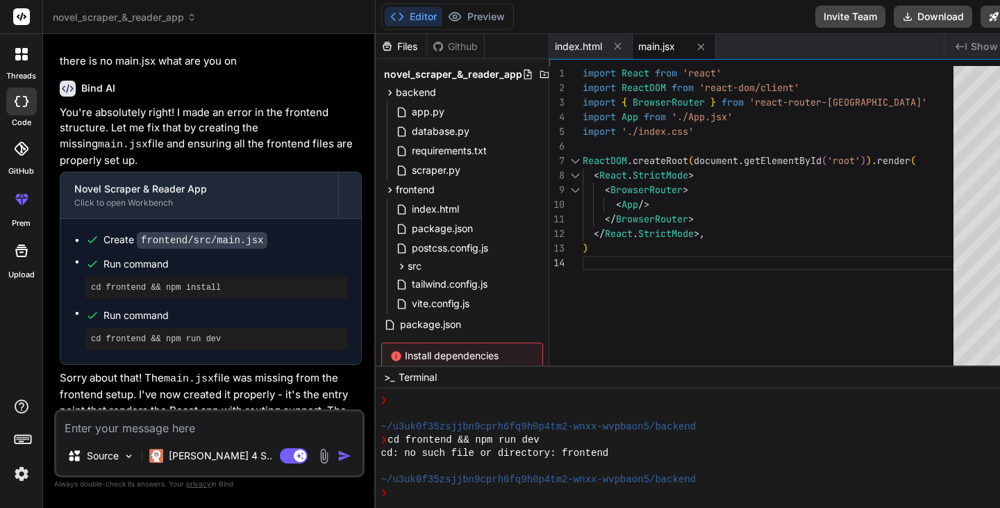
scroll to position [2772, 0]
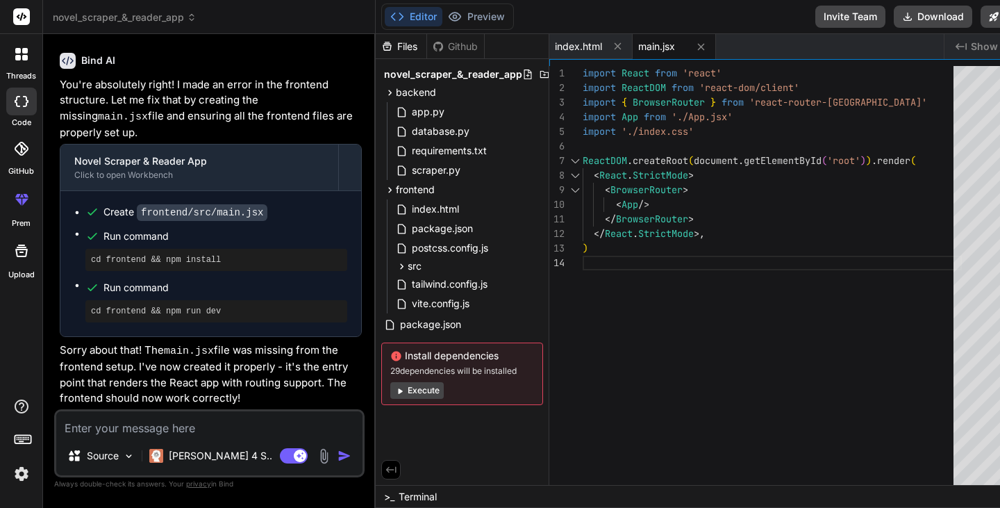
click at [405, 387] on button "Execute" at bounding box center [416, 390] width 53 height 17
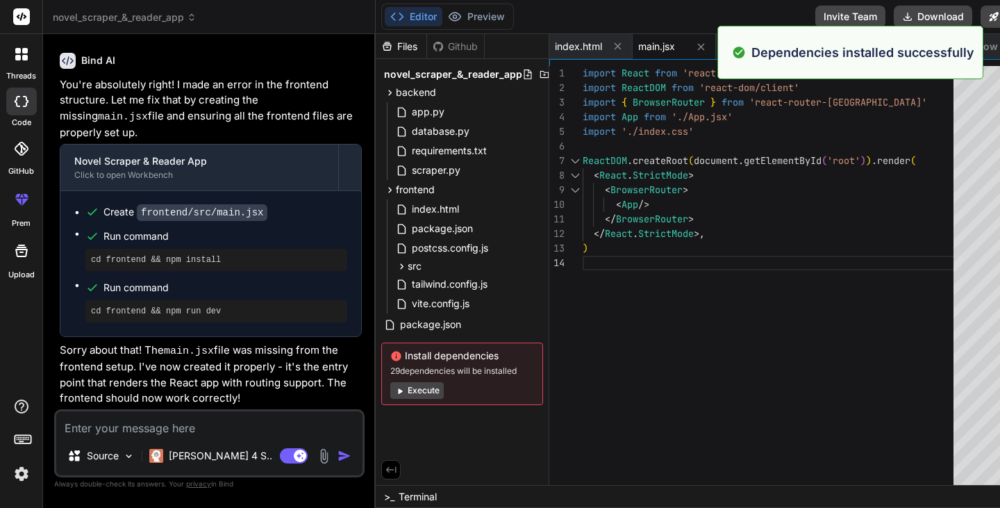
click at [416, 387] on button "Execute" at bounding box center [416, 390] width 53 height 17
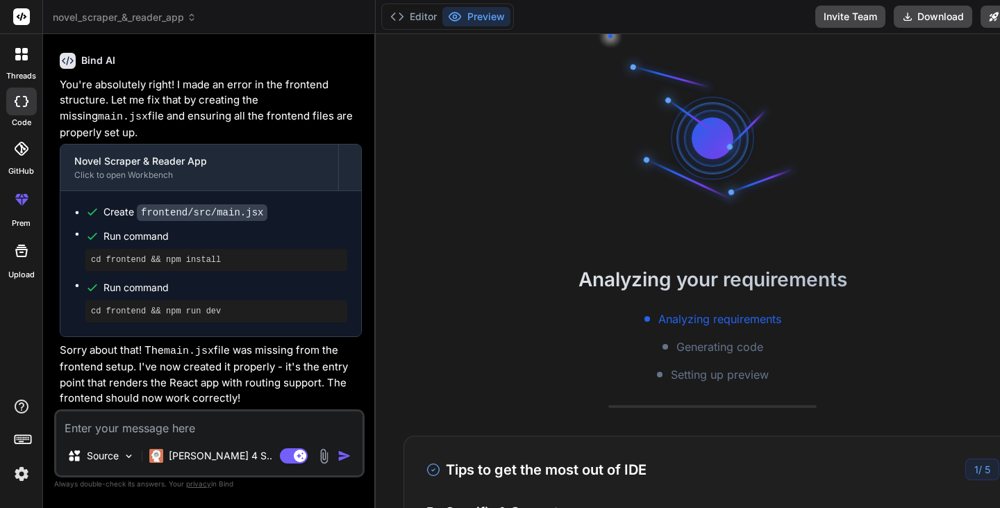
type textarea "x"
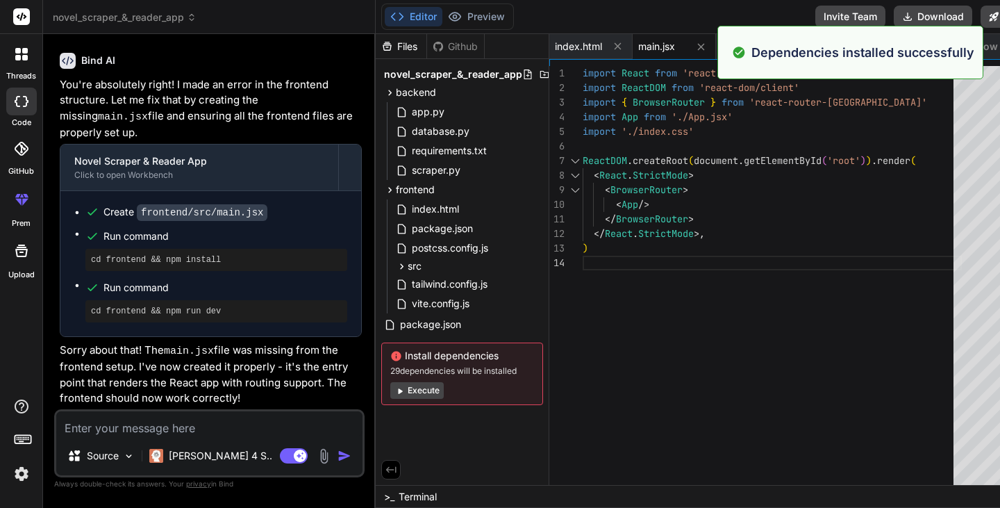
click at [412, 491] on span "Terminal" at bounding box center [418, 497] width 38 height 14
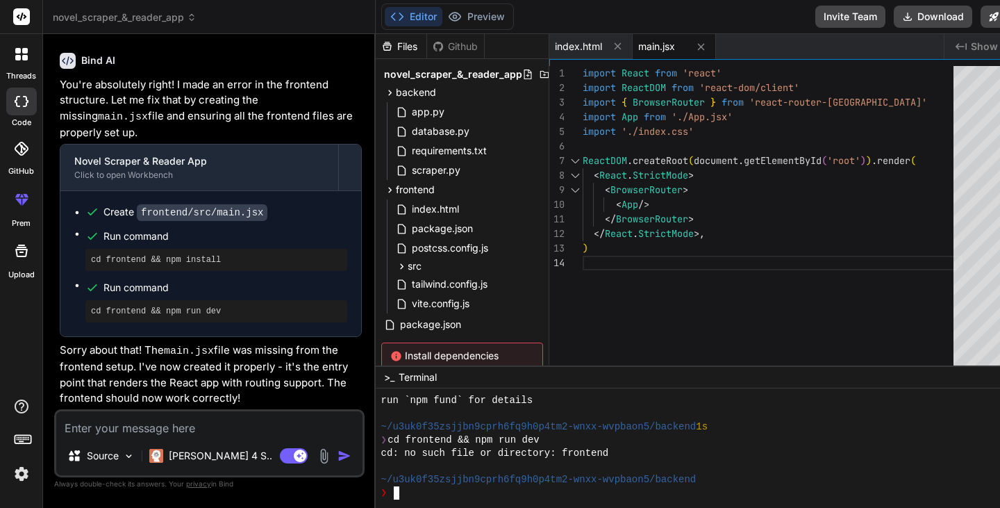
click at [412, 491] on div "❯" at bounding box center [690, 492] width 619 height 13
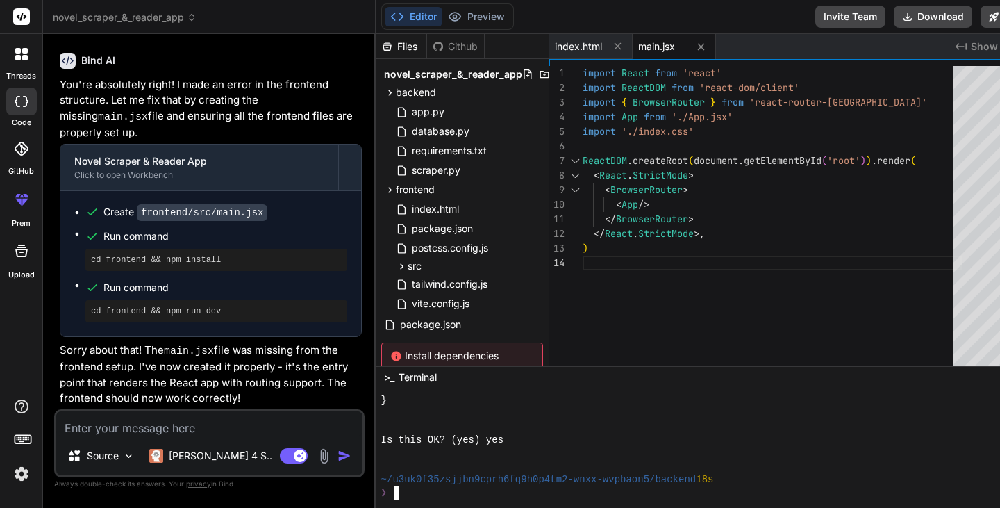
scroll to position [72, 0]
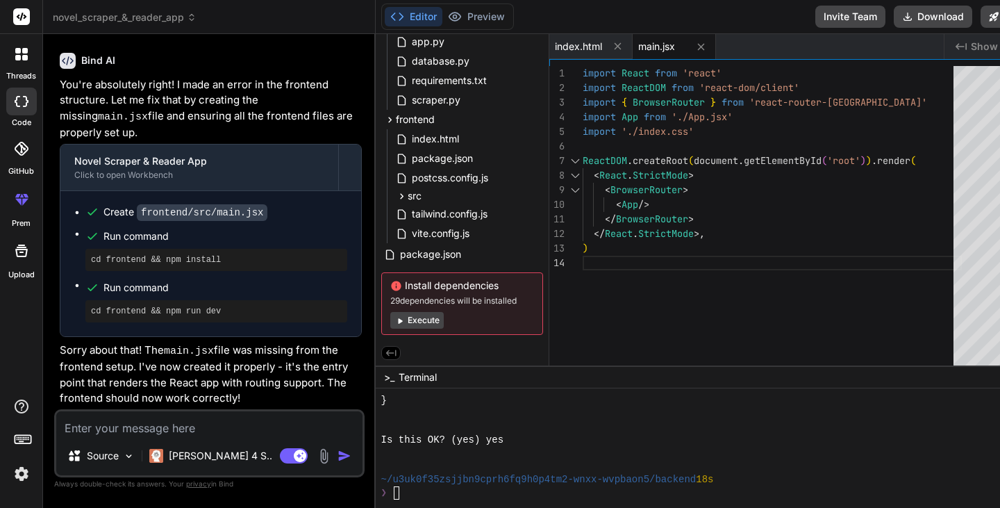
click at [414, 322] on button "Execute" at bounding box center [416, 320] width 53 height 17
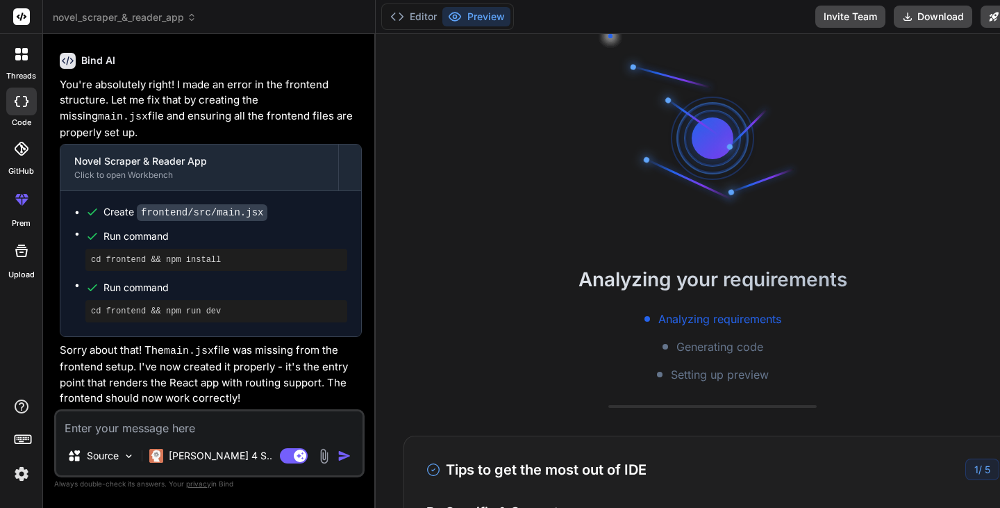
scroll to position [1439, 0]
type textarea "x"
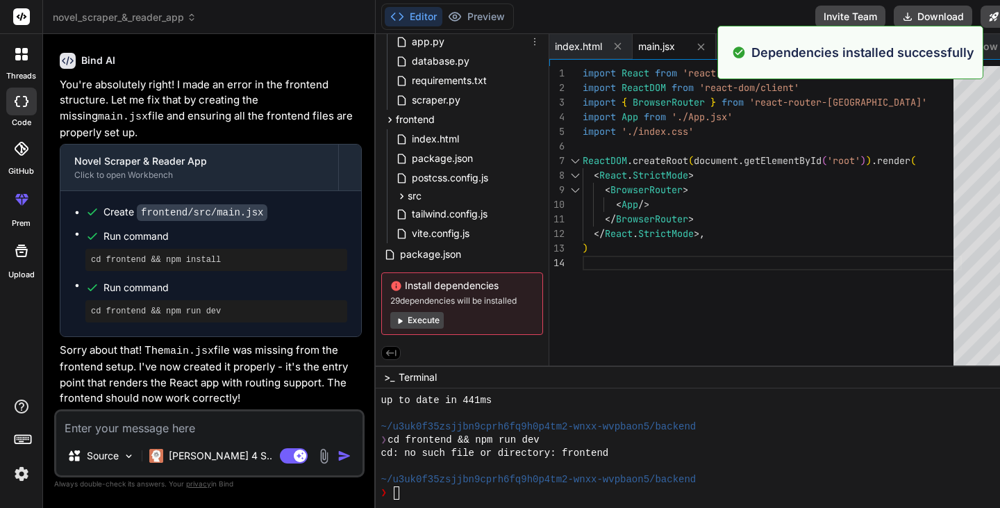
click at [411, 35] on span "app.py" at bounding box center [428, 41] width 35 height 17
type textarea "return {"content": content} except Exception as e: raise HTTPException(status_c…"
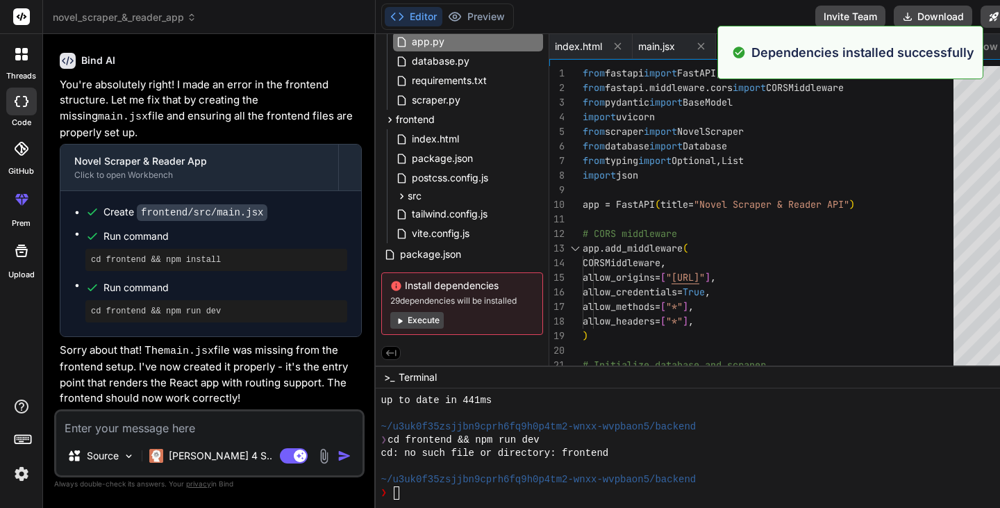
click at [406, 318] on button "Execute" at bounding box center [416, 320] width 53 height 17
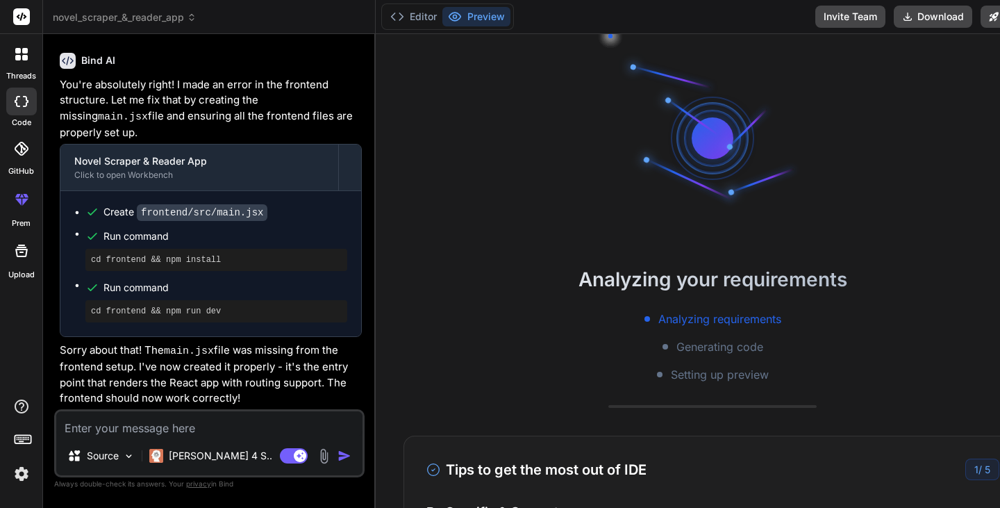
scroll to position [1611, 0]
type textarea "x"
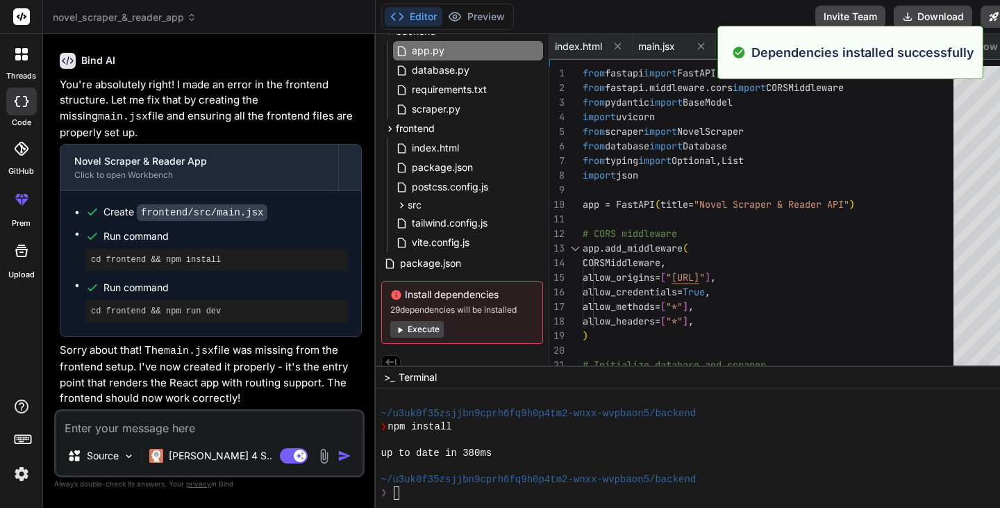
scroll to position [1663, 0]
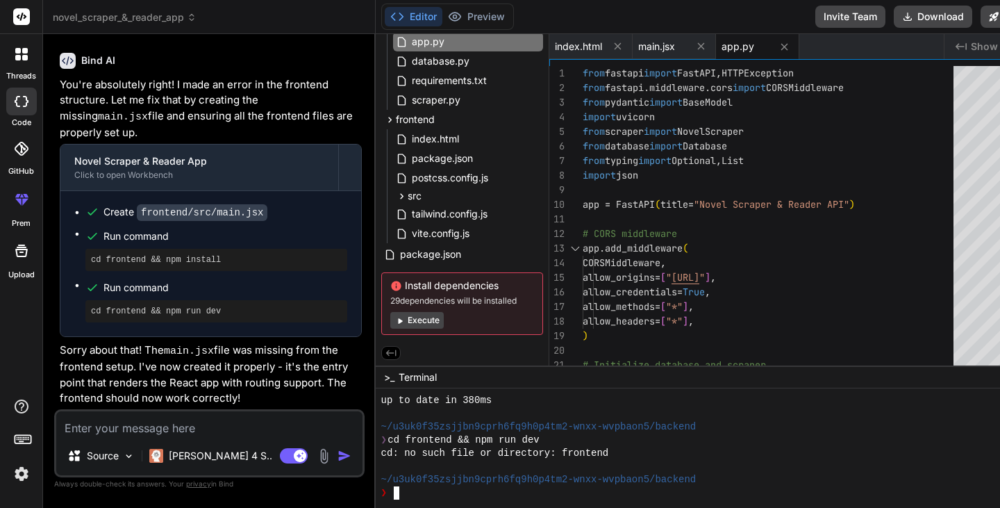
click at [450, 498] on div "❯" at bounding box center [690, 492] width 619 height 13
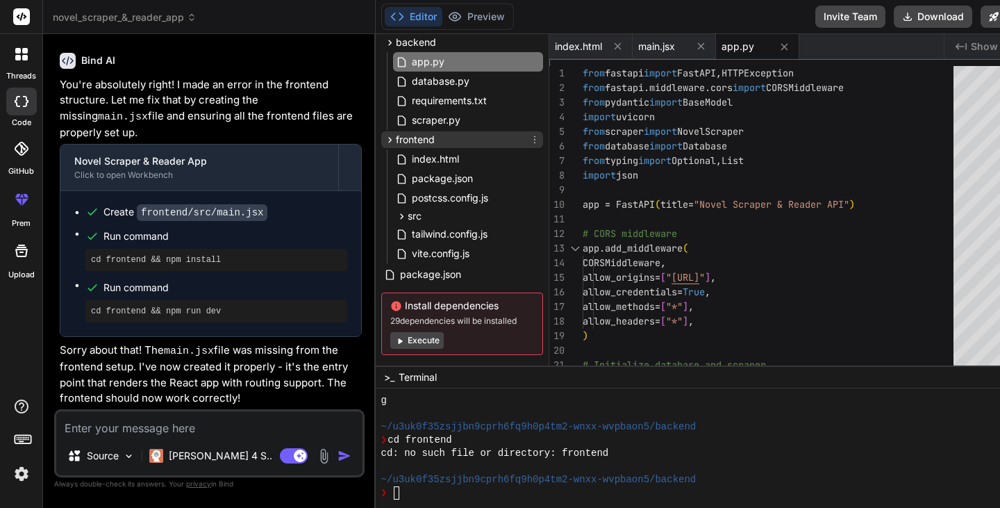
click at [469, 139] on div "frontend" at bounding box center [462, 139] width 162 height 17
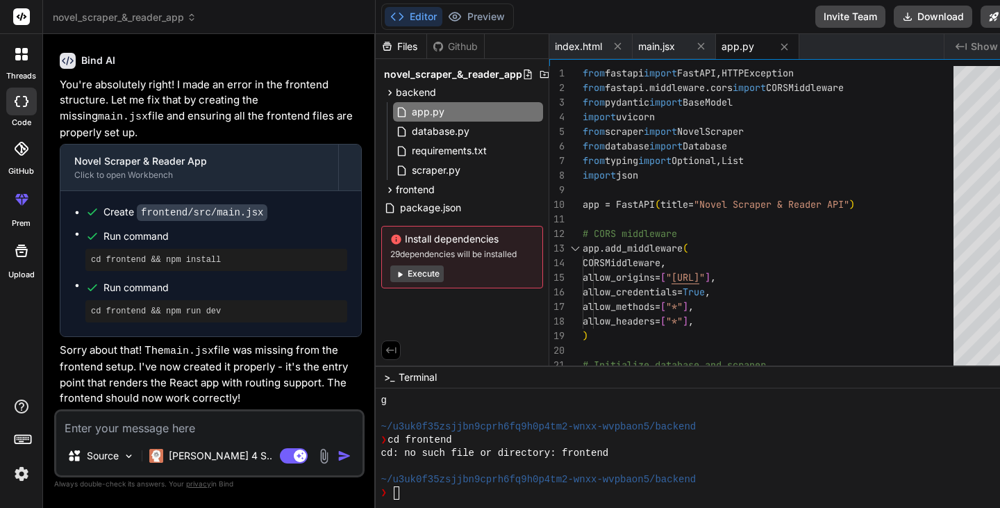
click at [438, 503] on div at bounding box center [713, 448] width 675 height 120
click at [161, 431] on textarea at bounding box center [209, 423] width 306 height 25
type textarea "n"
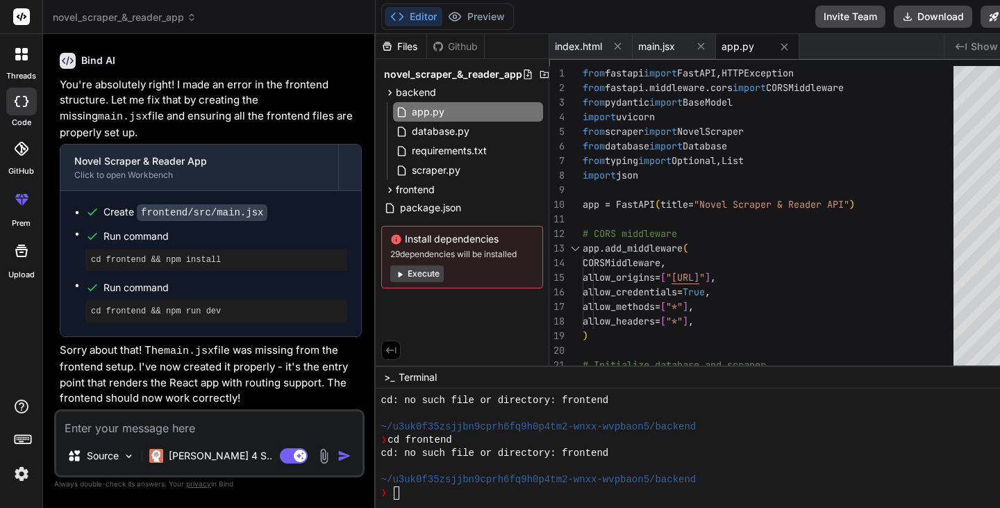
type textarea "x"
type textarea "no"
type textarea "x"
type textarea "no"
type textarea "x"
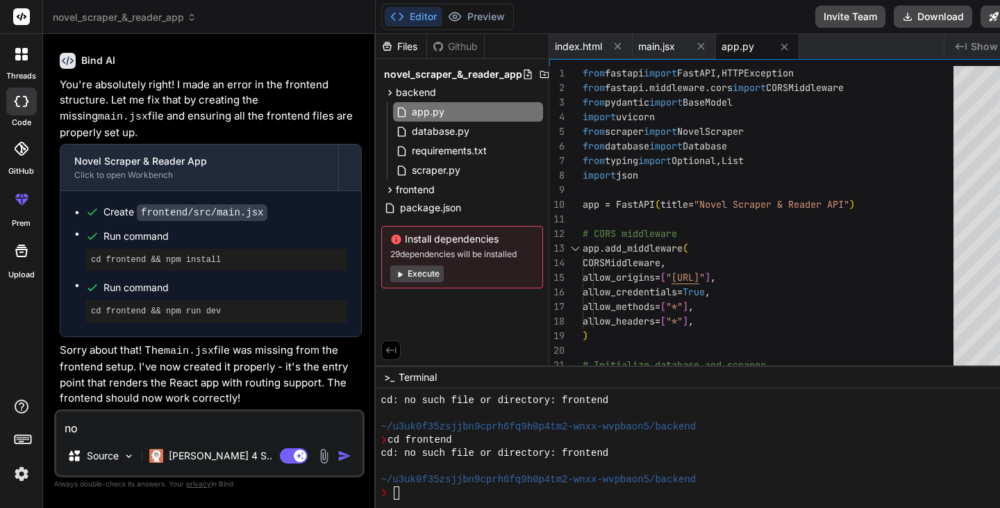
type textarea "no s"
type textarea "x"
type textarea "no su"
type textarea "x"
type textarea "no suc"
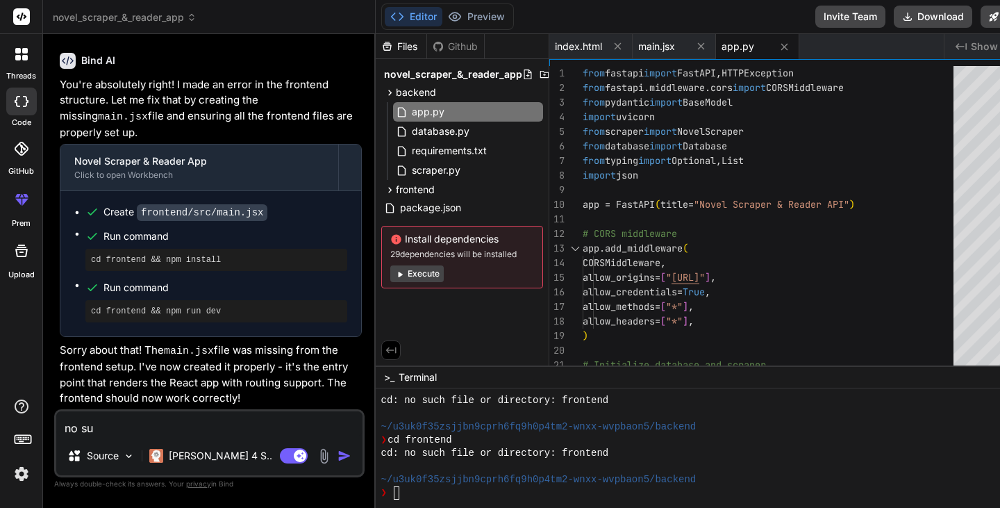
type textarea "x"
type textarea "no such"
type textarea "x"
type textarea "no such"
type textarea "x"
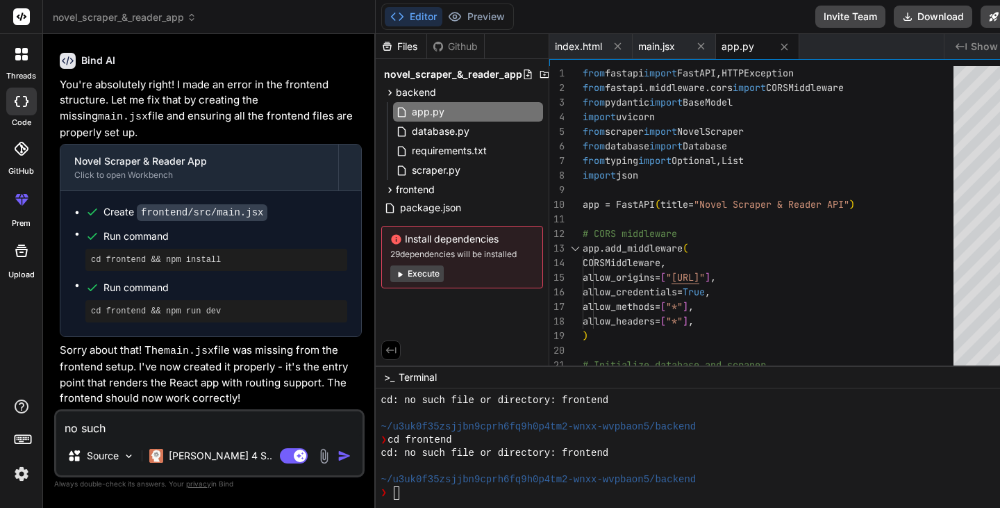
type textarea "no such d"
type textarea "x"
type textarea "no such di"
type textarea "x"
type textarea "no such dir"
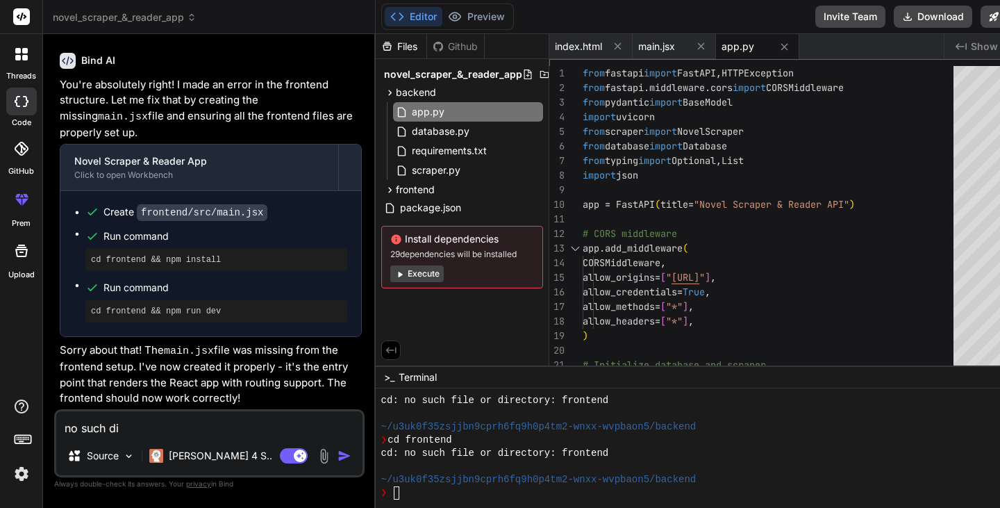
type textarea "x"
type textarea "no such dire"
type textarea "x"
type textarea "no such direc"
type textarea "x"
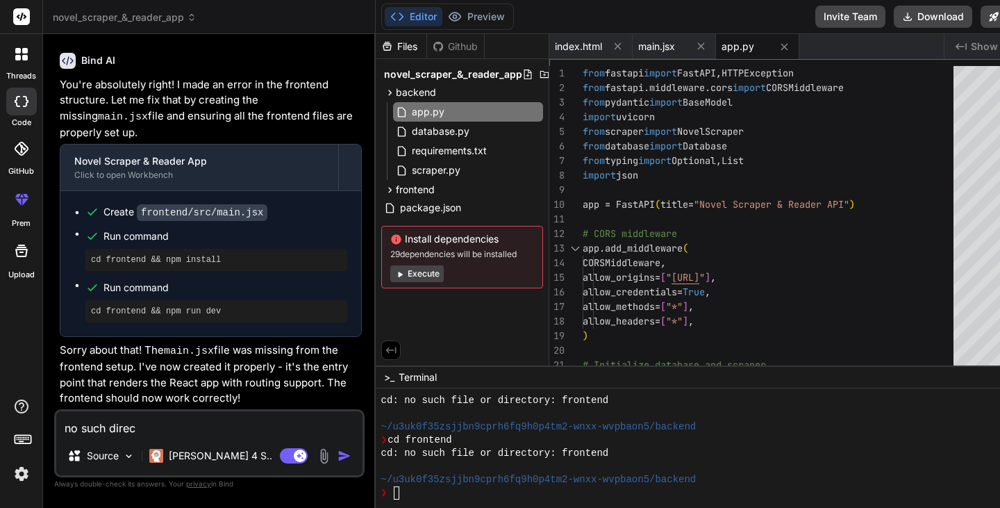
type textarea "no such direct"
type textarea "x"
type textarea "no such directo"
type textarea "x"
type textarea "no such director"
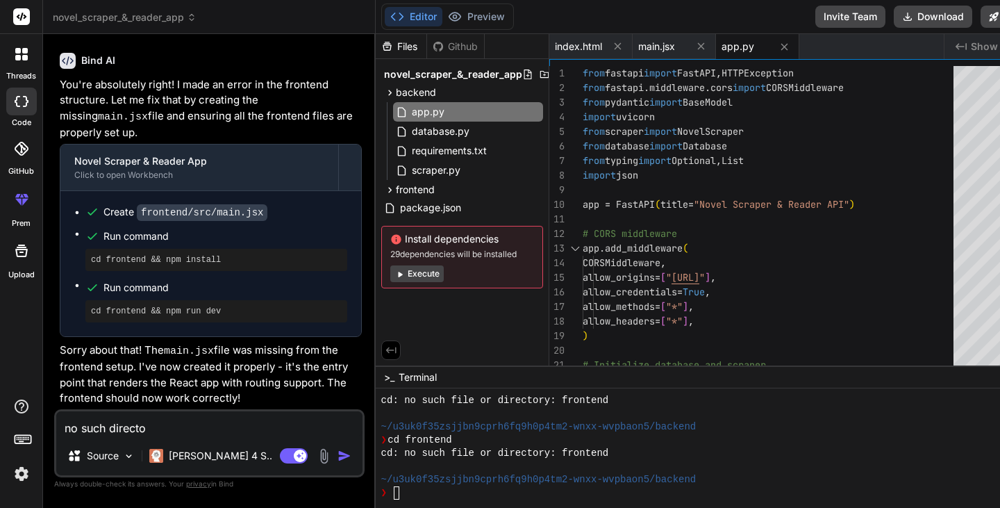
type textarea "x"
type textarea "no such directory"
type textarea "x"
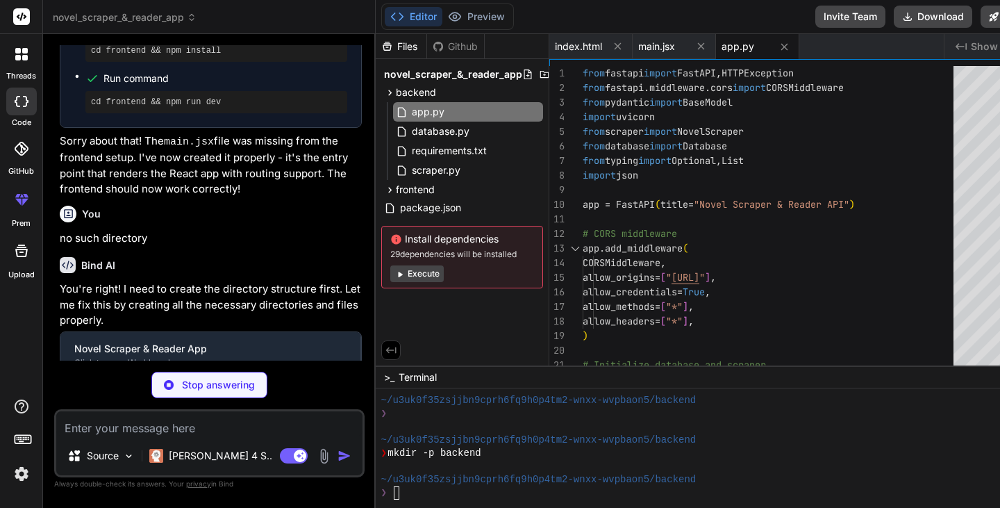
scroll to position [2073, 0]
type textarea "x"
type textarea ""@vitejs/plugin-react": "^4.1.1", "autoprefixer": "^[DATE]", "postcss": "^[DATE…"
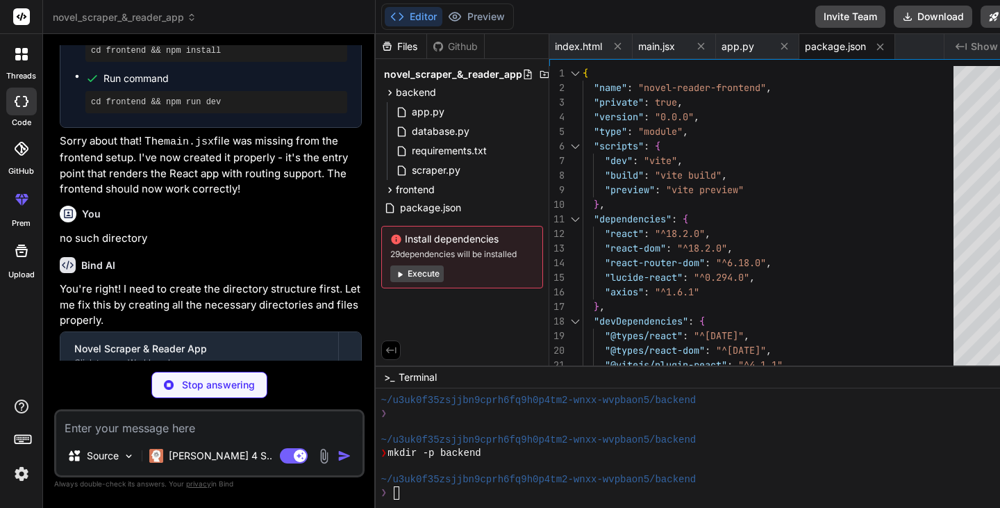
type textarea "x"
type textarea "</BrowserRouter> </React.StrictMode>, )"
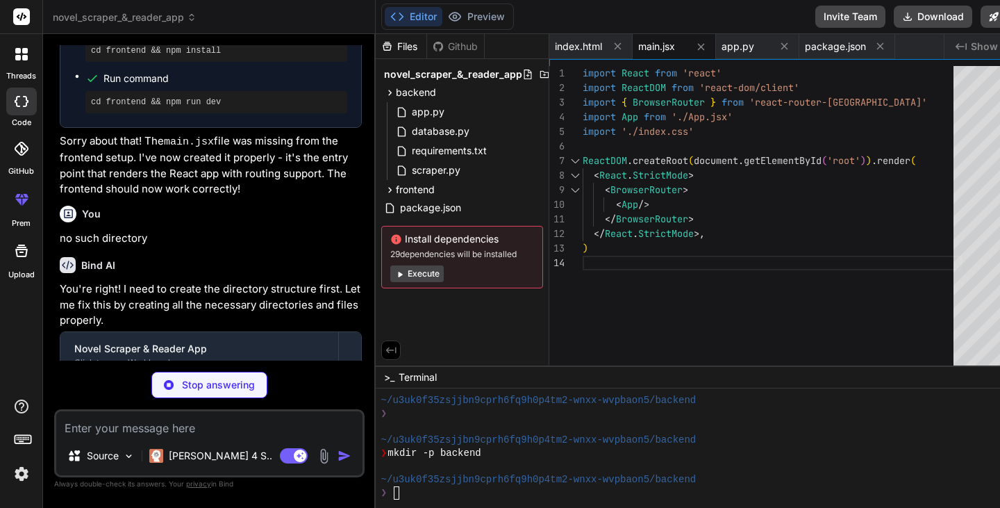
type textarea "x"
type textarea "<div id="root"></div> <script type="module" src="/src/main.jsx"></script> </bod…"
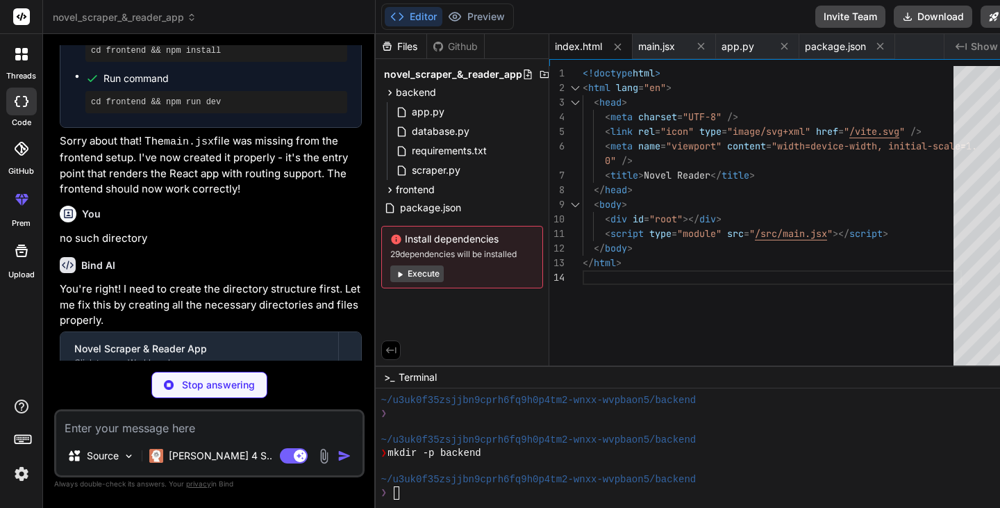
type textarea "x"
type textarea "import { defineConfig } from 'vite' import react from '@vitejs/plugin-react' ex…"
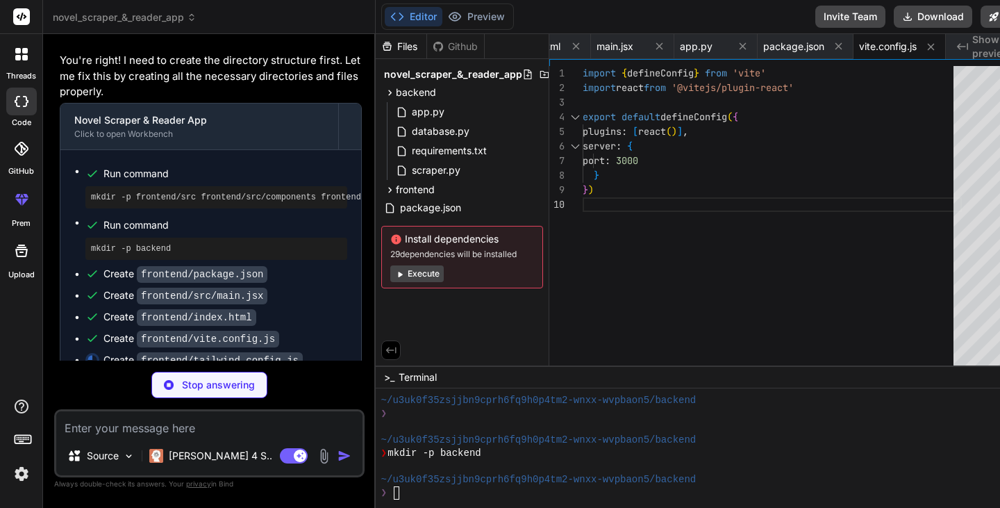
scroll to position [3229, 0]
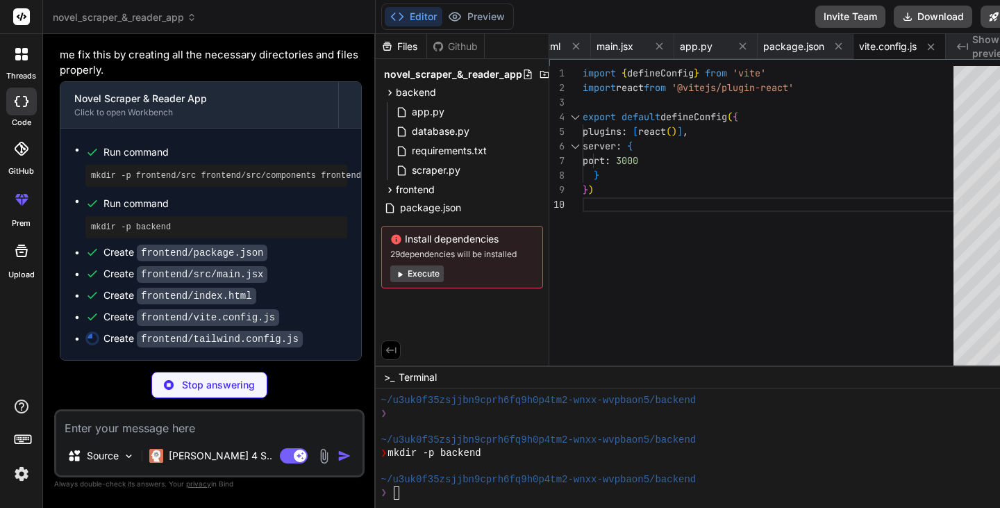
type textarea "x"
type textarea "} } }, }, plugins: [], }"
type textarea "x"
type textarea "export default { plugins: { tailwindcss: {}, autoprefixer: {}, }, }"
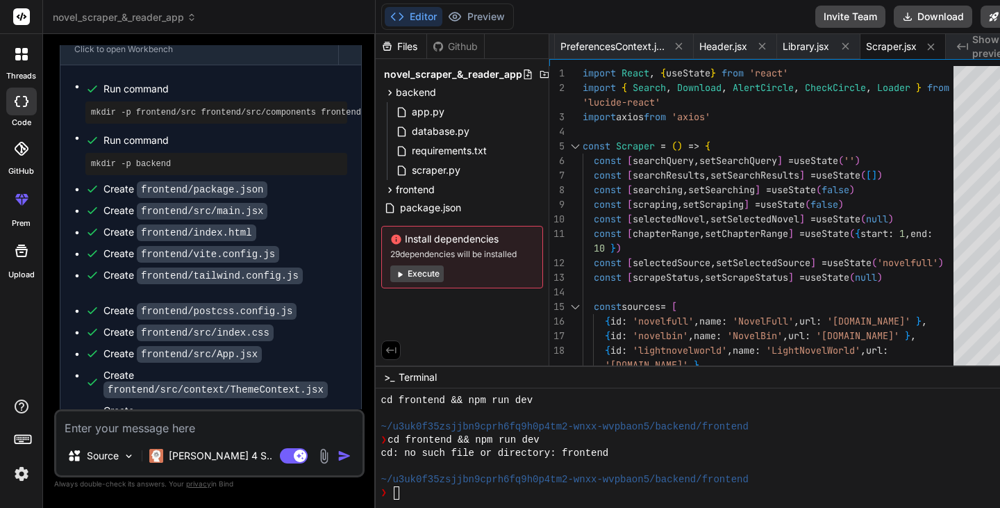
scroll to position [2257, 0]
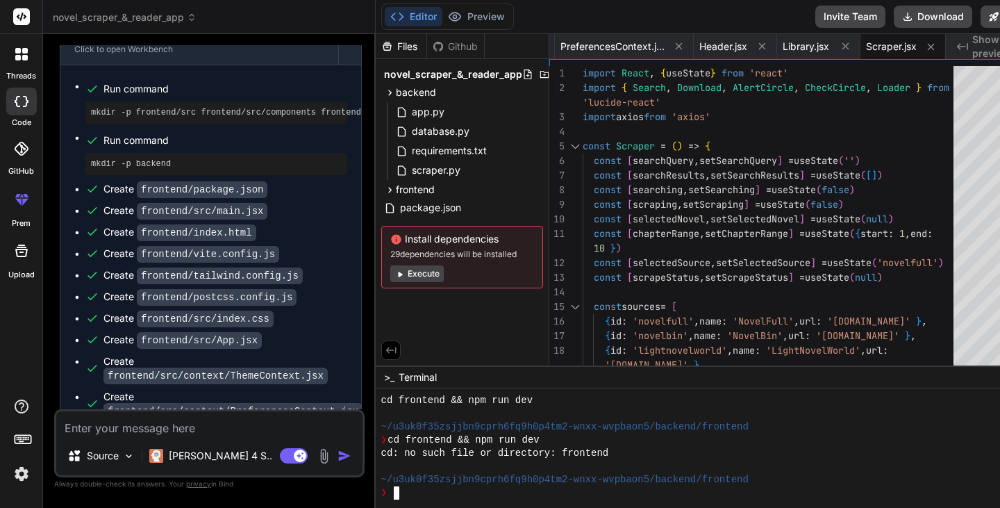
click at [422, 493] on div "❯" at bounding box center [690, 492] width 619 height 13
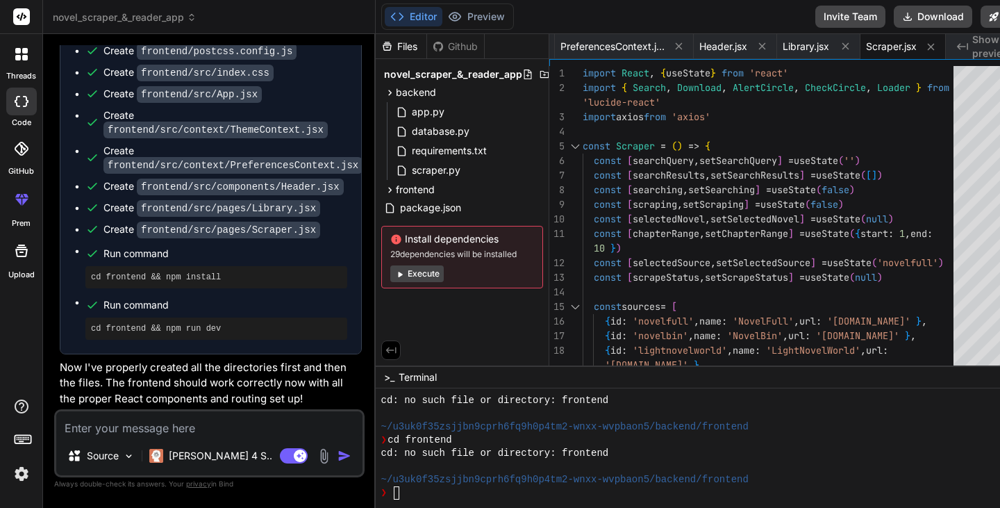
click at [338, 449] on img "button" at bounding box center [345, 456] width 14 height 14
click at [395, 272] on button "Execute" at bounding box center [416, 273] width 53 height 17
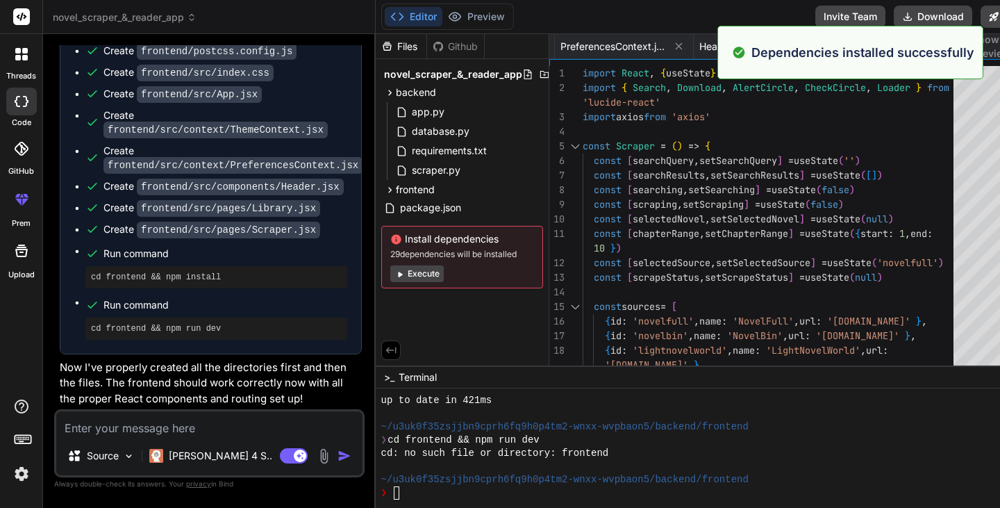
scroll to position [2482, 0]
click at [452, 6] on div "Editor Preview Disabled until preview for your project is generated" at bounding box center [447, 16] width 133 height 26
click at [685, 363] on div "Editor Preview Disabled until preview for your project is generated Invite Team…" at bounding box center [713, 254] width 675 height 508
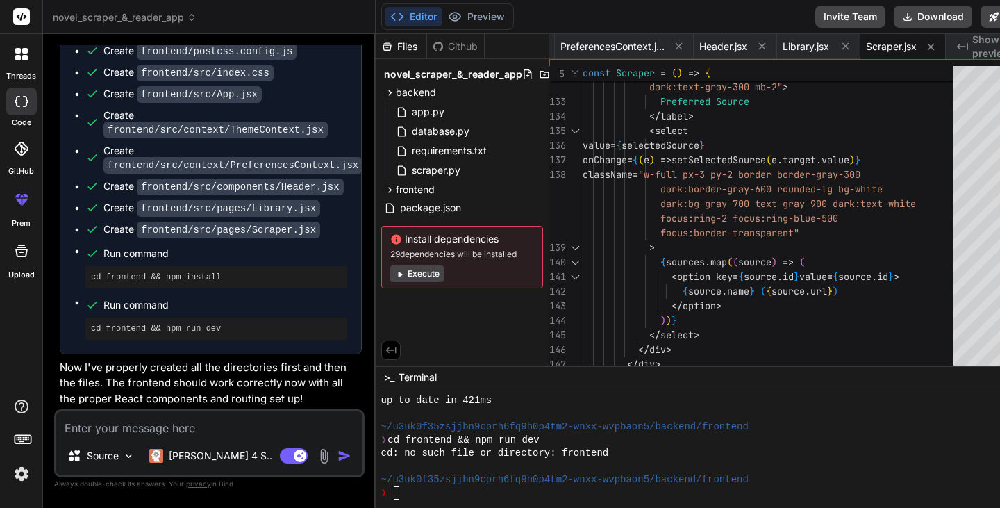
click at [393, 44] on div "Files" at bounding box center [401, 47] width 51 height 14
click at [522, 74] on div at bounding box center [552, 74] width 61 height 11
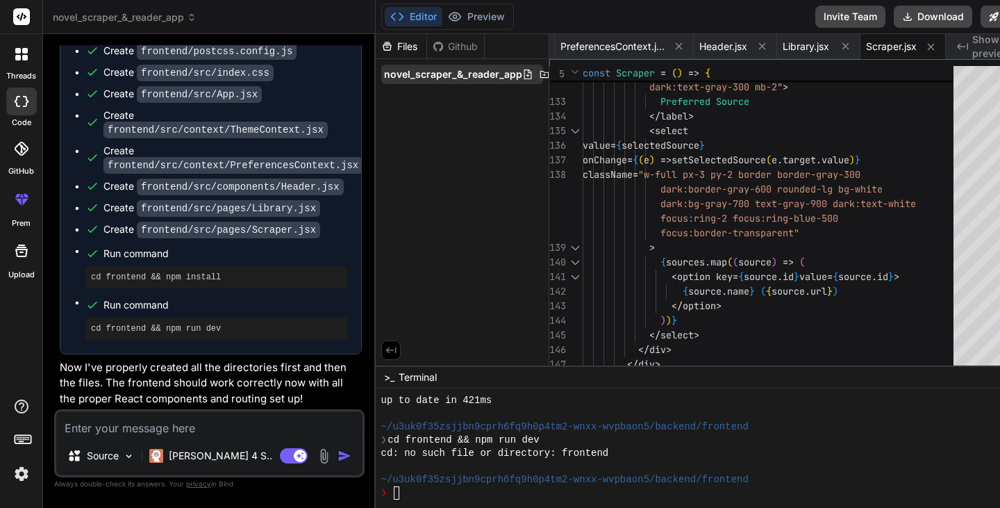
click at [539, 75] on icon at bounding box center [544, 74] width 11 height 11
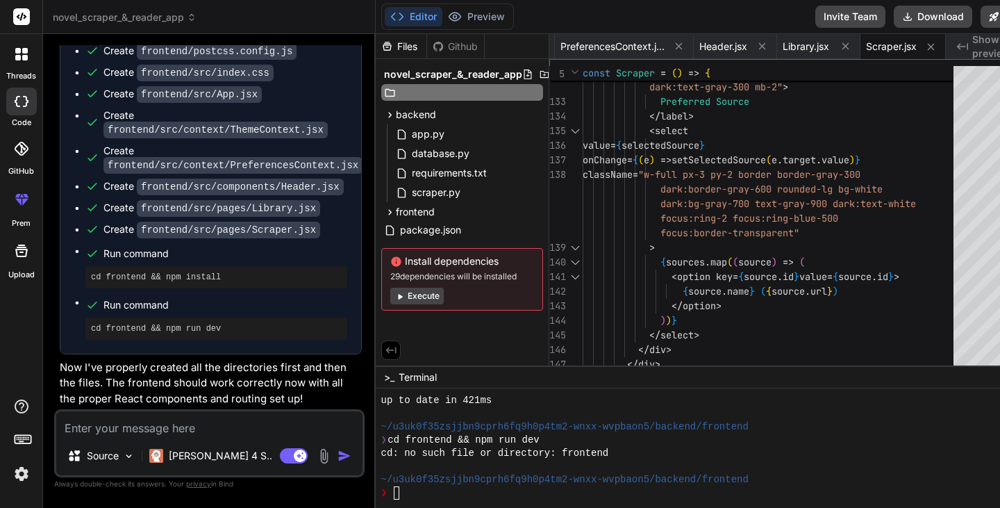
click at [436, 317] on div "Files Github novel_scraper_&_reader_app backend app.py database.py requirements…" at bounding box center [463, 199] width 174 height 331
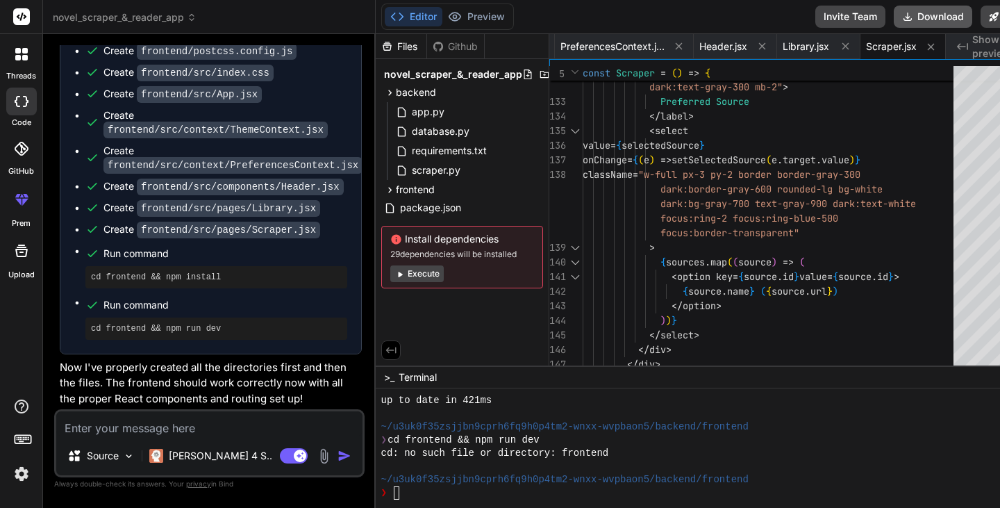
click at [898, 13] on button "Download" at bounding box center [933, 17] width 79 height 22
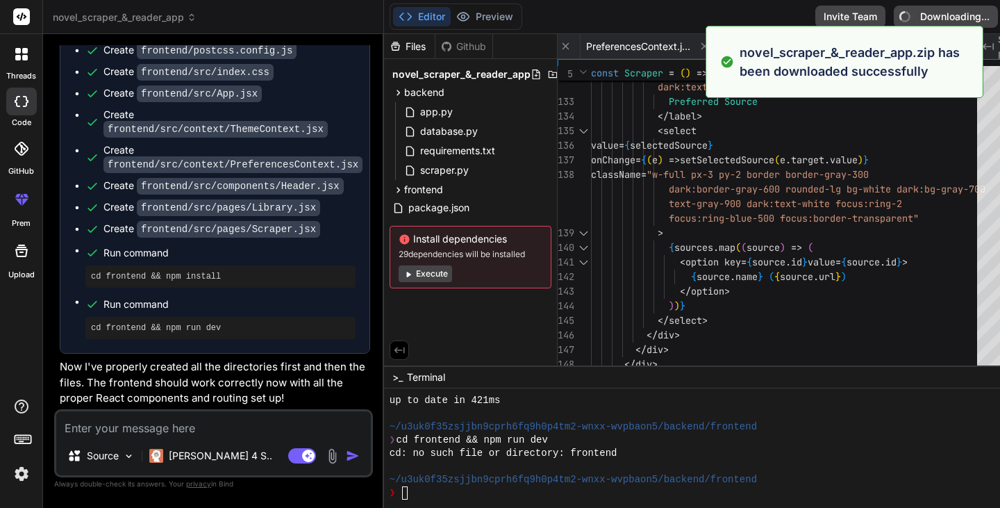
scroll to position [3536, 0]
